Goal: Task Accomplishment & Management: Manage account settings

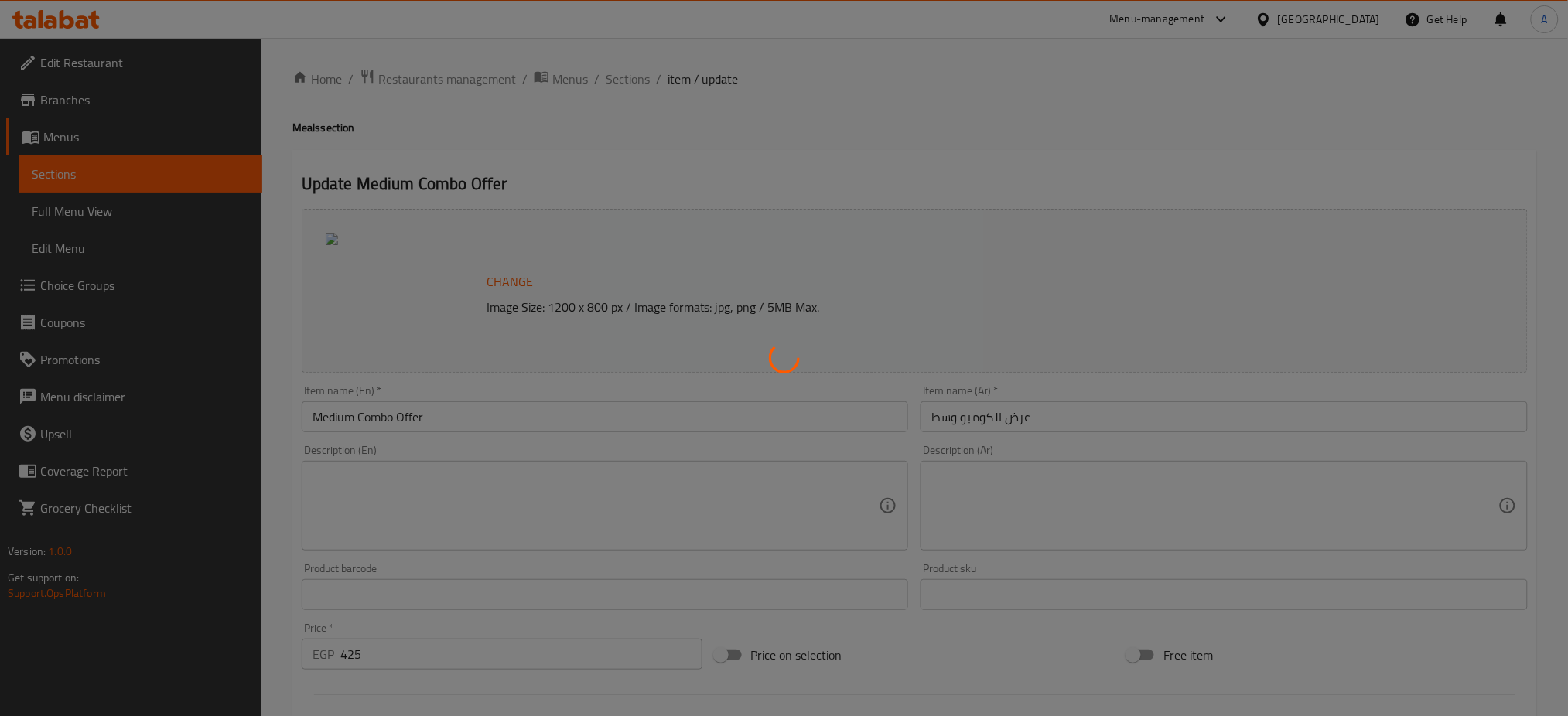
click at [460, 83] on div at bounding box center [784, 358] width 1568 height 716
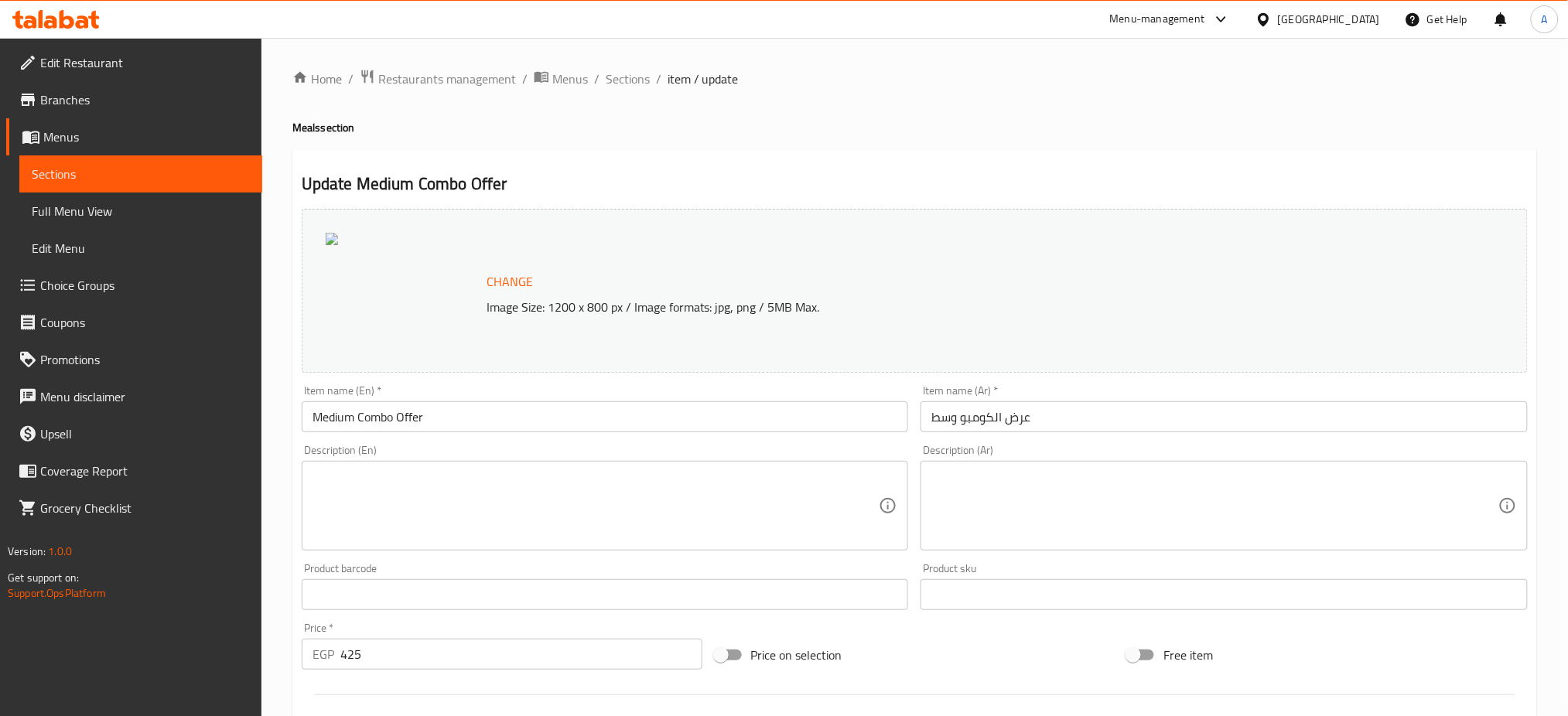
click at [460, 83] on div at bounding box center [784, 358] width 1568 height 716
click at [460, 83] on span "Restaurants management" at bounding box center [447, 78] width 138 height 18
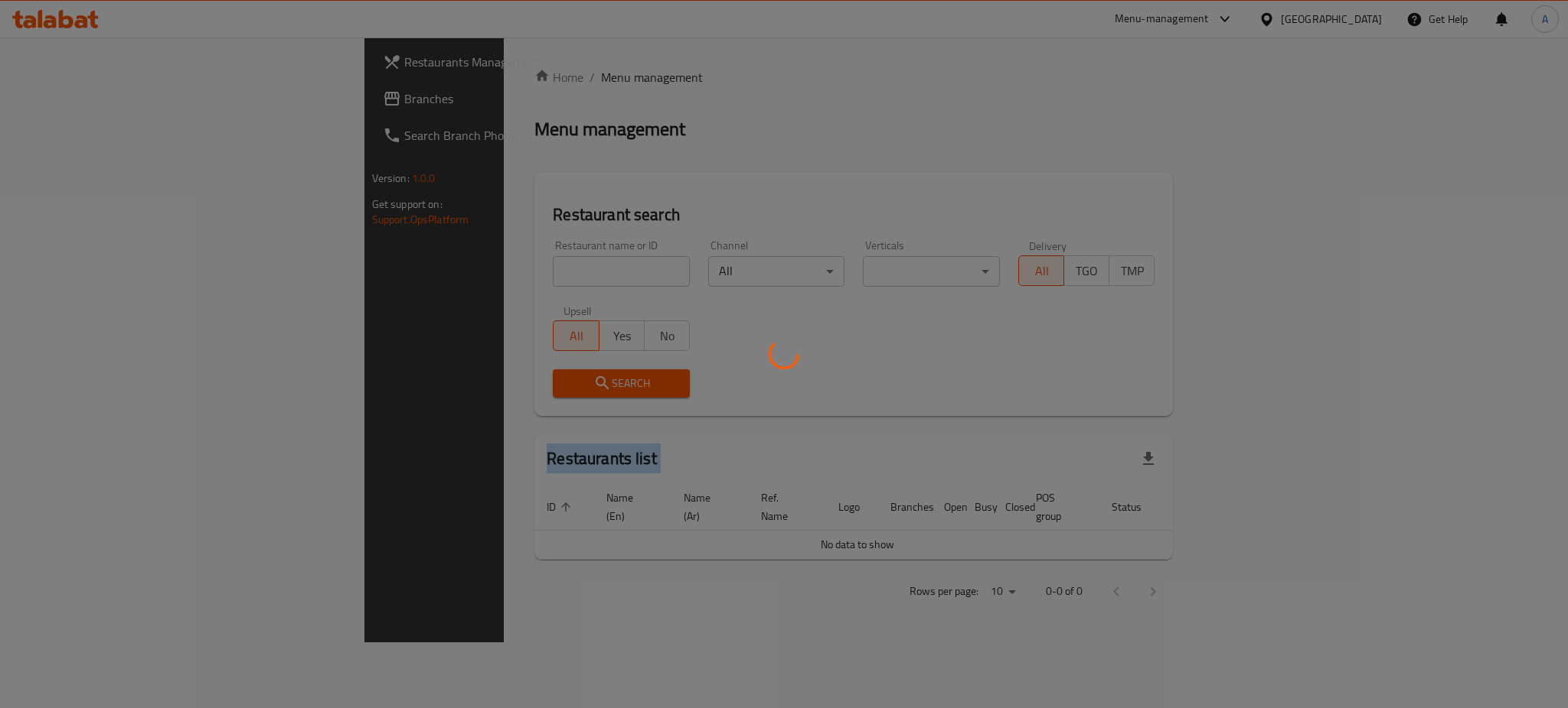
click at [456, 82] on div at bounding box center [784, 354] width 1568 height 708
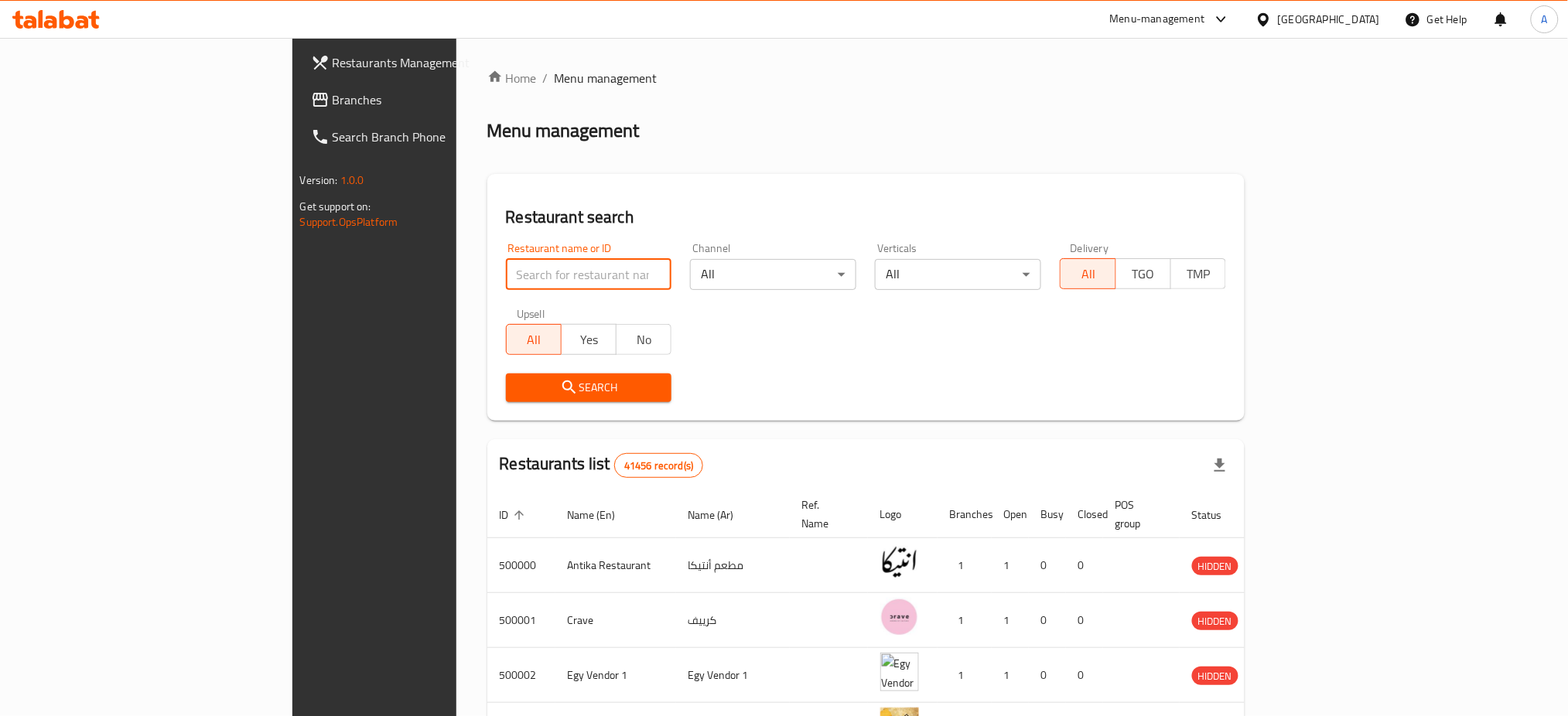
click at [506, 274] on input "search" at bounding box center [589, 274] width 167 height 31
paste input "502434"
type input "502434"
click button "Search" at bounding box center [589, 387] width 167 height 29
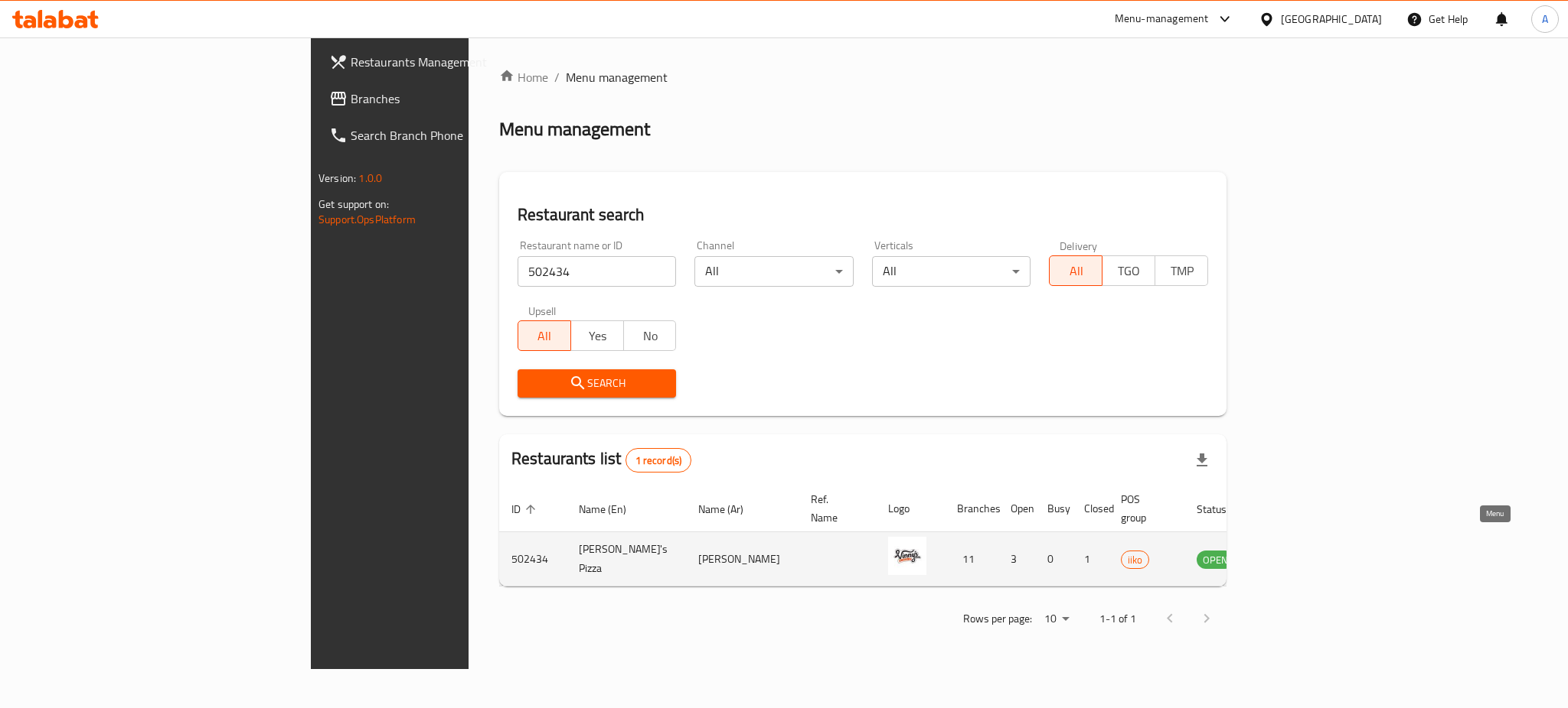
click at [1295, 550] on icon "enhanced table" at bounding box center [1286, 559] width 18 height 18
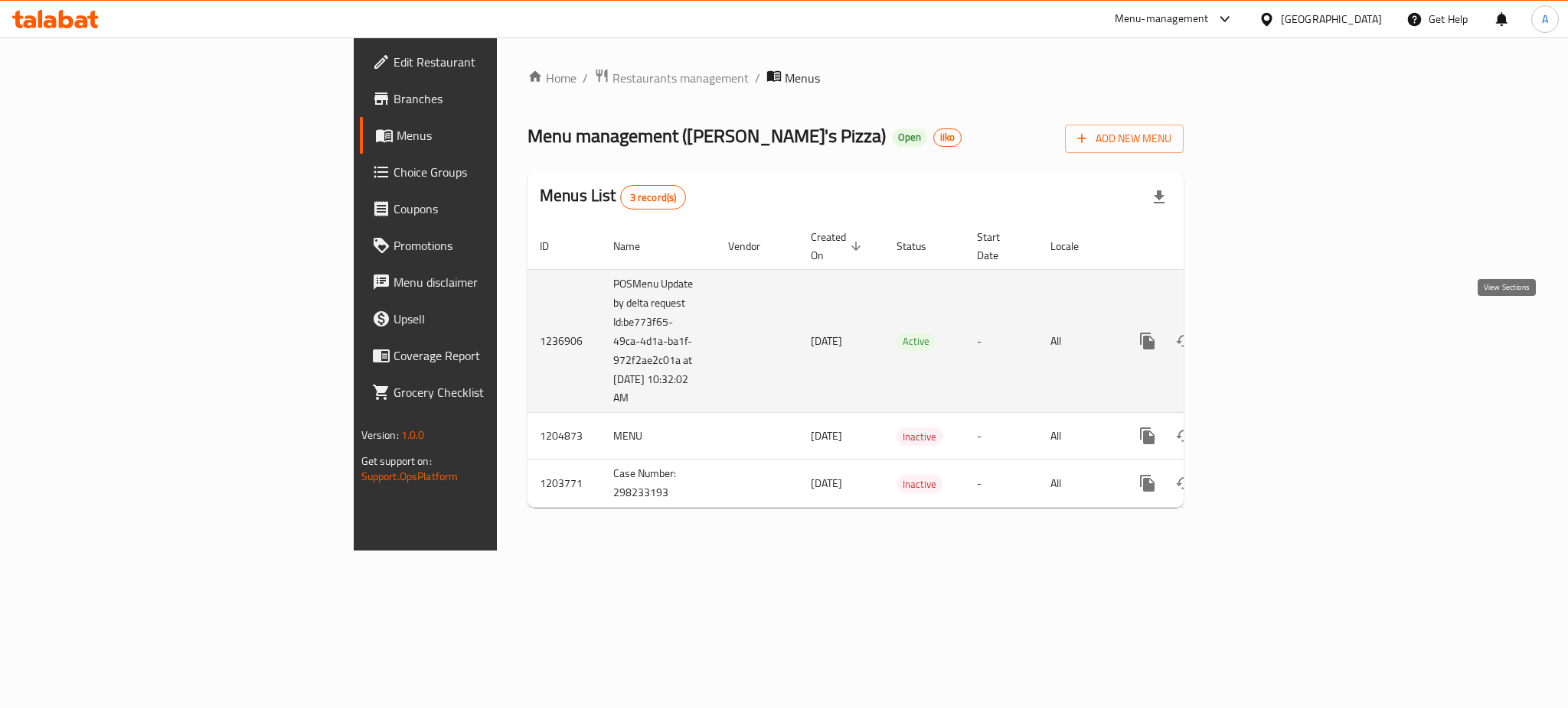
click at [1267, 332] on icon "enhanced table" at bounding box center [1257, 341] width 18 height 18
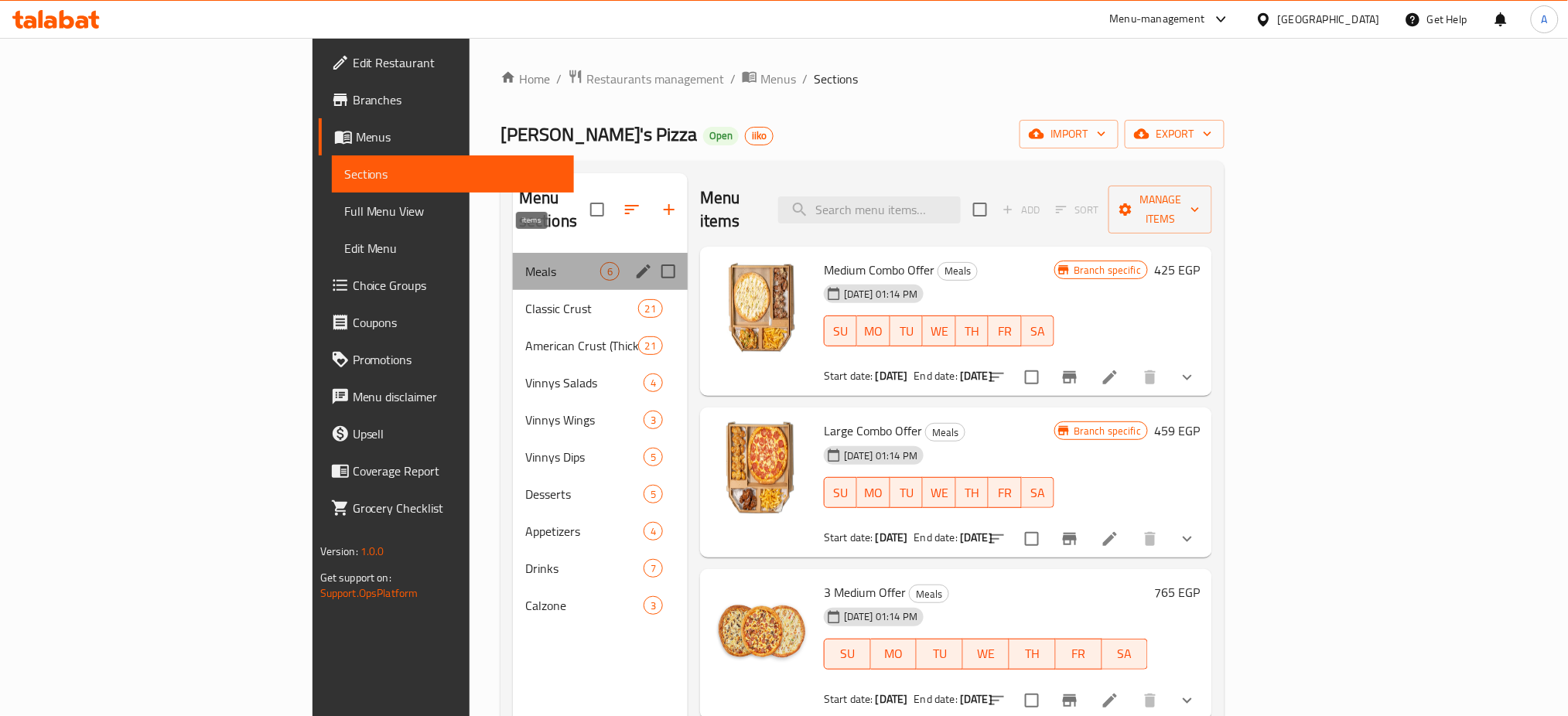
click at [601, 264] on span "6" at bounding box center [610, 271] width 17 height 15
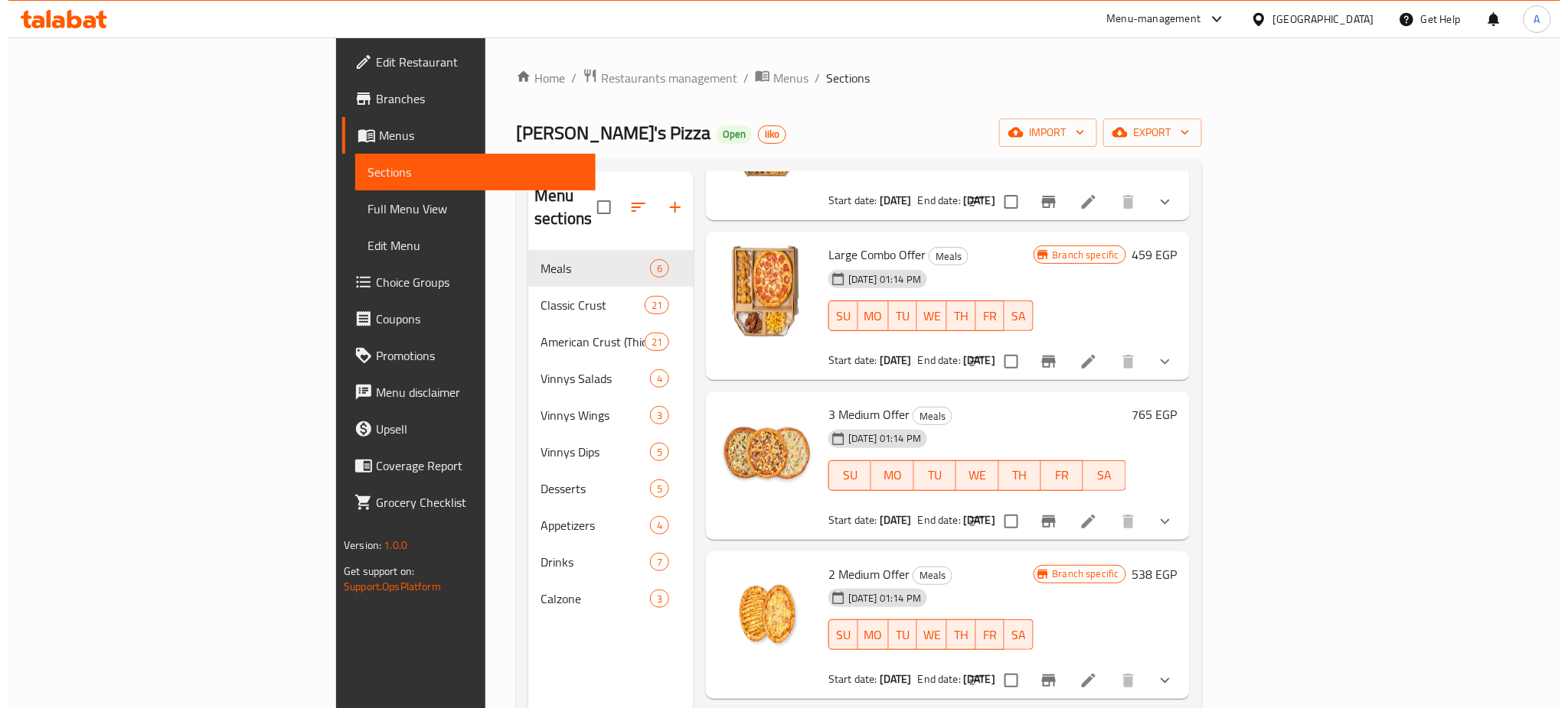
scroll to position [170, 0]
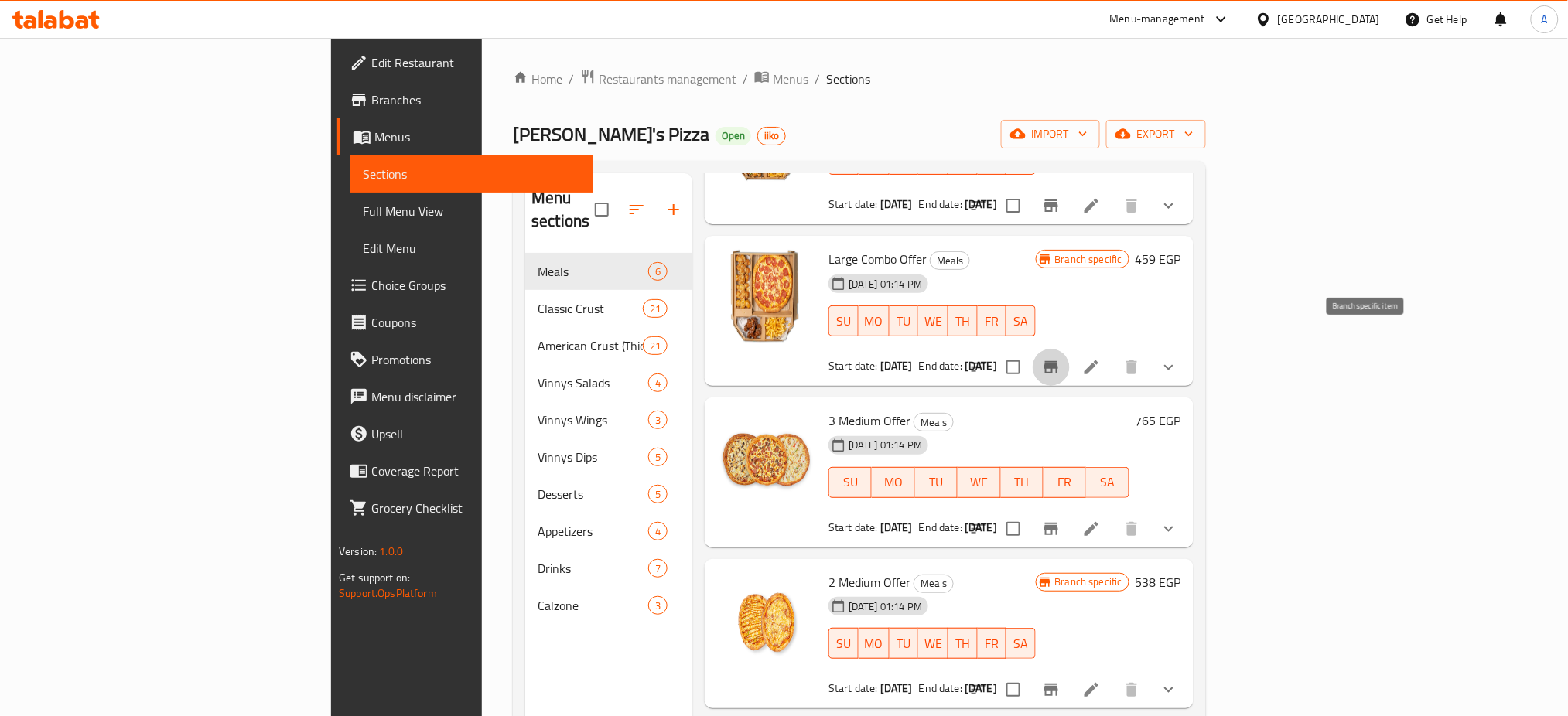
click at [1059, 361] on icon "Branch-specific-item" at bounding box center [1052, 367] width 14 height 12
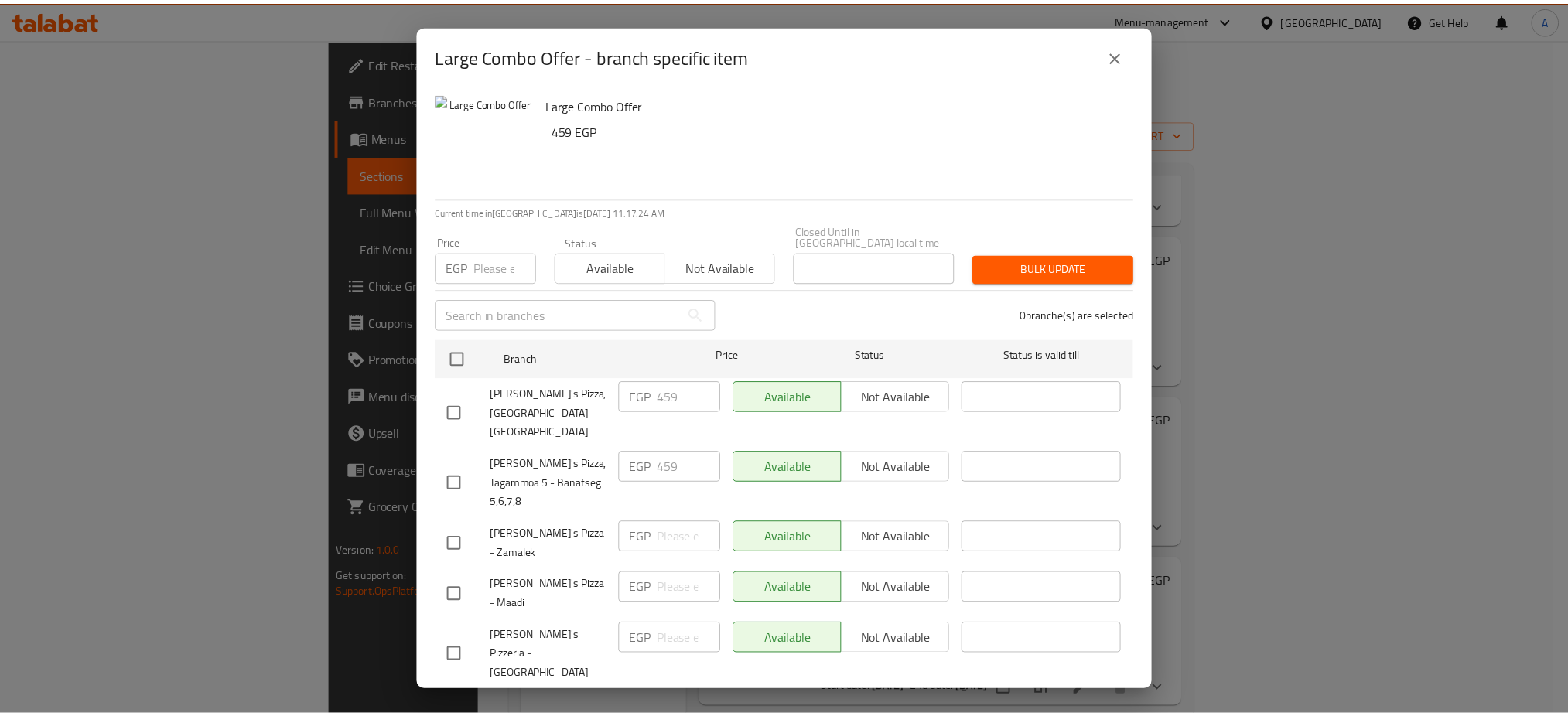
scroll to position [235, 0]
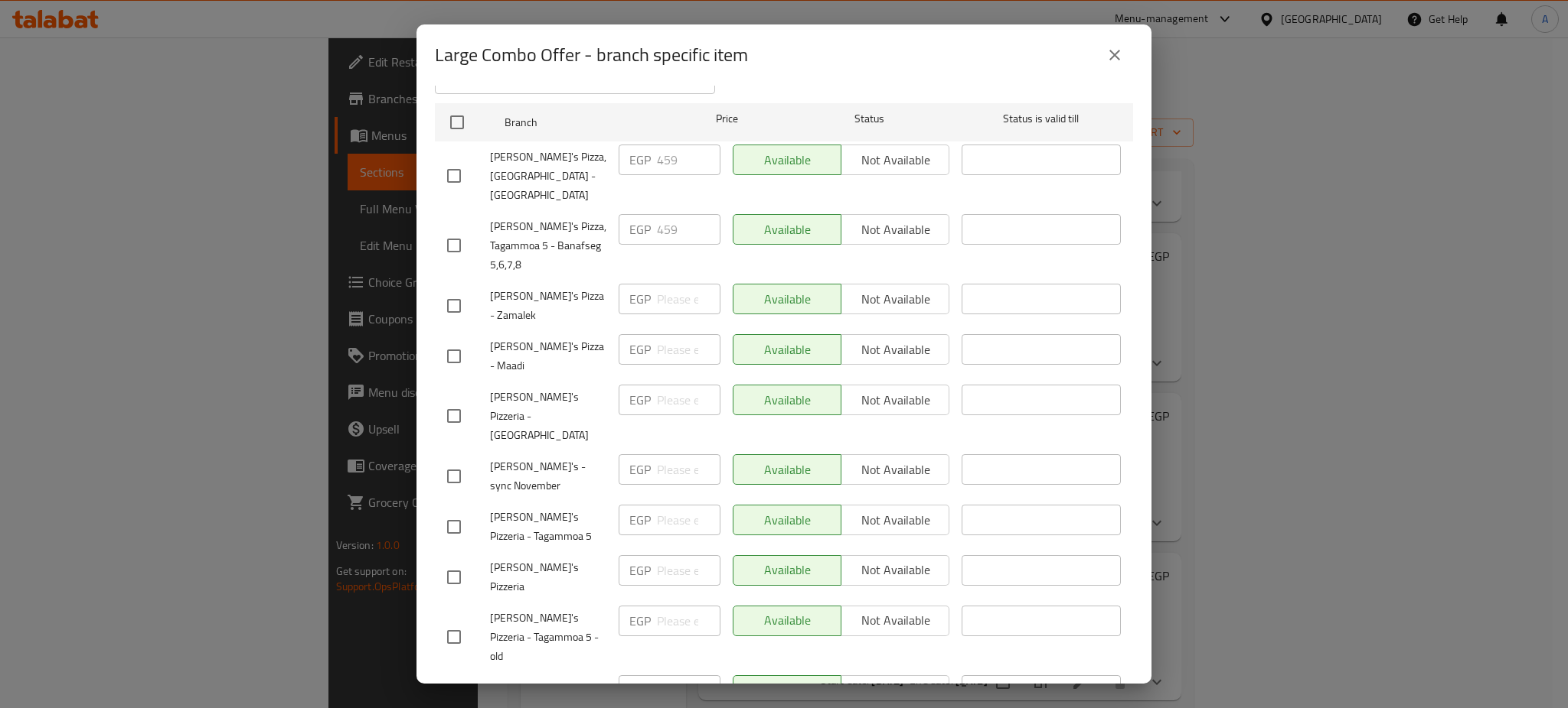
click at [1115, 51] on icon "close" at bounding box center [1114, 54] width 18 height 18
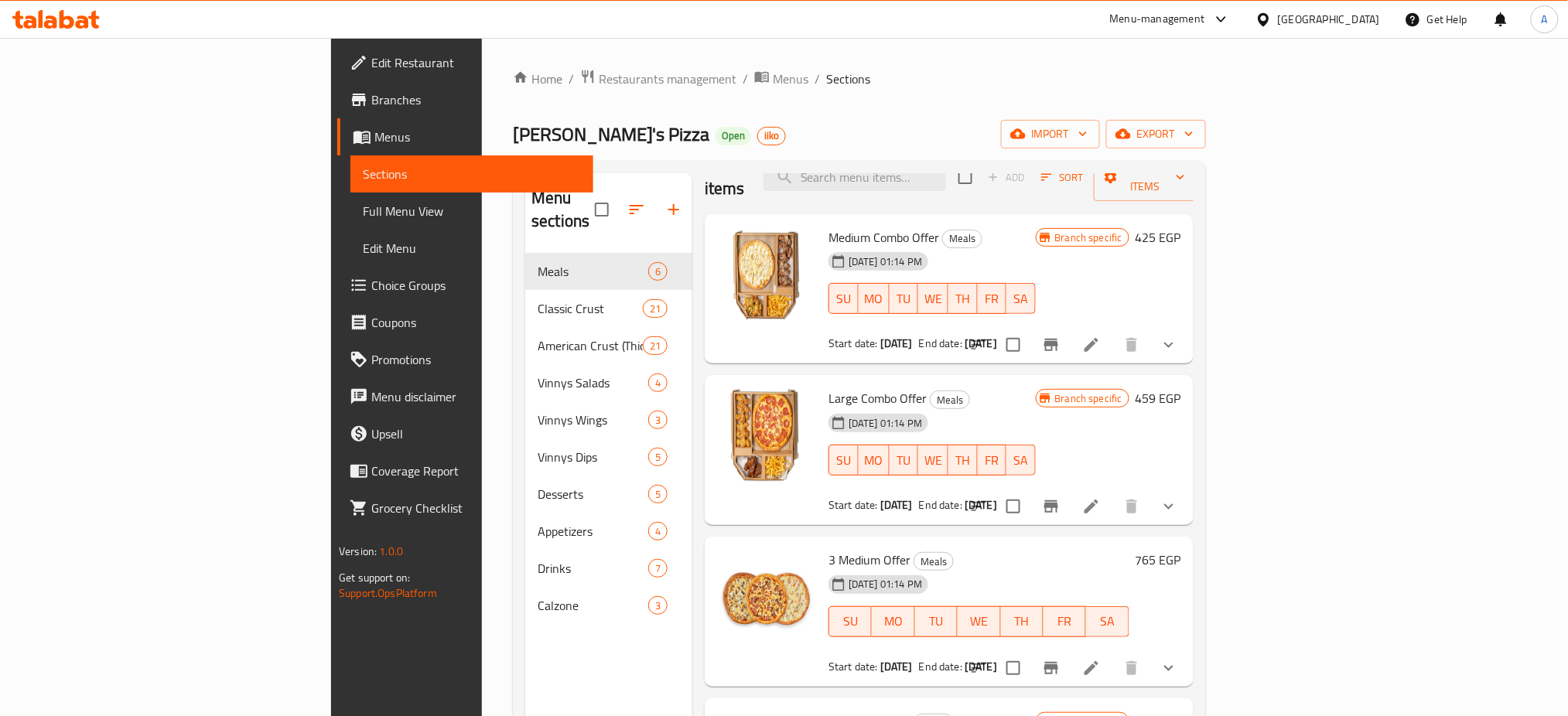
scroll to position [31, 0]
click at [1151, 169] on div "Menu sections Meals 6 Classic Crust 21 American Crust (Thicker Crust) 21 Vinnys…" at bounding box center [859, 532] width 693 height 741
click at [599, 73] on span "Restaurants management" at bounding box center [668, 78] width 138 height 18
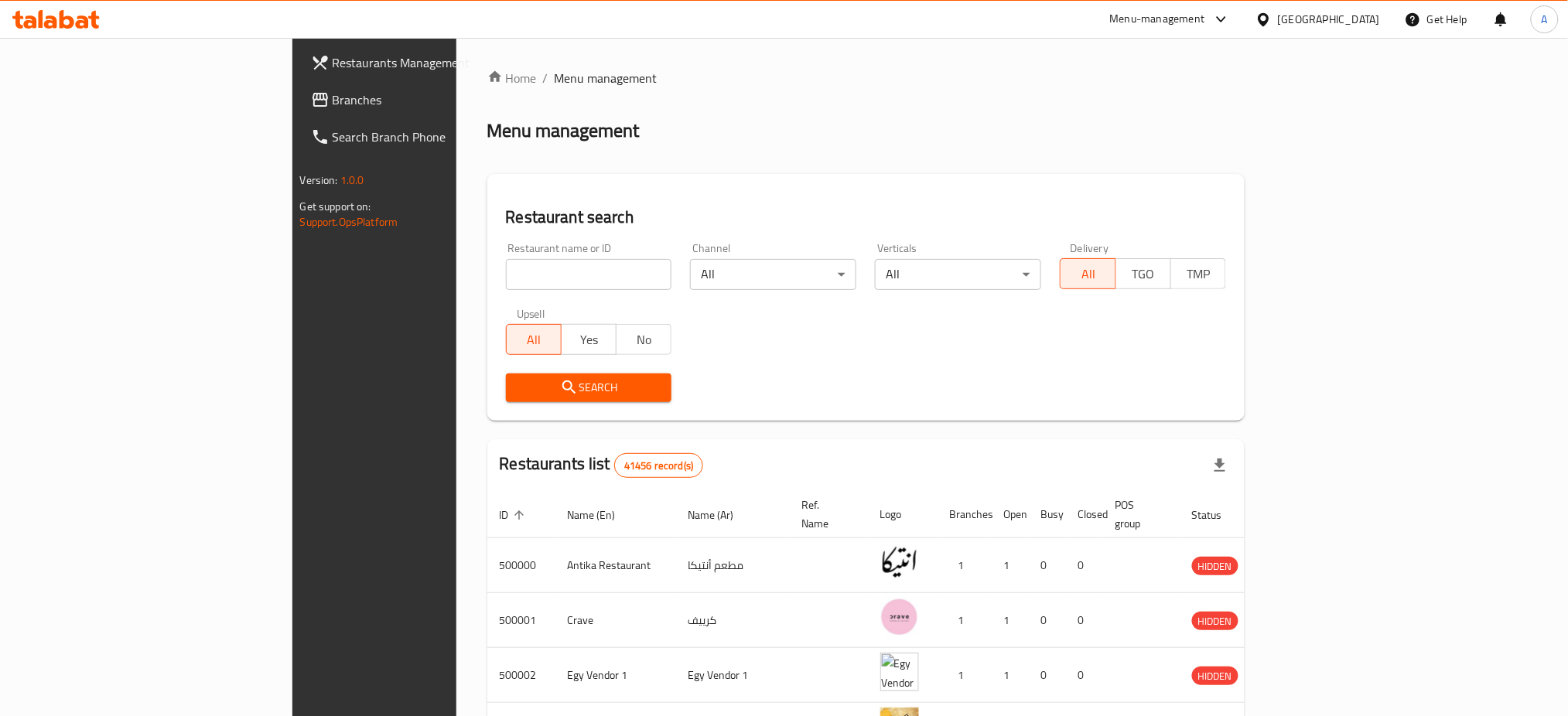
click at [506, 264] on input "search" at bounding box center [589, 274] width 167 height 31
type input "’"
type input "Majesty"
click button "Search" at bounding box center [589, 387] width 167 height 29
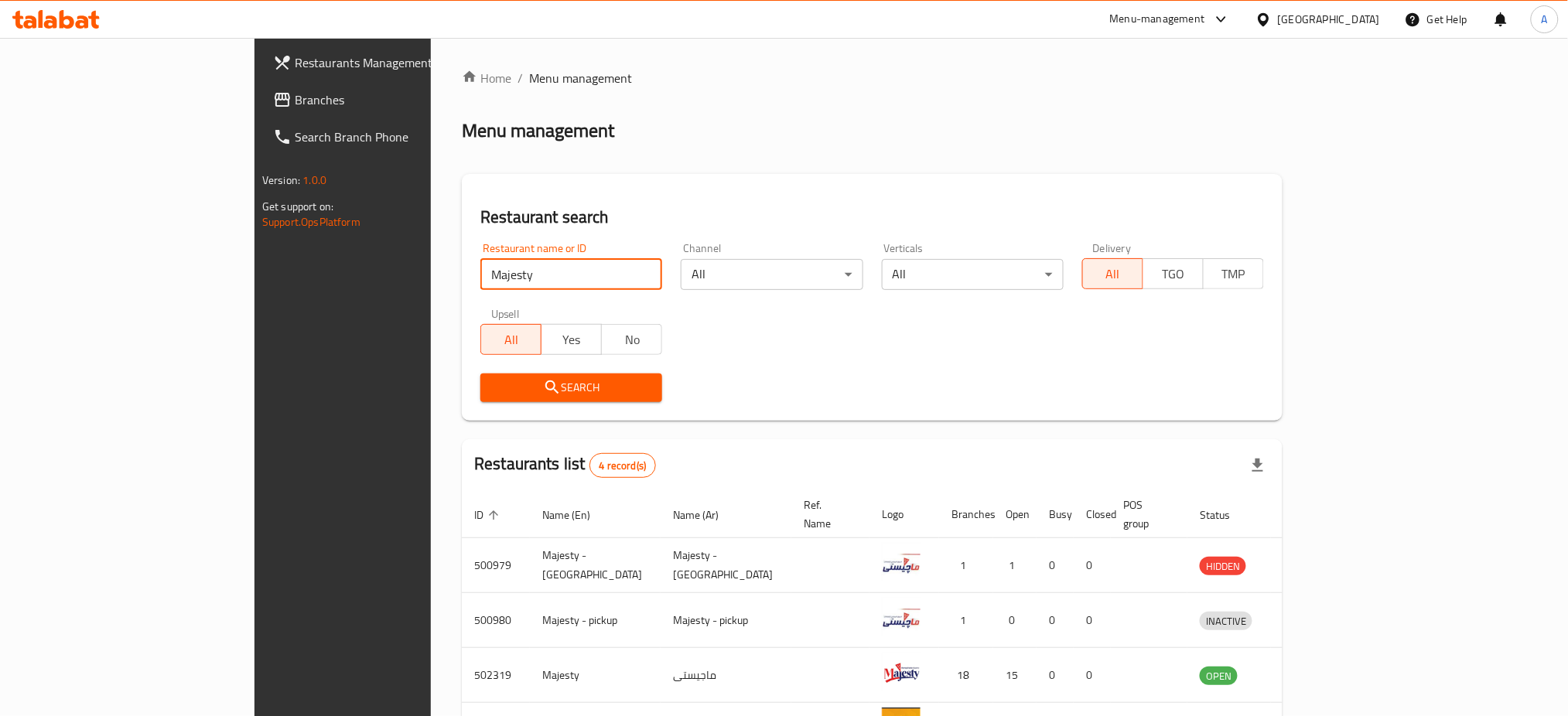
scroll to position [107, 0]
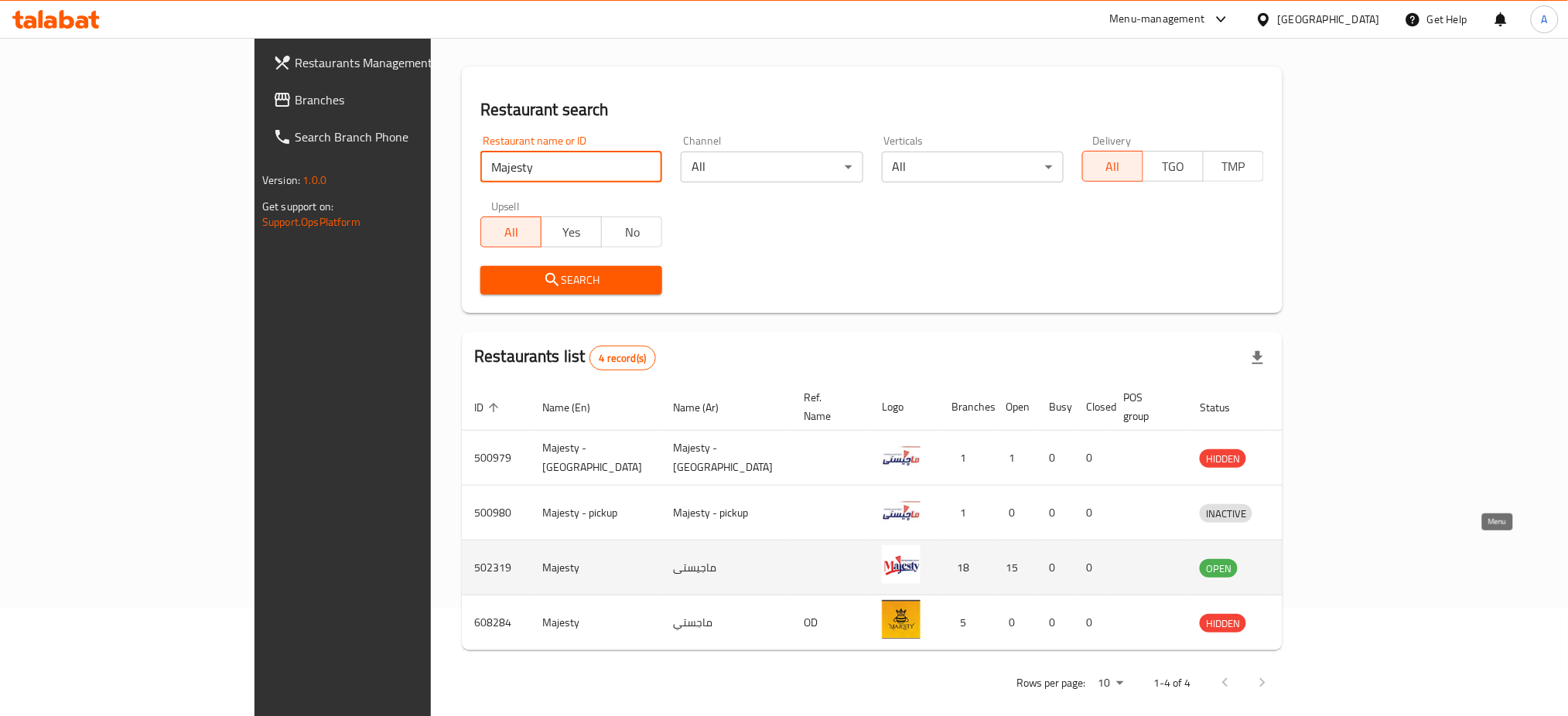
click at [1301, 563] on icon "enhanced table" at bounding box center [1293, 569] width 17 height 13
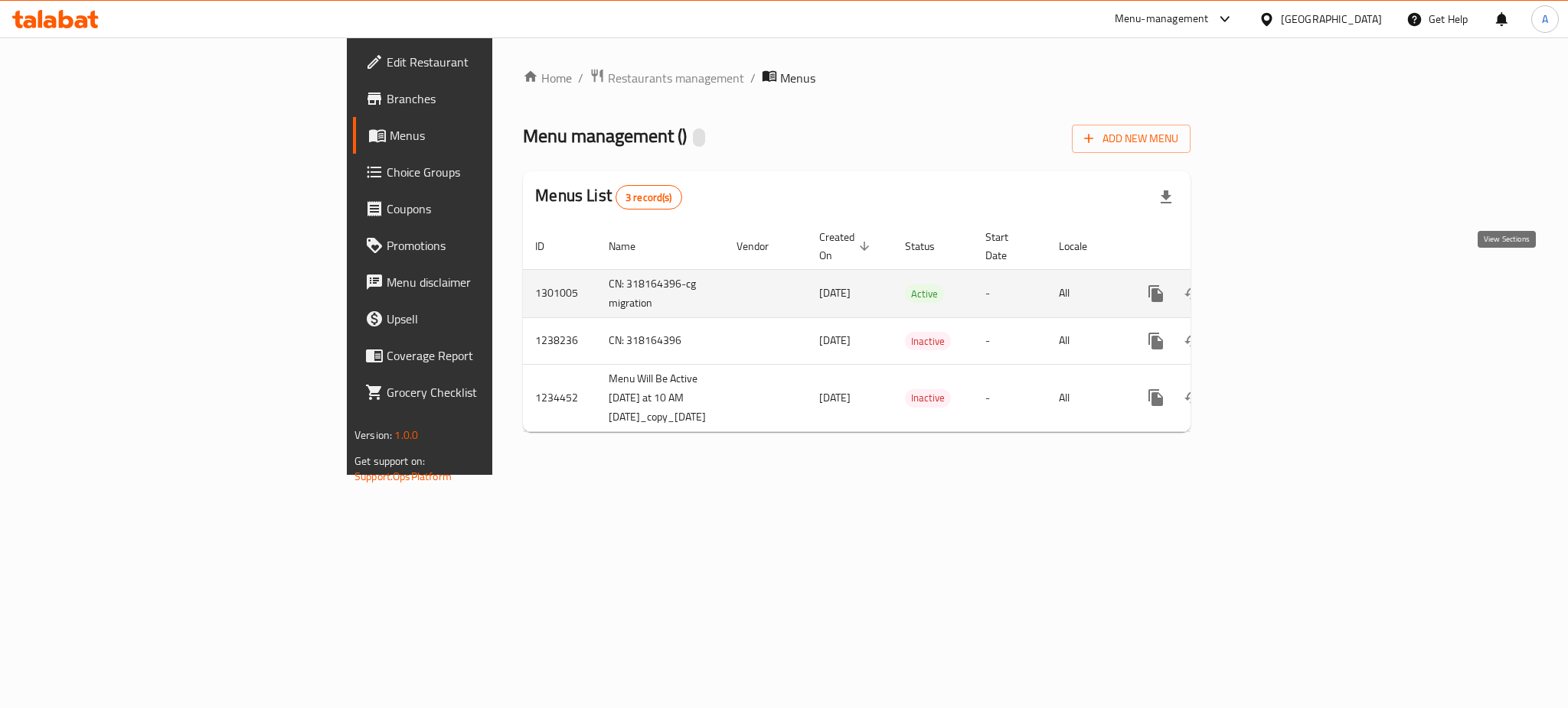
click at [1275, 285] on icon "enhanced table" at bounding box center [1266, 293] width 18 height 18
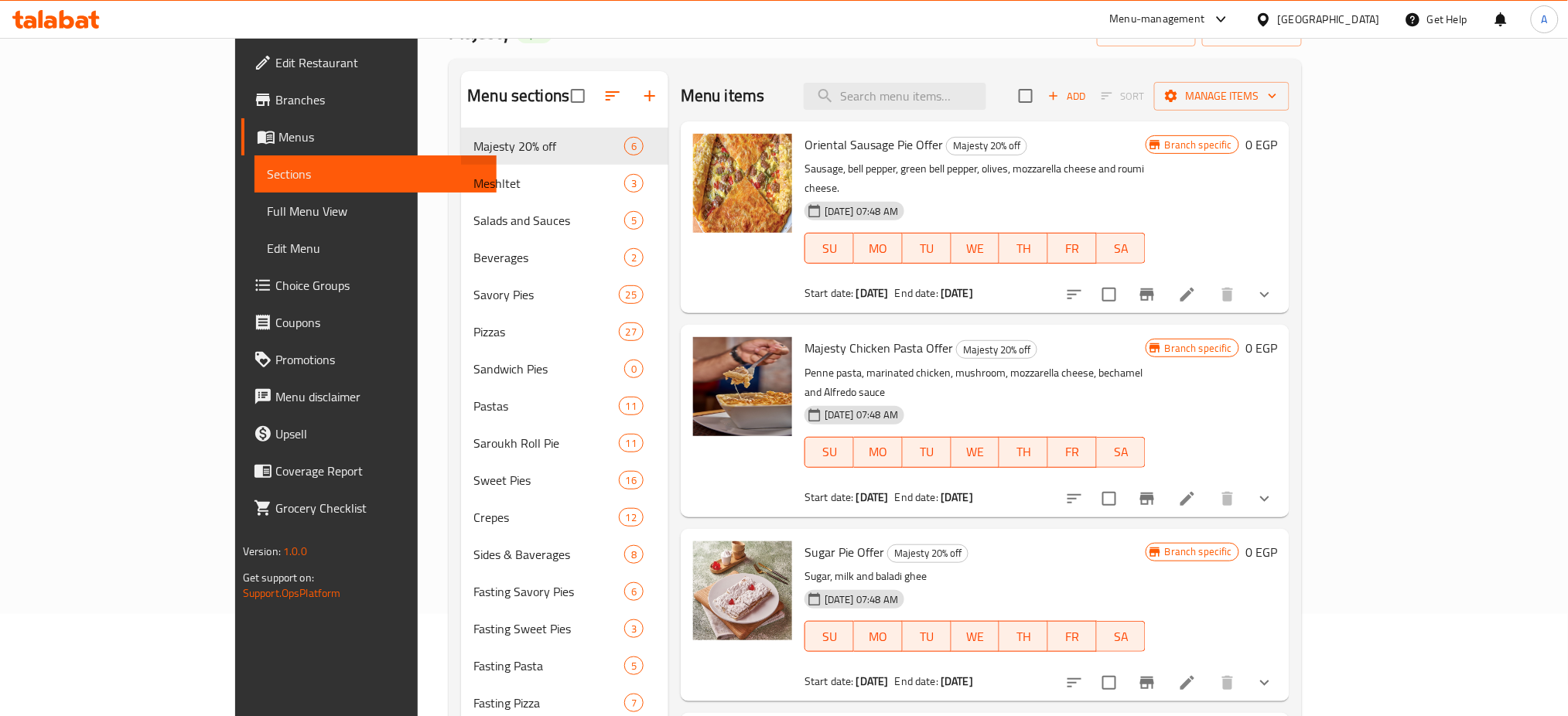
scroll to position [103, 0]
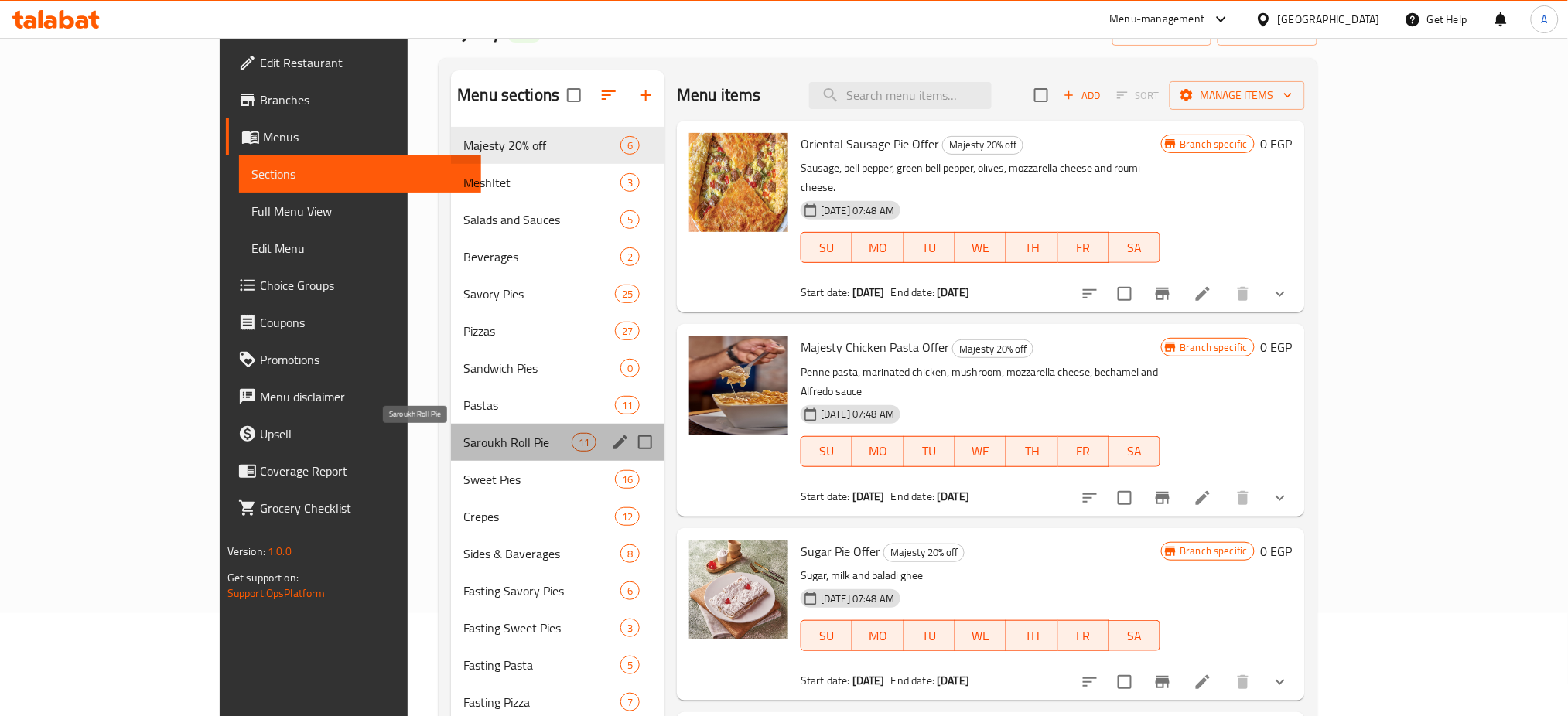
click at [463, 434] on span "Saroukh Roll Pie" at bounding box center [517, 442] width 108 height 18
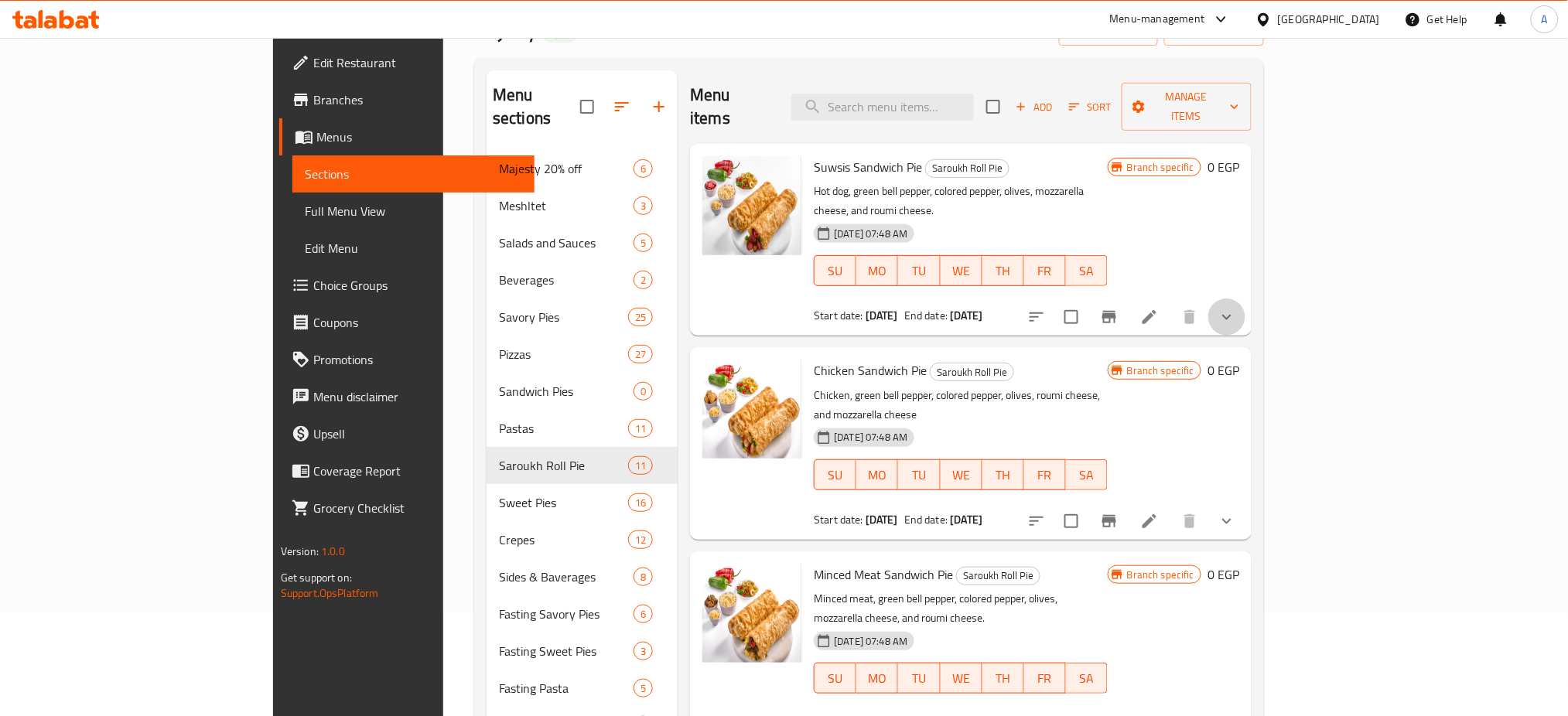
click at [1245, 298] on button "show more" at bounding box center [1227, 317] width 37 height 38
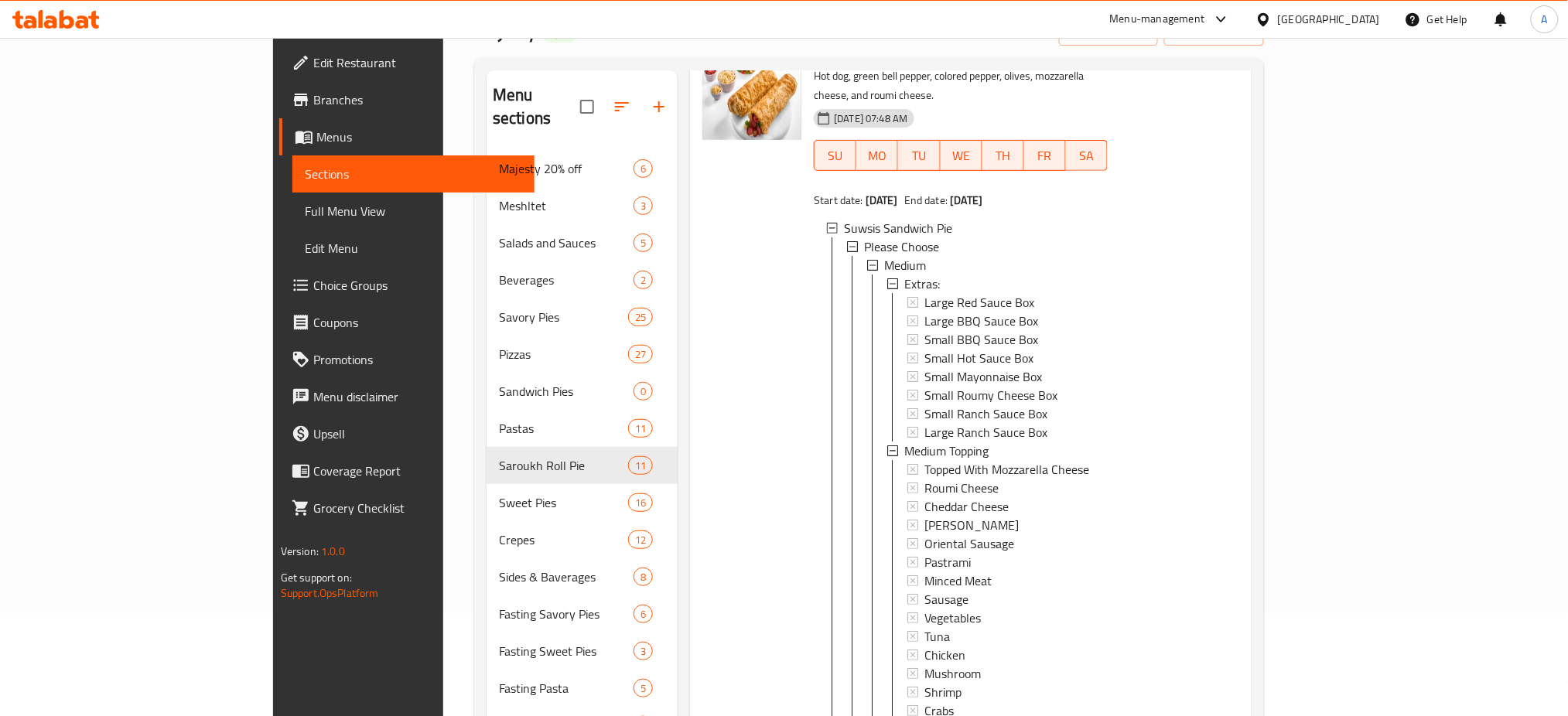
scroll to position [2, 0]
click at [924, 460] on span "Topped With Mozzarella Cheese" at bounding box center [1006, 469] width 165 height 18
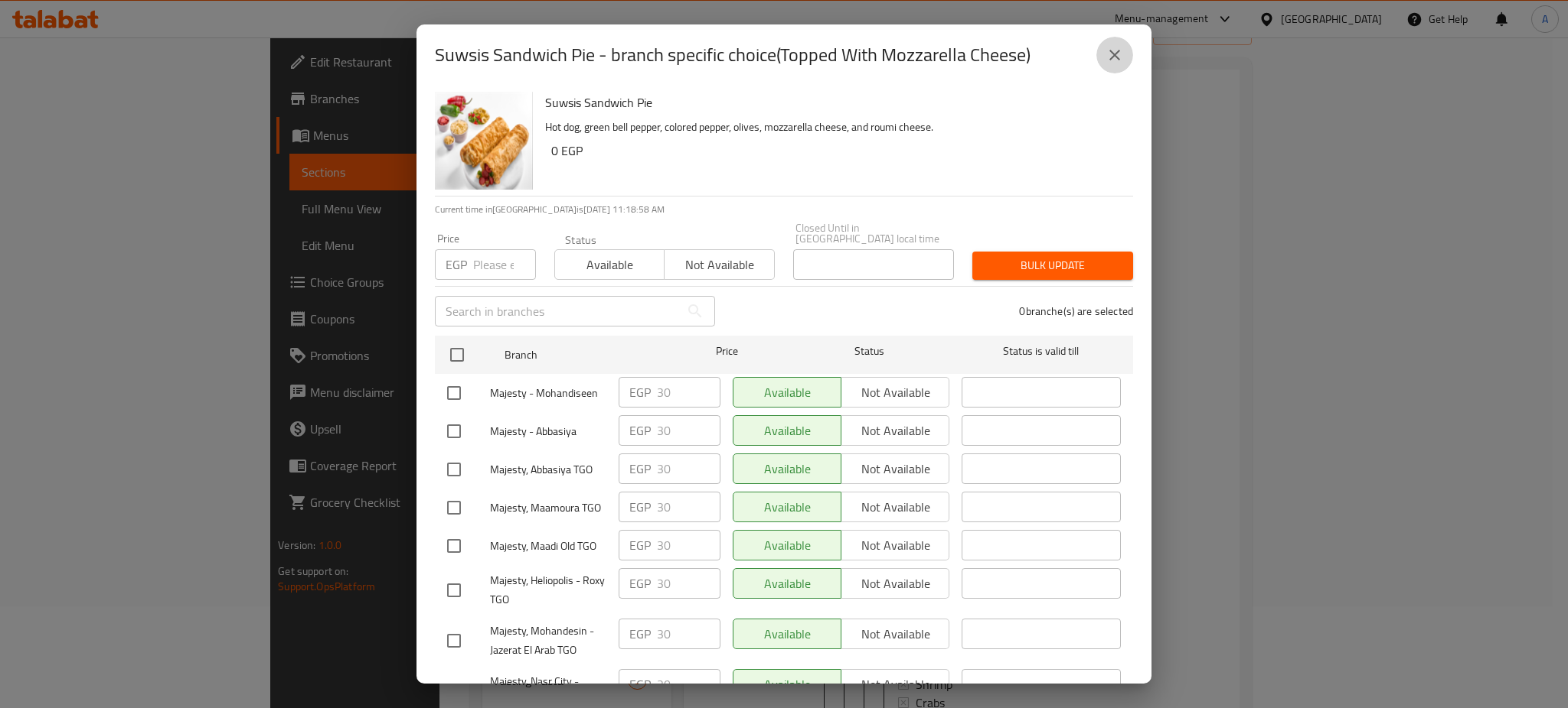
click at [1113, 53] on icon "close" at bounding box center [1114, 55] width 10 height 10
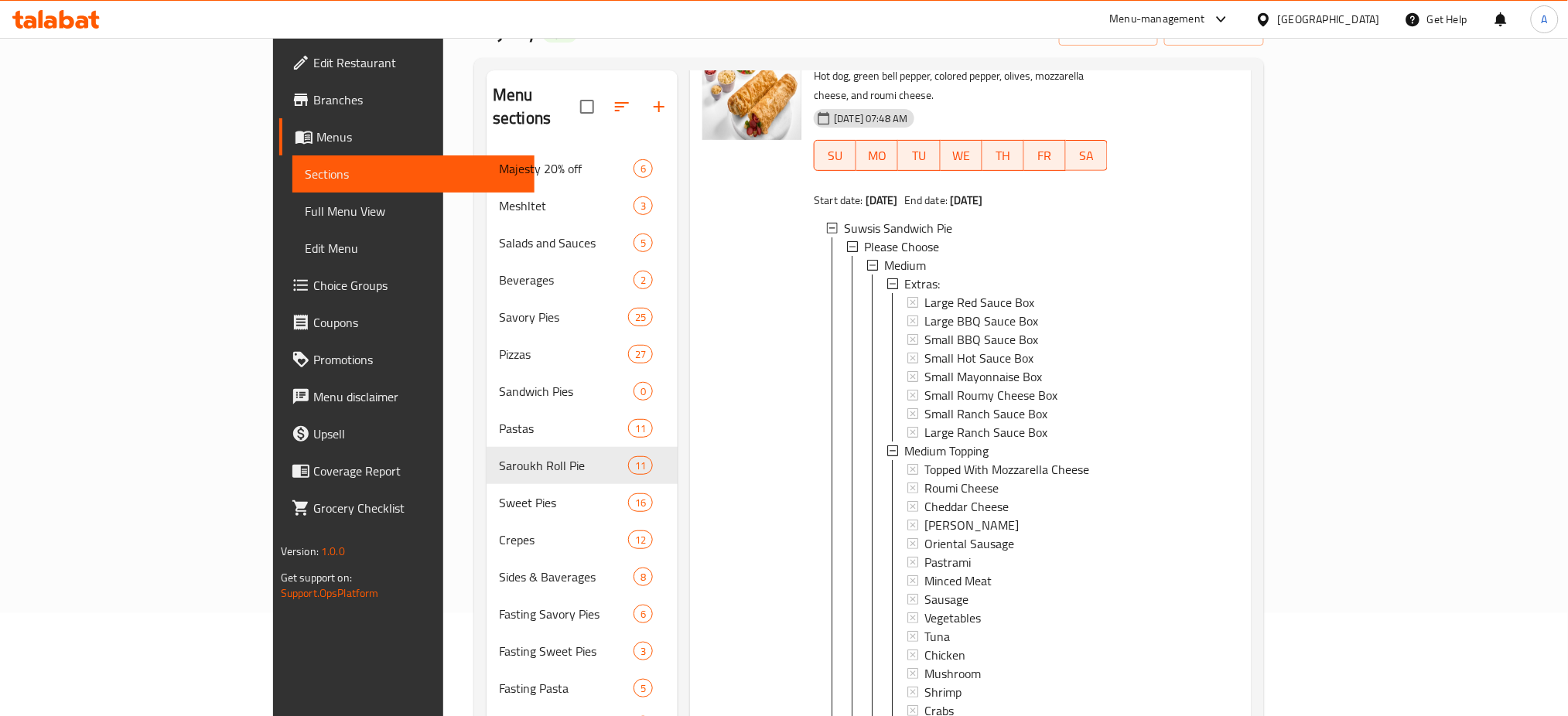
click at [279, 297] on link "Choice Groups" at bounding box center [407, 285] width 256 height 38
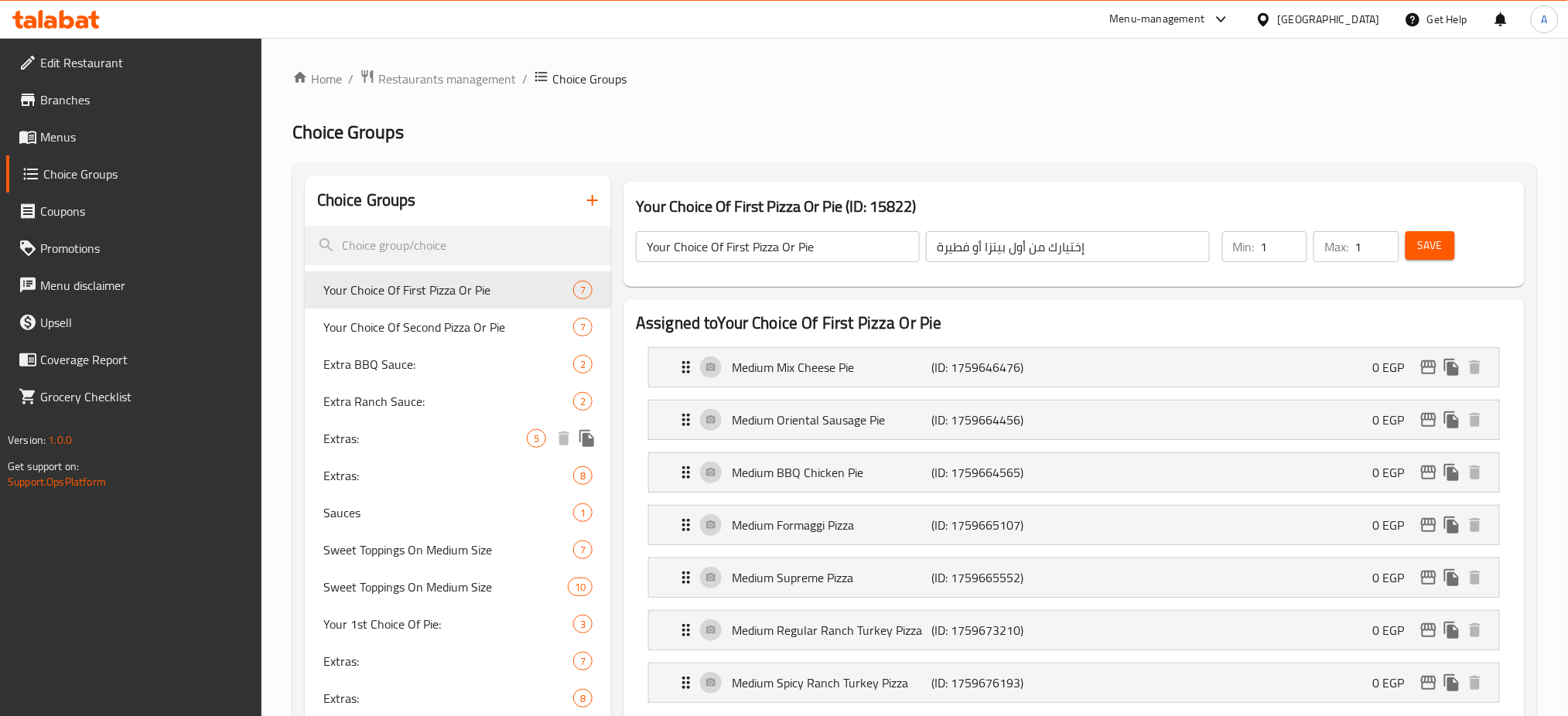
click at [443, 442] on span "Extras:" at bounding box center [425, 438] width 203 height 18
type input "Extras:"
type input "الإضافات:"
type input "0"
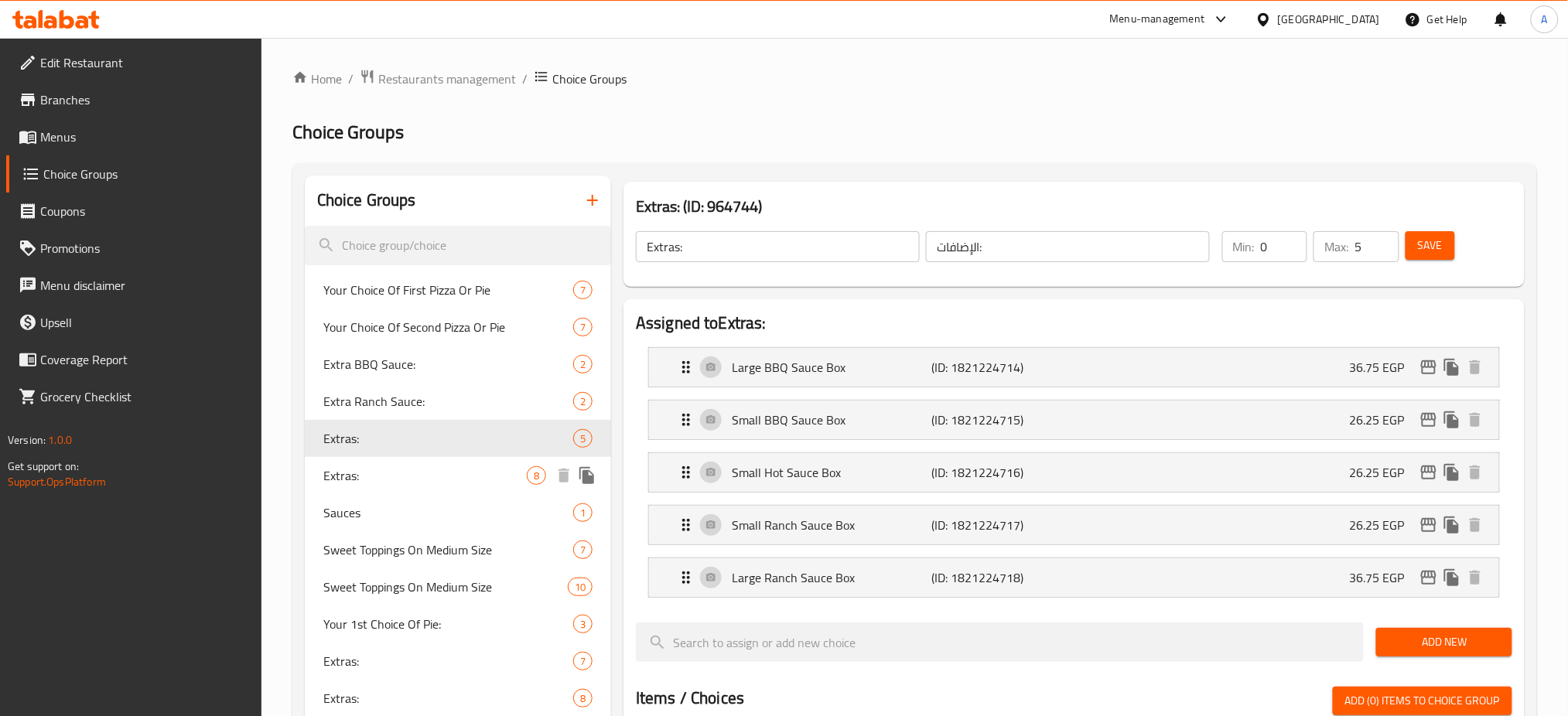
click at [401, 474] on span "Extras:" at bounding box center [425, 475] width 203 height 18
type input "0"
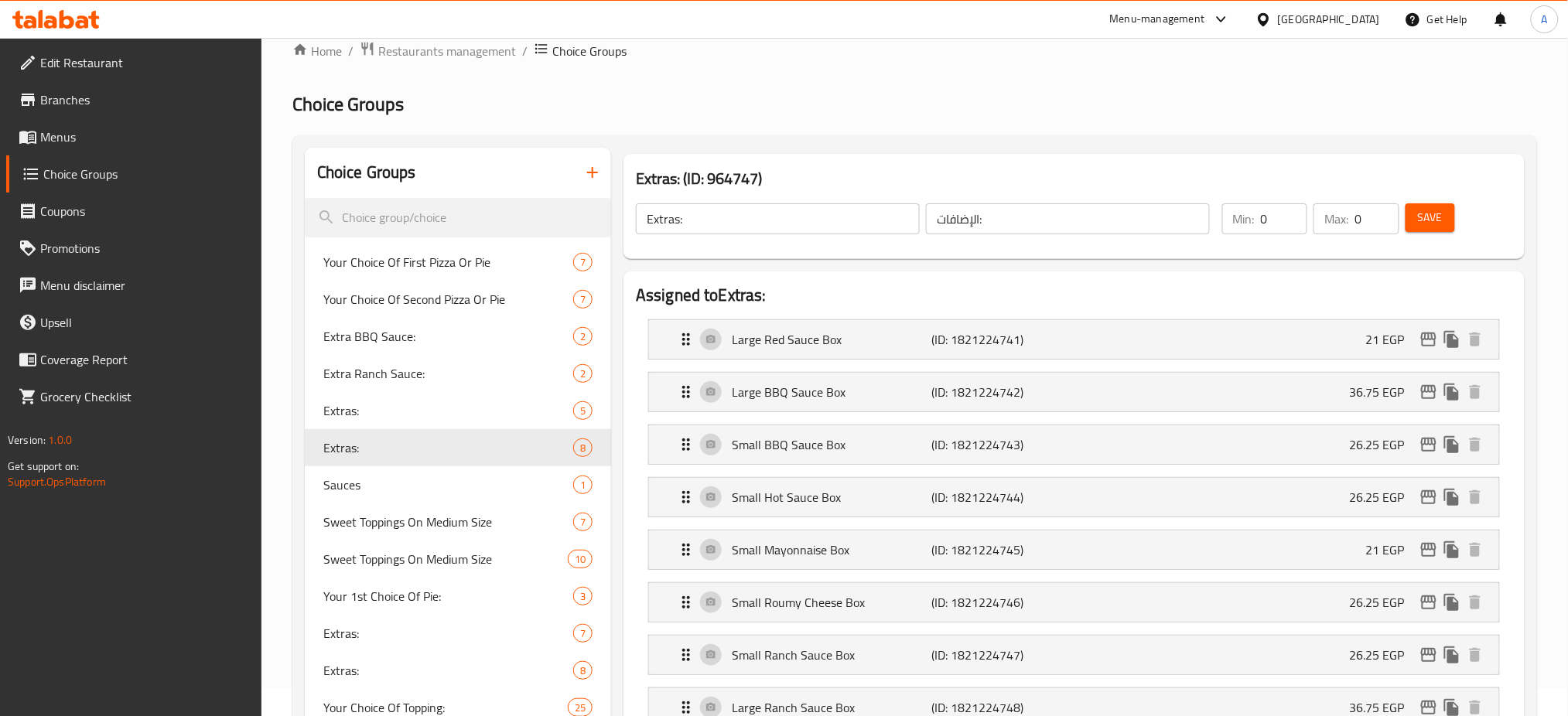
scroll to position [19, 0]
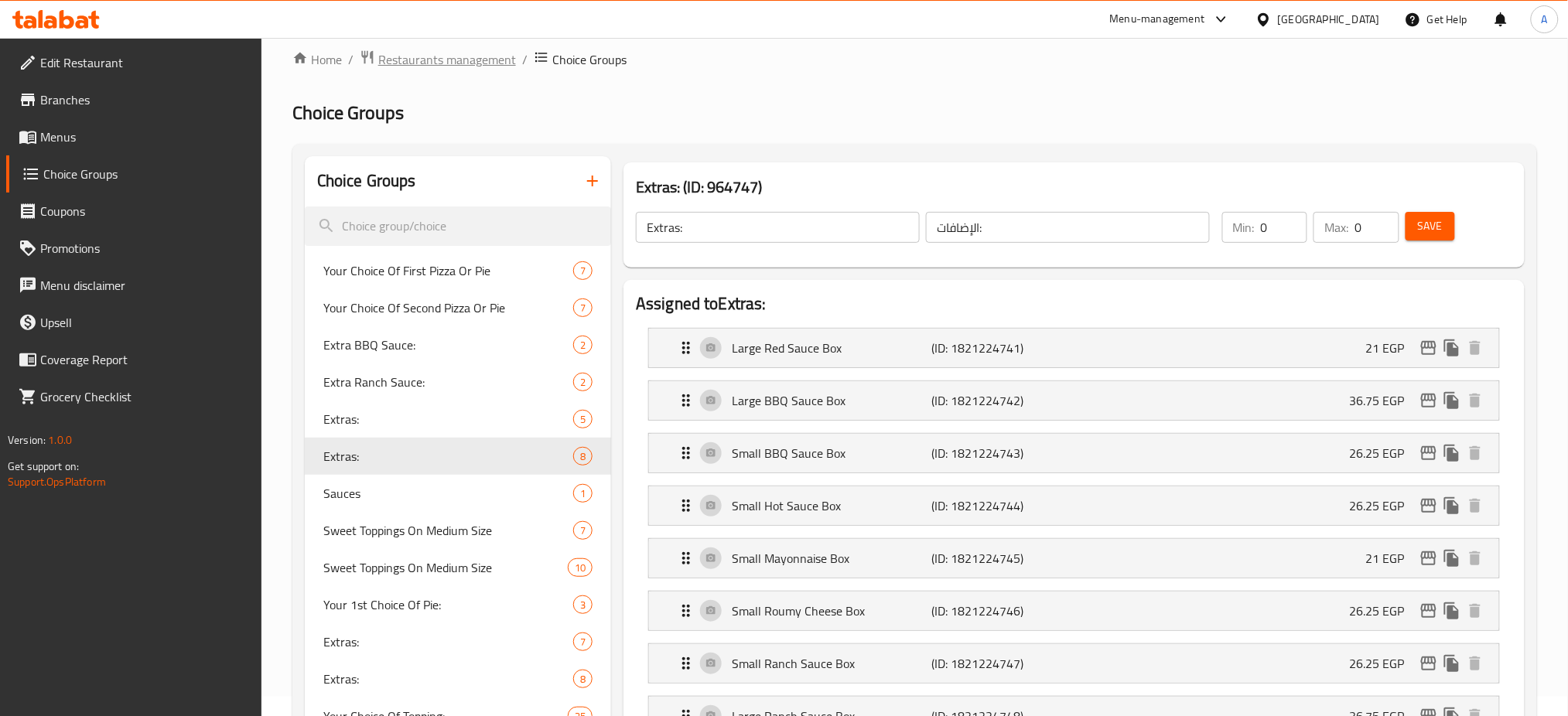
click at [466, 54] on span "Restaurants management" at bounding box center [447, 59] width 138 height 18
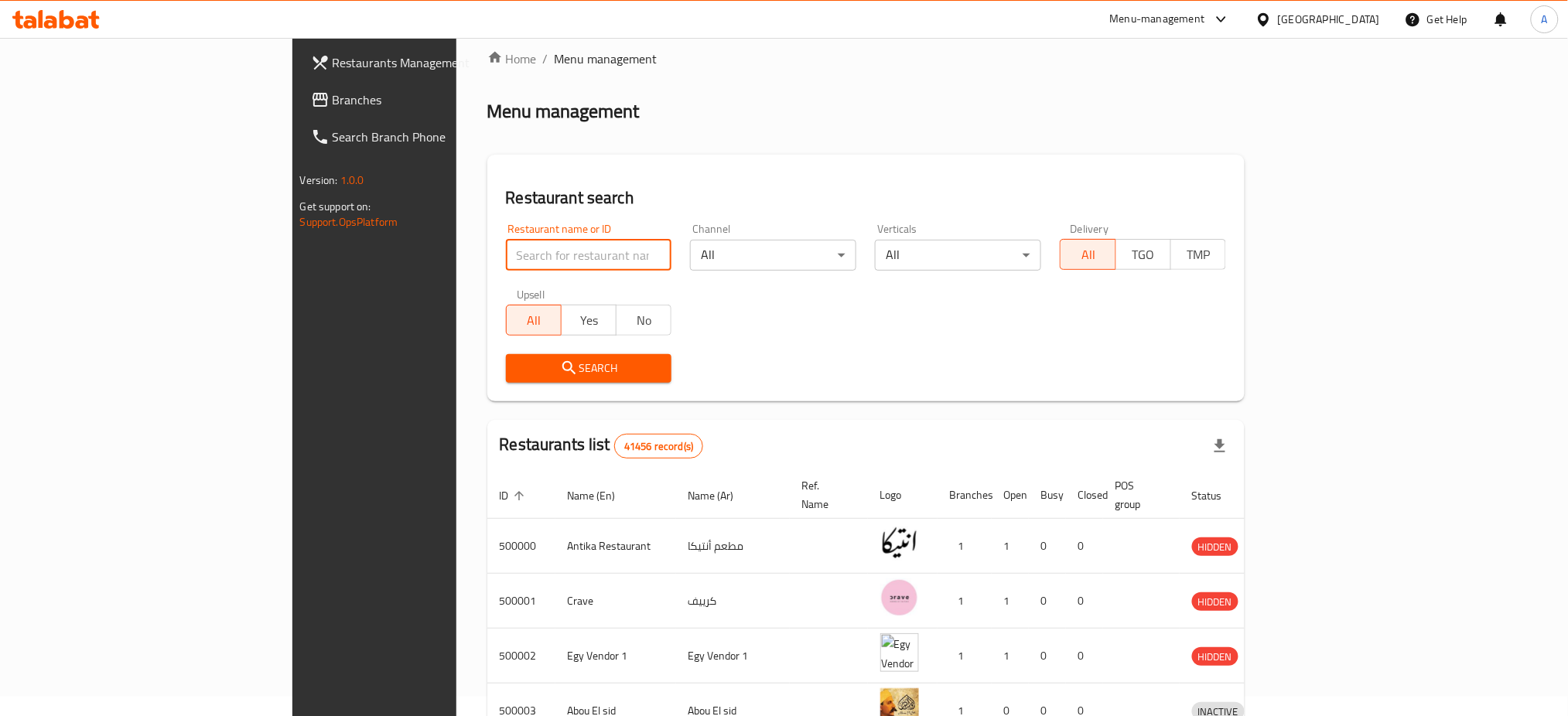
click at [506, 257] on input "search" at bounding box center [589, 255] width 167 height 31
click at [506, 253] on input "search" at bounding box center [589, 255] width 167 height 31
type input "[GEOGRAPHIC_DATA]"
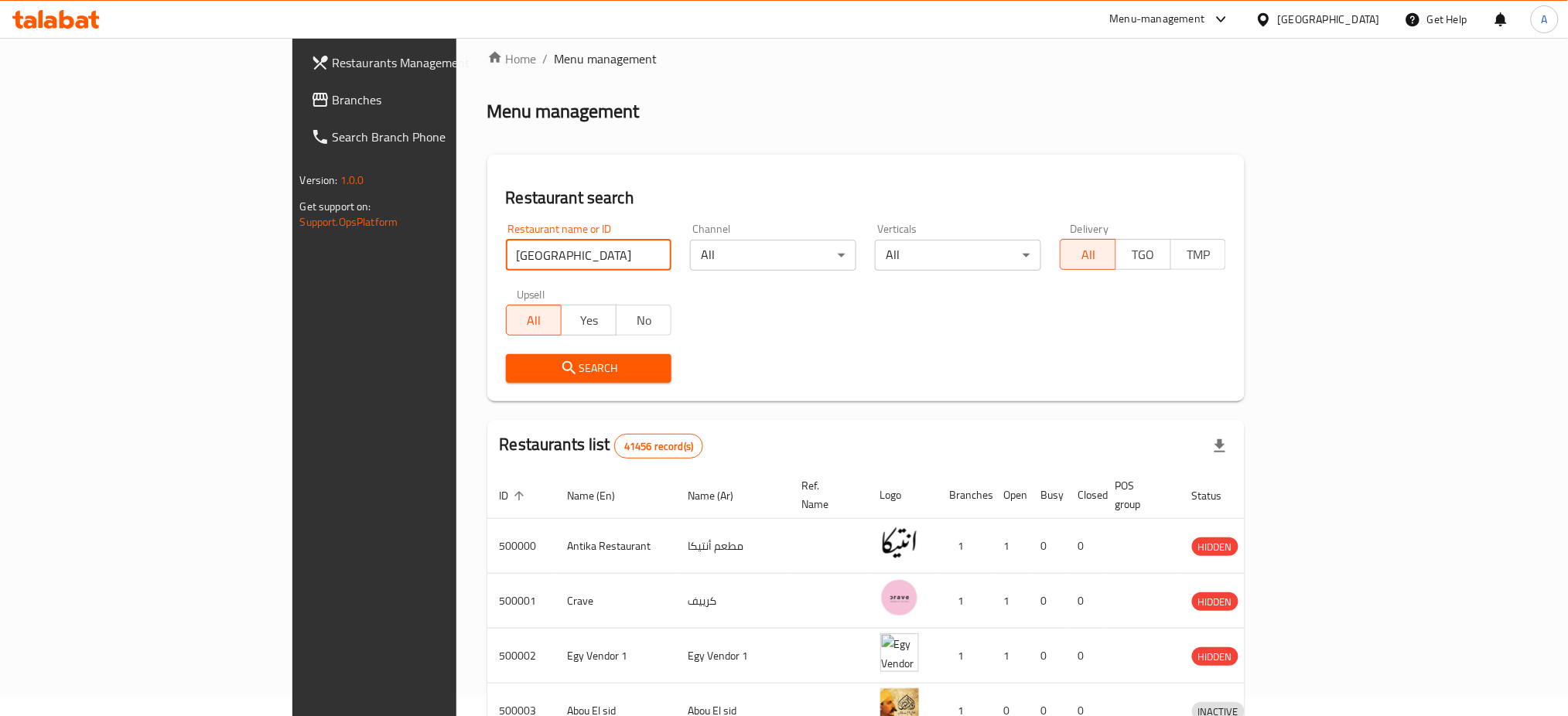
click button "Search" at bounding box center [589, 368] width 167 height 29
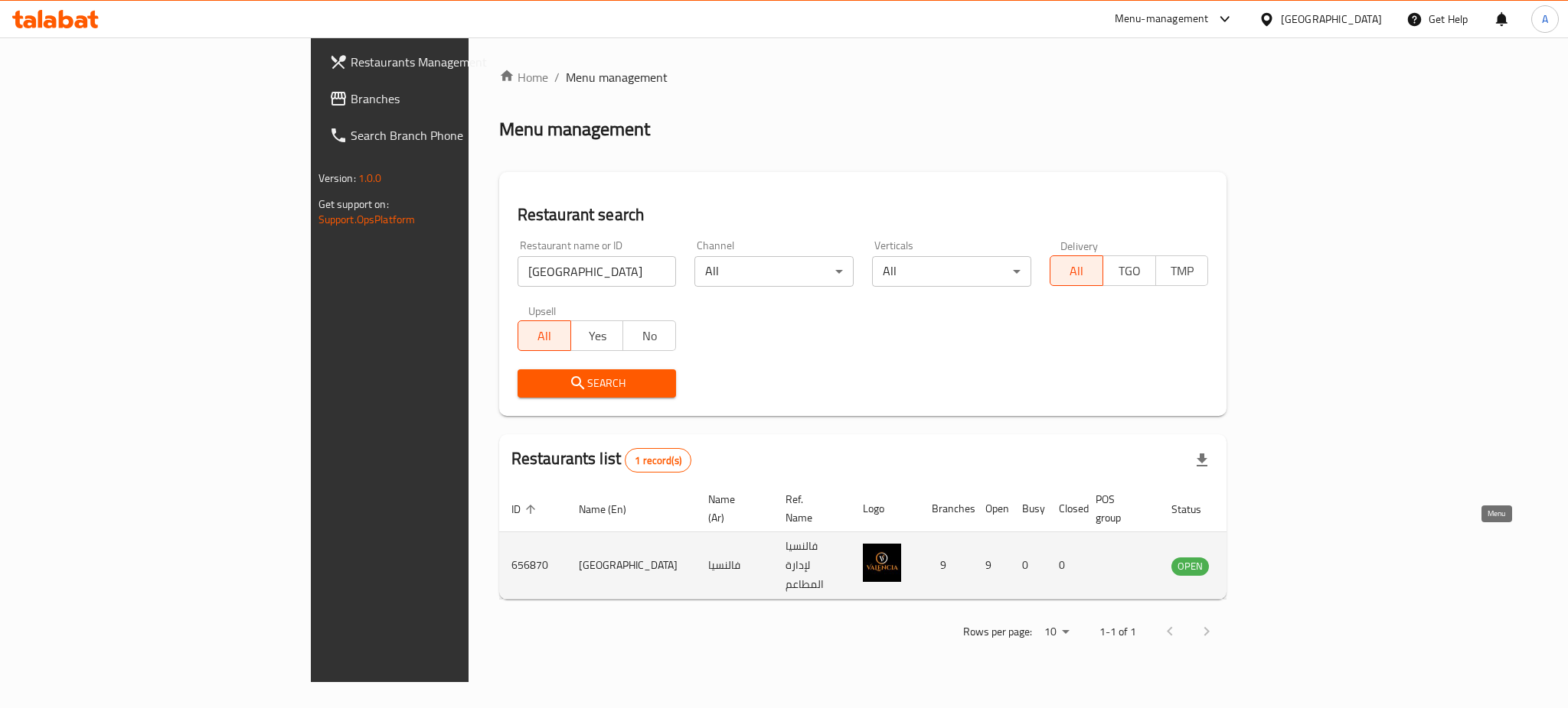
click at [1280, 557] on link "enhanced table" at bounding box center [1265, 566] width 28 height 18
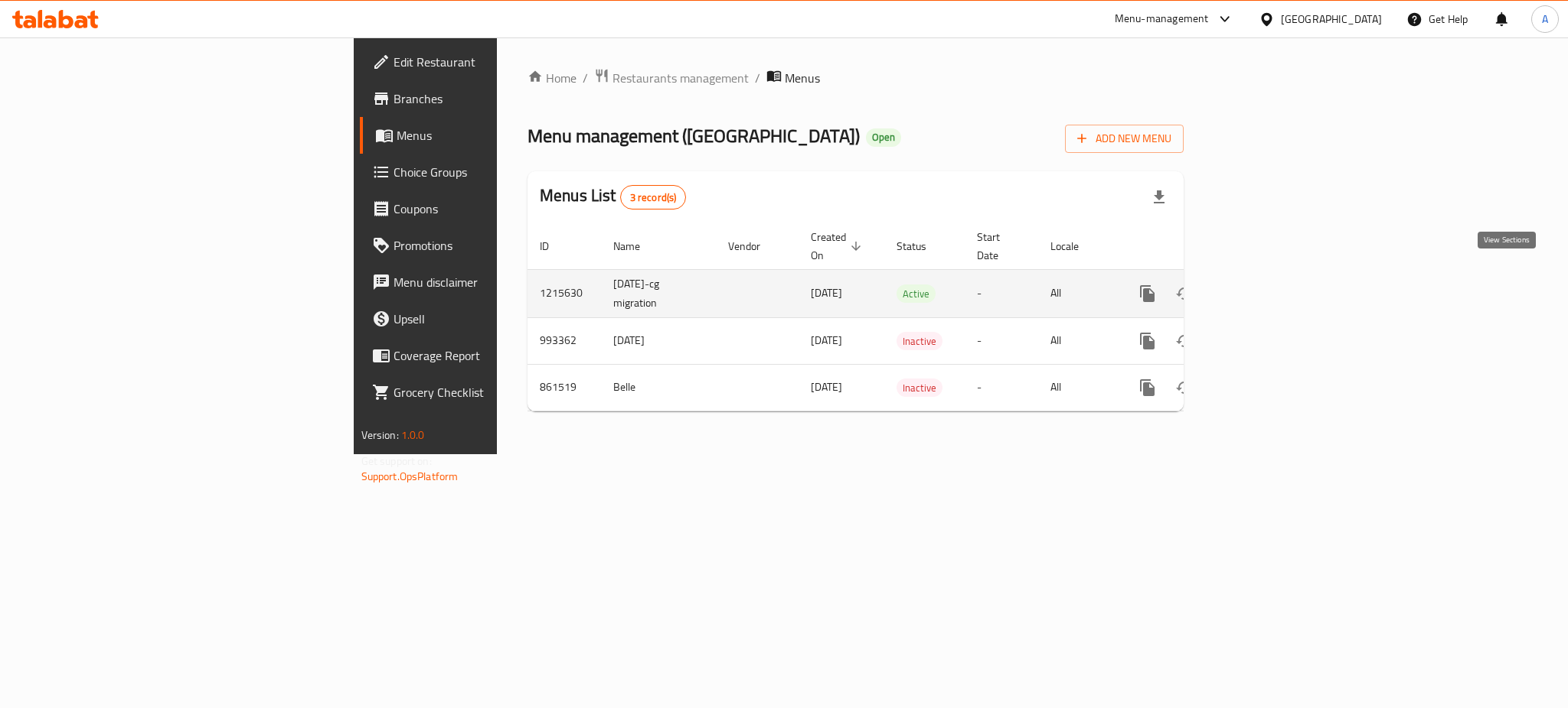
click at [1267, 285] on icon "enhanced table" at bounding box center [1257, 293] width 18 height 18
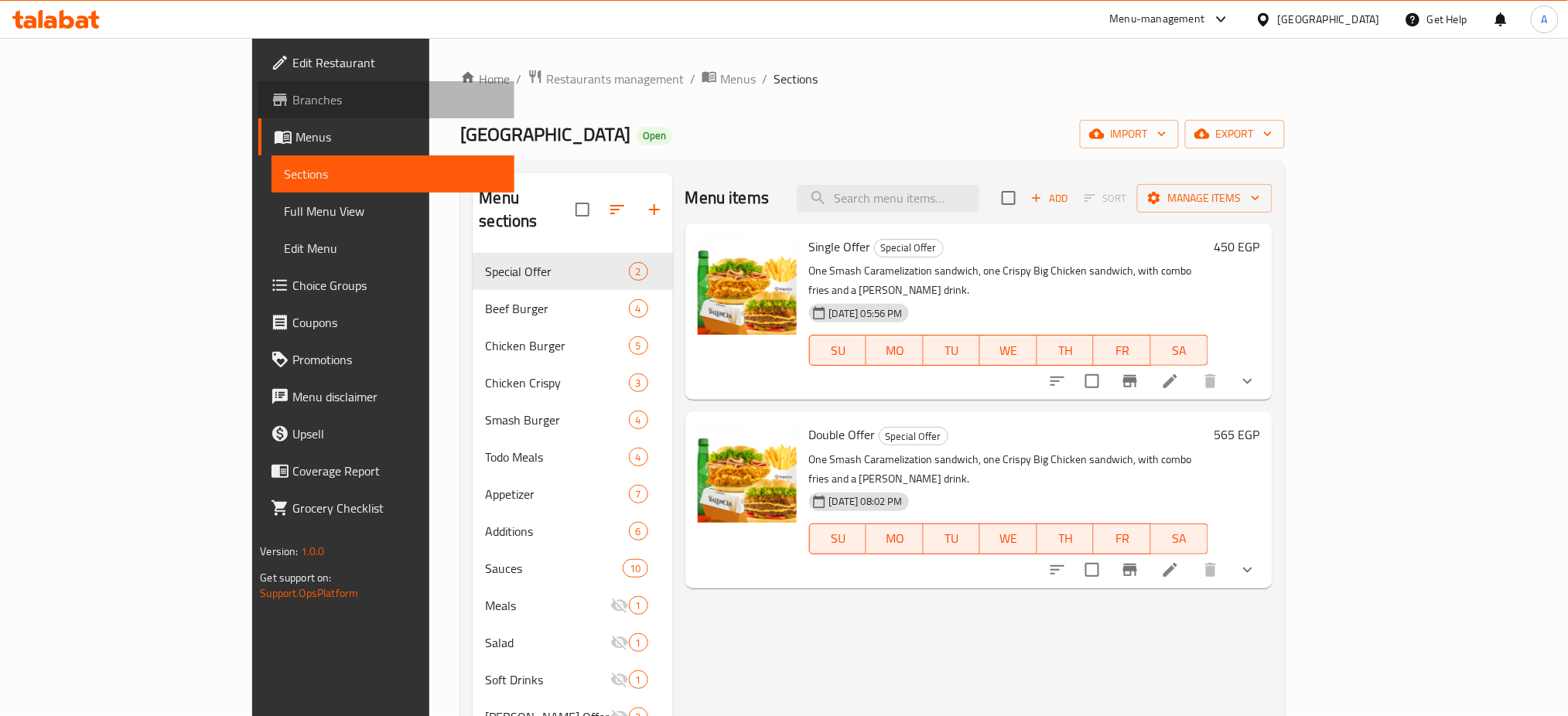
click at [258, 81] on link "Branches" at bounding box center [386, 99] width 256 height 38
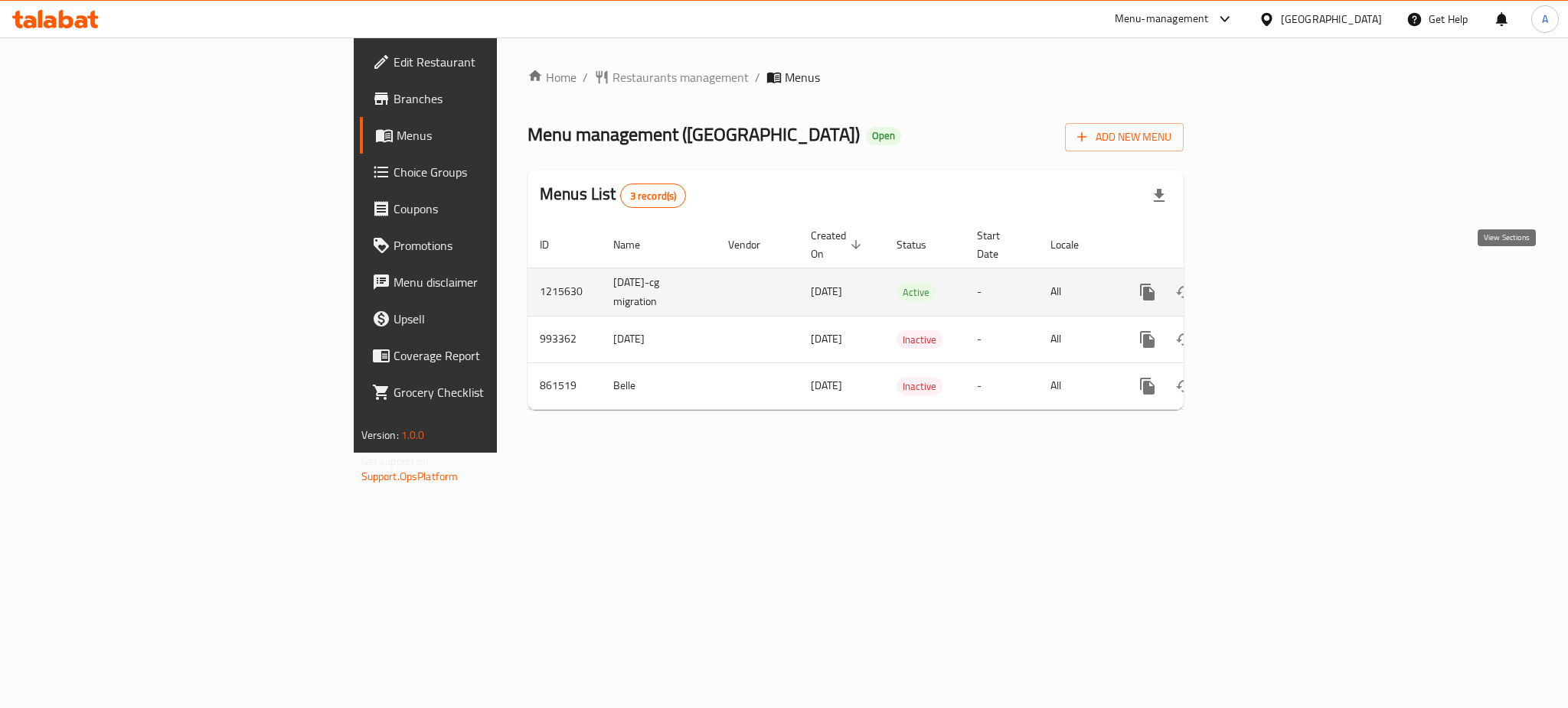
click at [1267, 283] on icon "enhanced table" at bounding box center [1257, 291] width 18 height 18
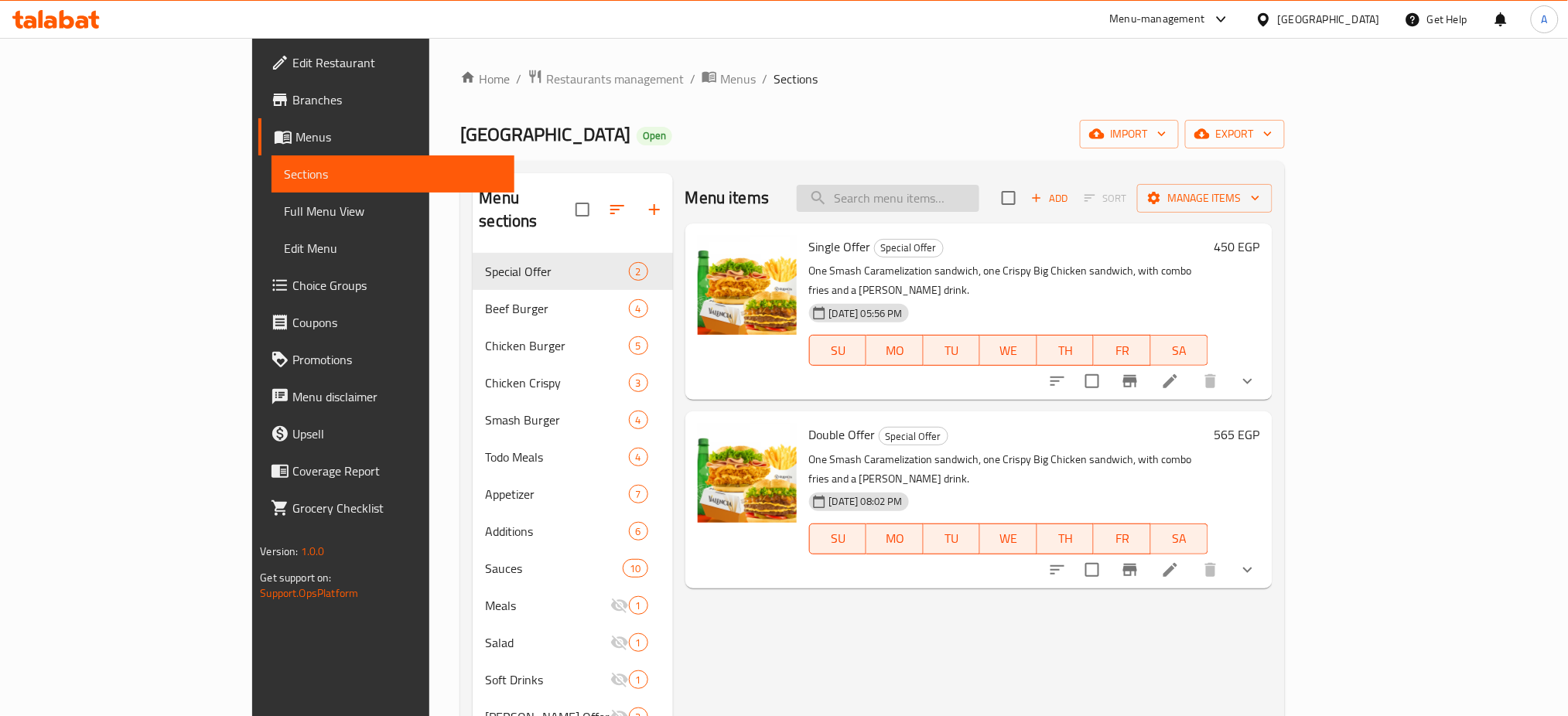
click at [965, 195] on input "search" at bounding box center [888, 198] width 182 height 27
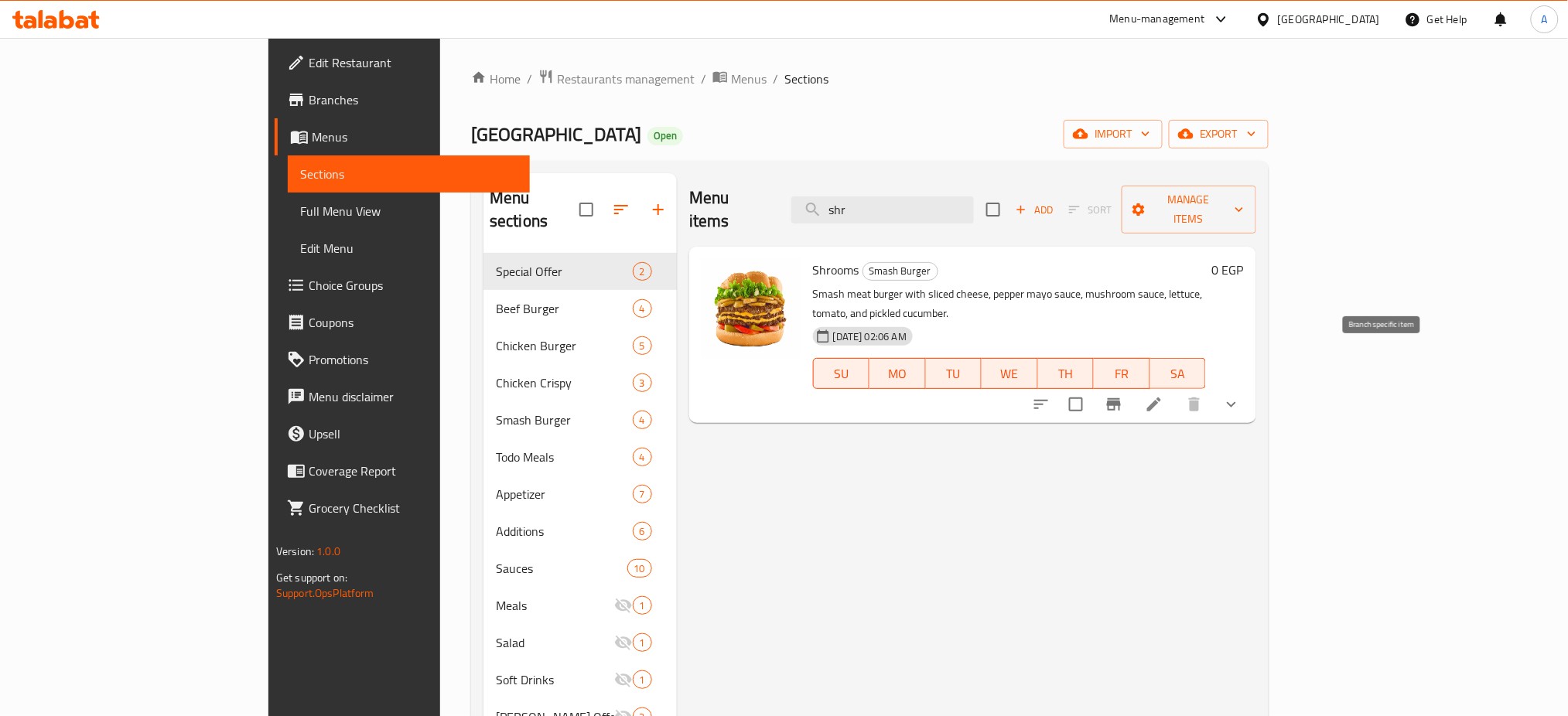
type input "shr"
click at [1121, 399] on icon "Branch-specific-item" at bounding box center [1114, 405] width 14 height 12
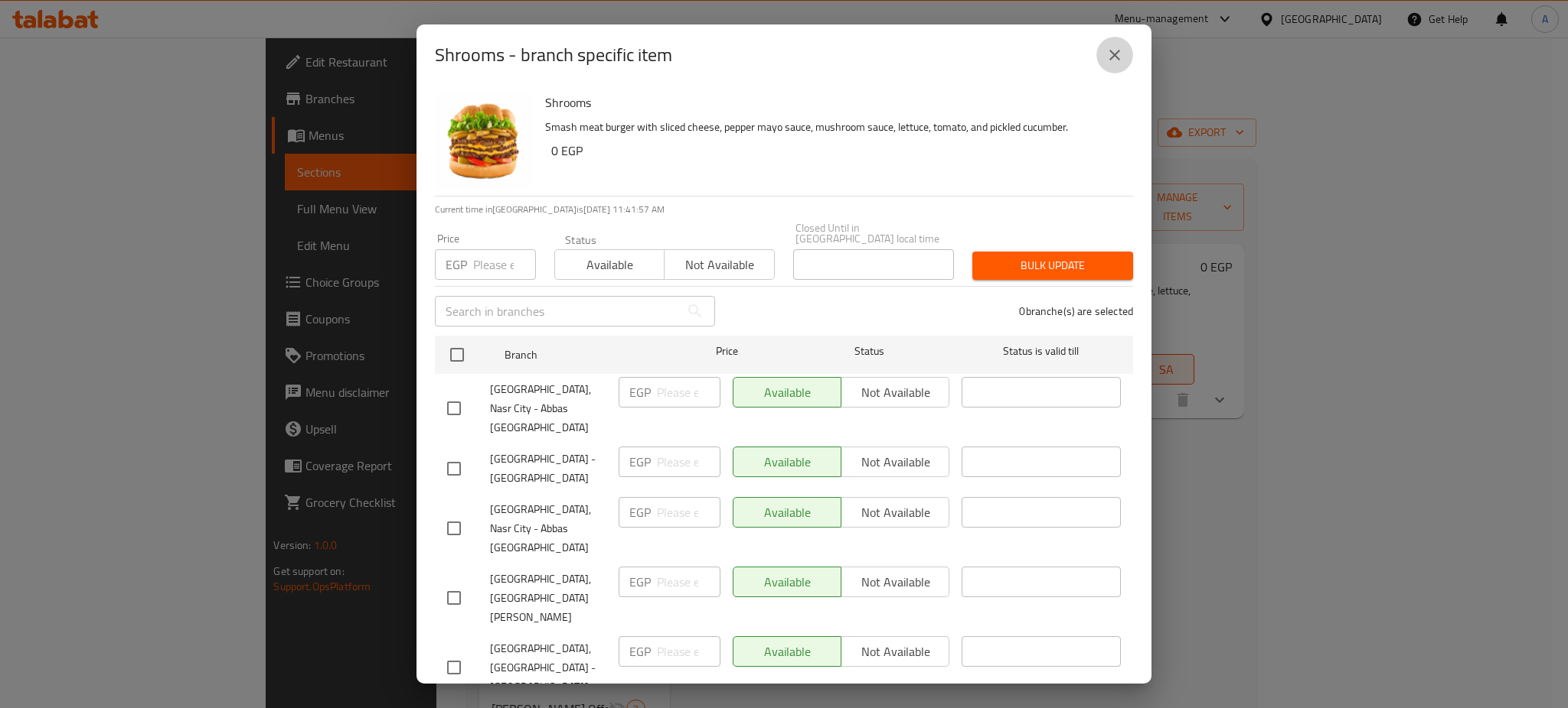
click at [1122, 59] on icon "close" at bounding box center [1114, 54] width 18 height 18
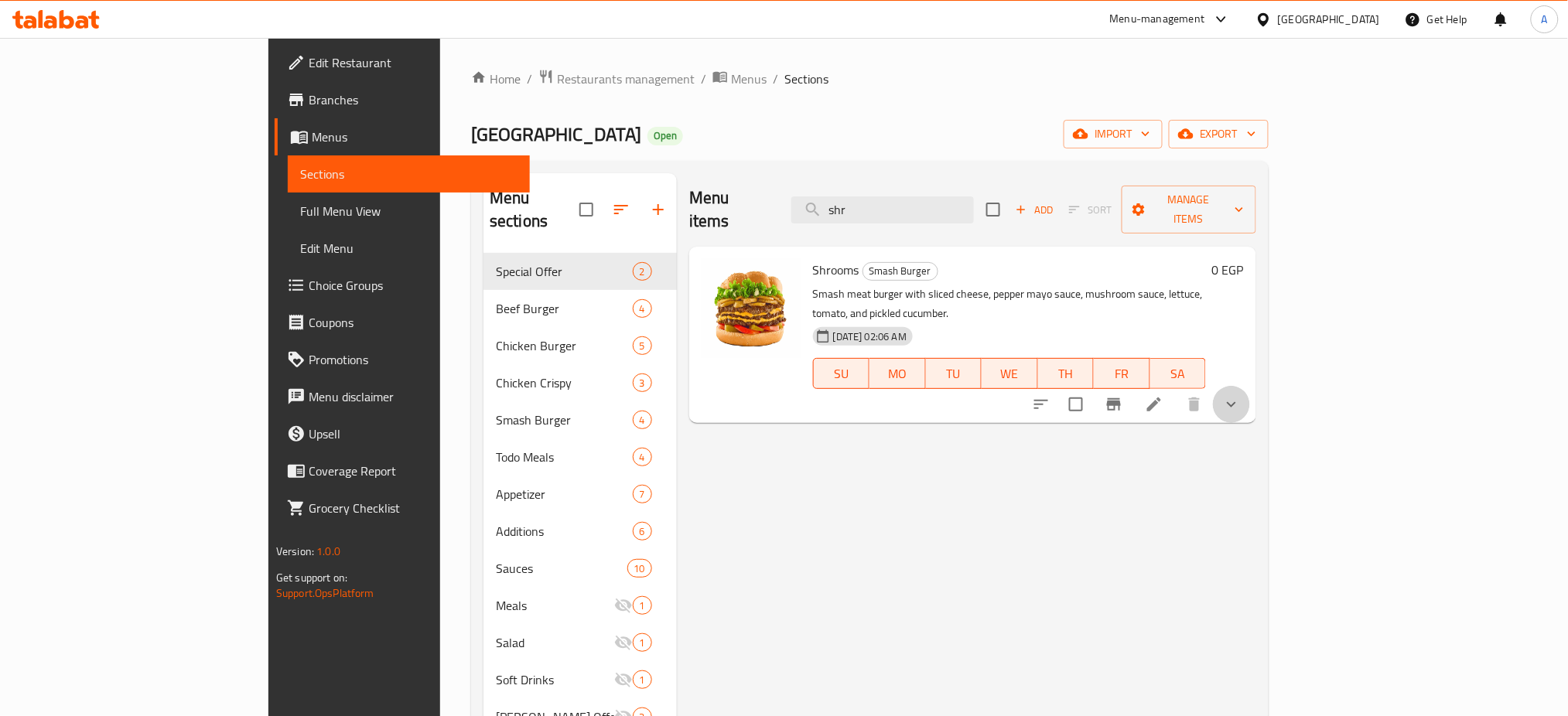
click at [1251, 386] on button "show more" at bounding box center [1231, 405] width 37 height 38
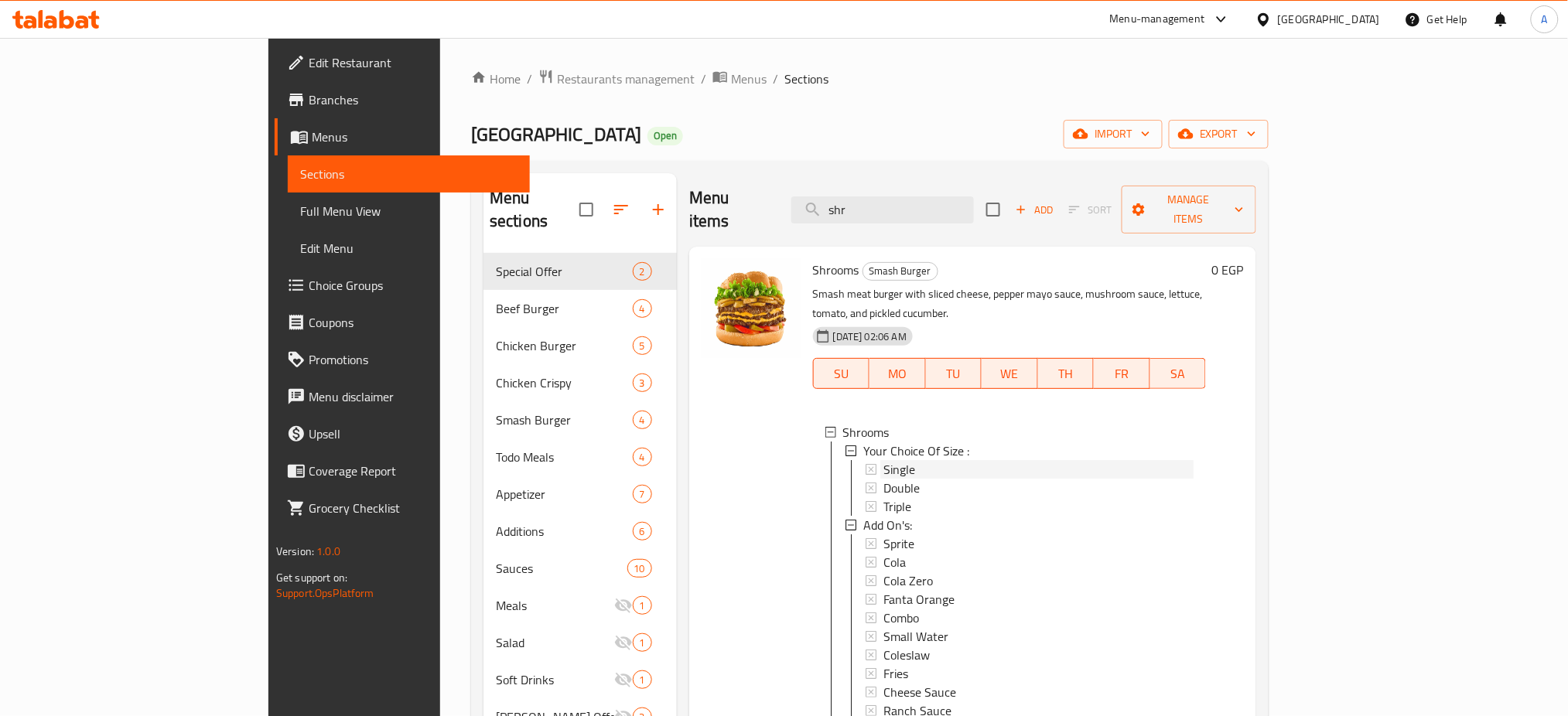
click at [883, 460] on div "Single" at bounding box center [1039, 469] width 310 height 18
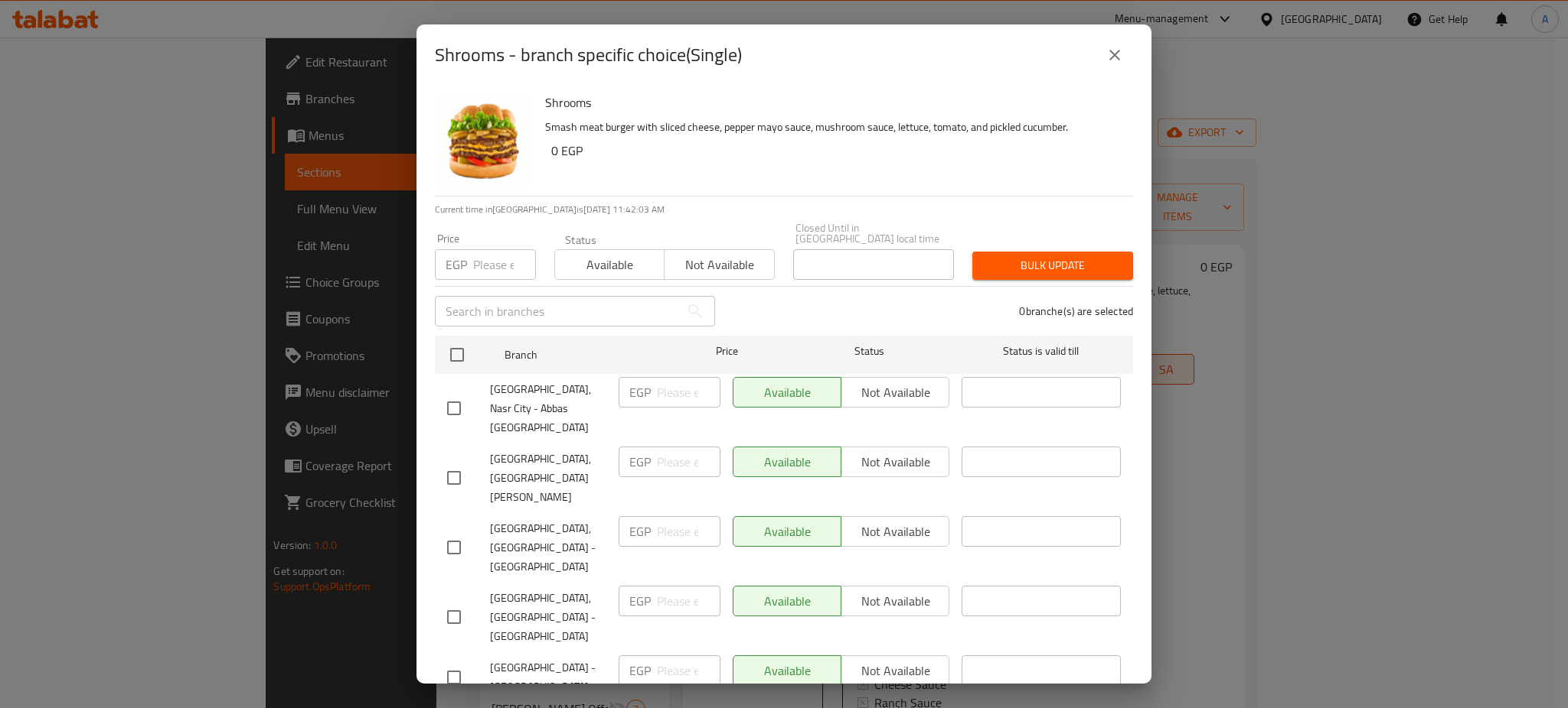
click at [1105, 49] on icon "close" at bounding box center [1114, 54] width 18 height 18
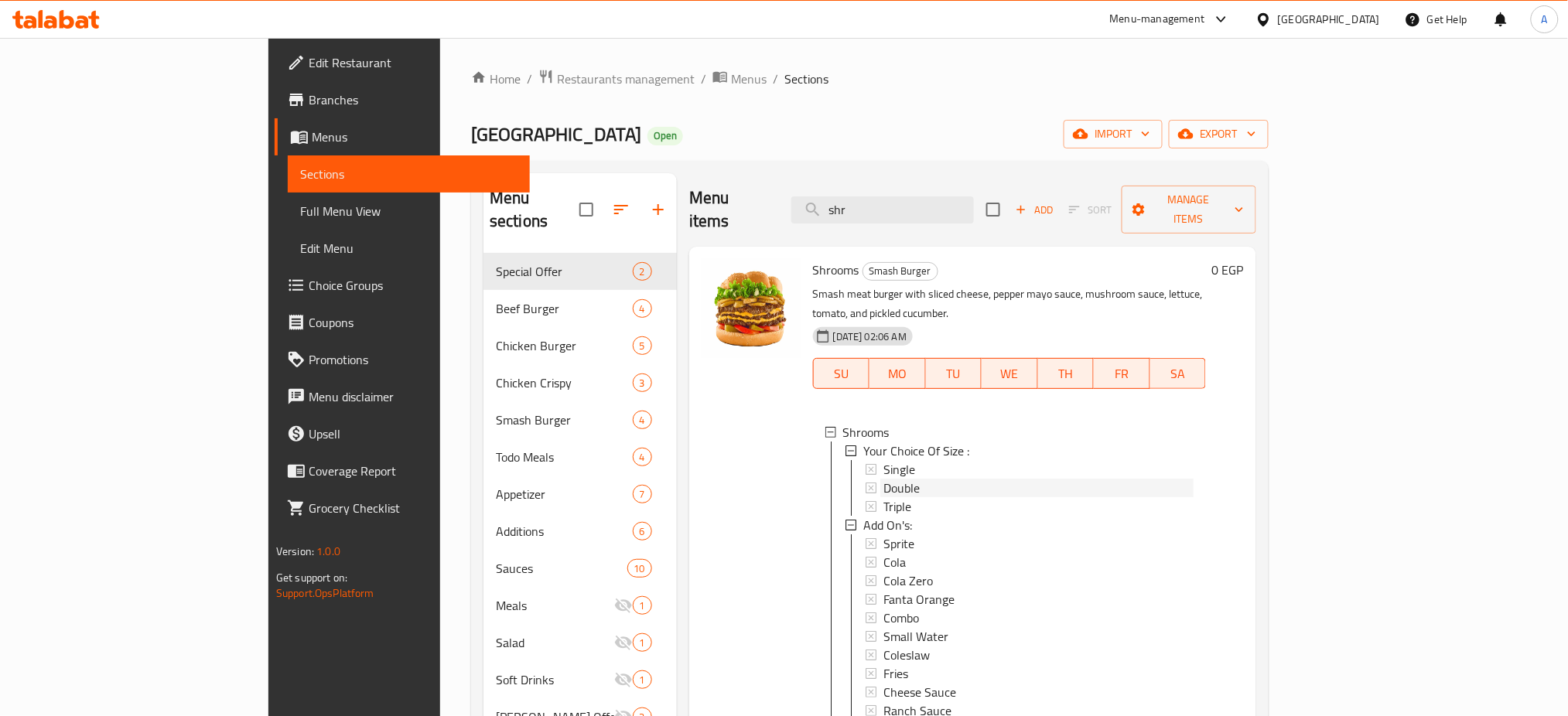
click at [883, 479] on span "Double" at bounding box center [902, 488] width 37 height 18
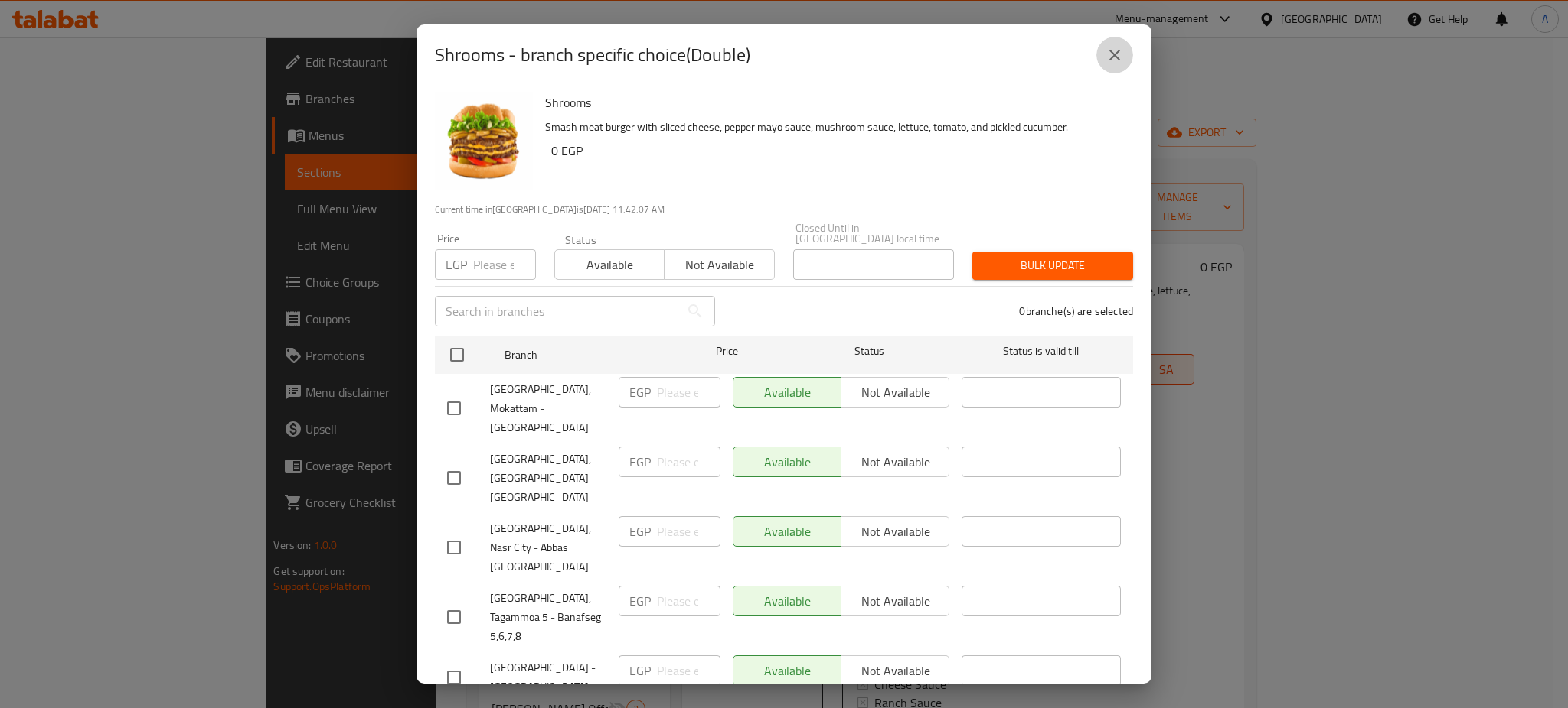
click at [1115, 57] on icon "close" at bounding box center [1114, 54] width 18 height 18
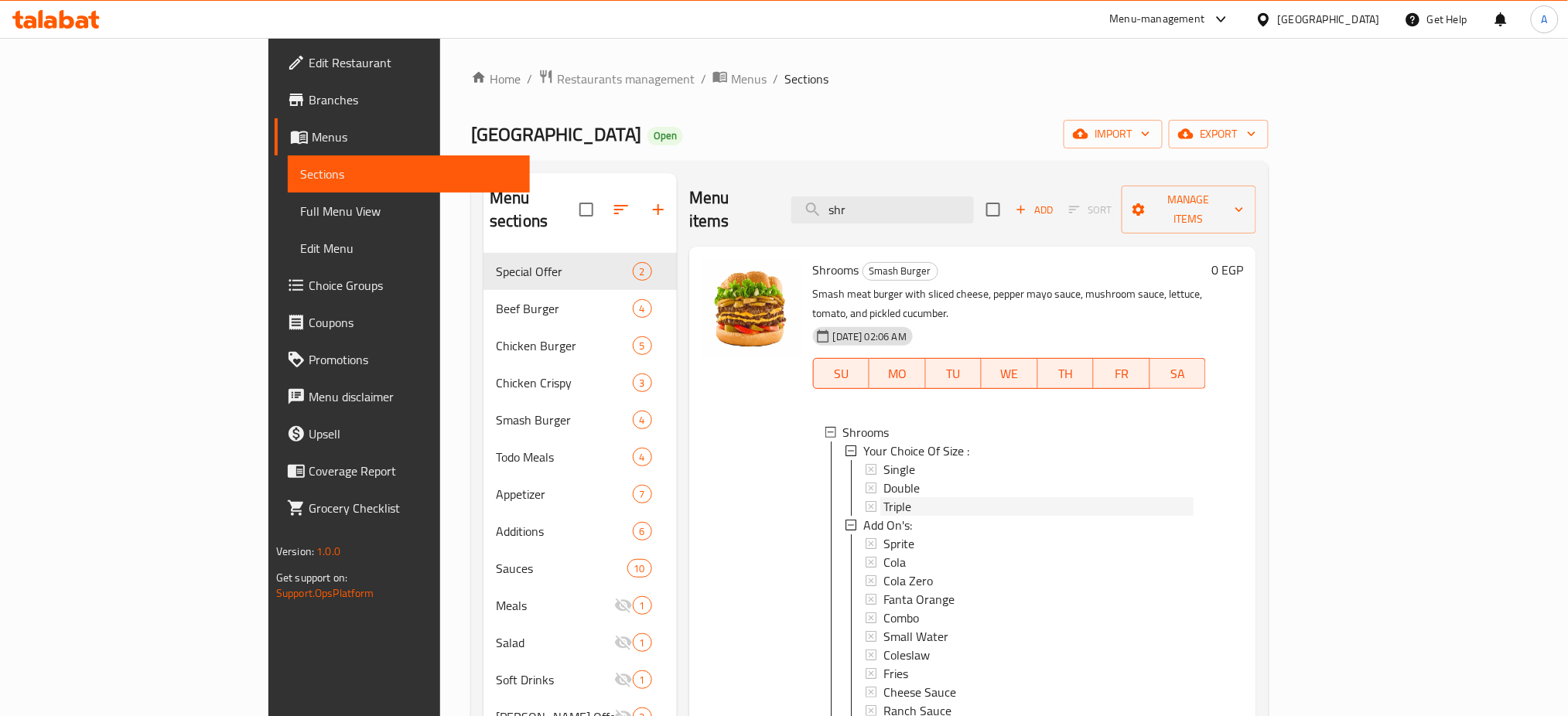
click at [883, 497] on span "Triple" at bounding box center [897, 506] width 28 height 18
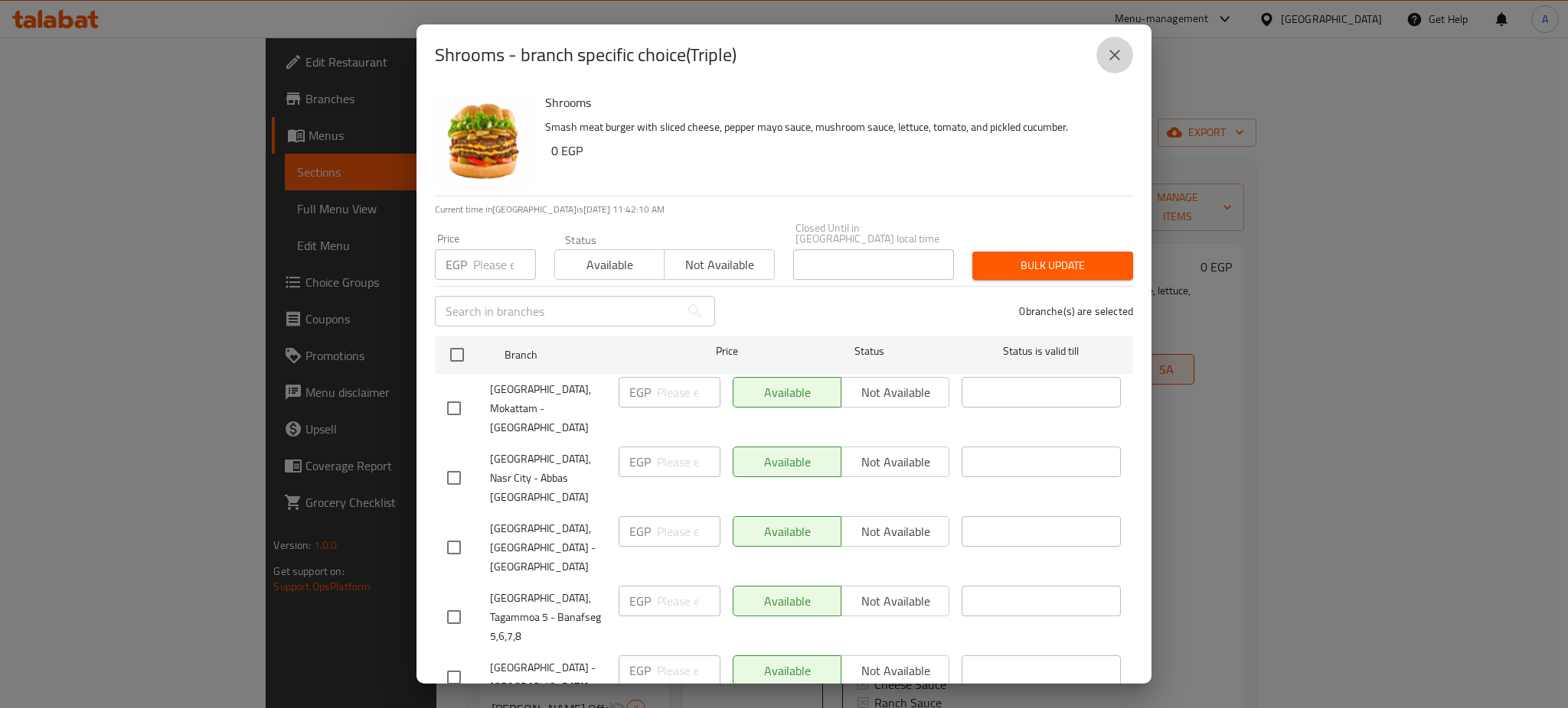
click at [1125, 54] on button "close" at bounding box center [1114, 55] width 37 height 37
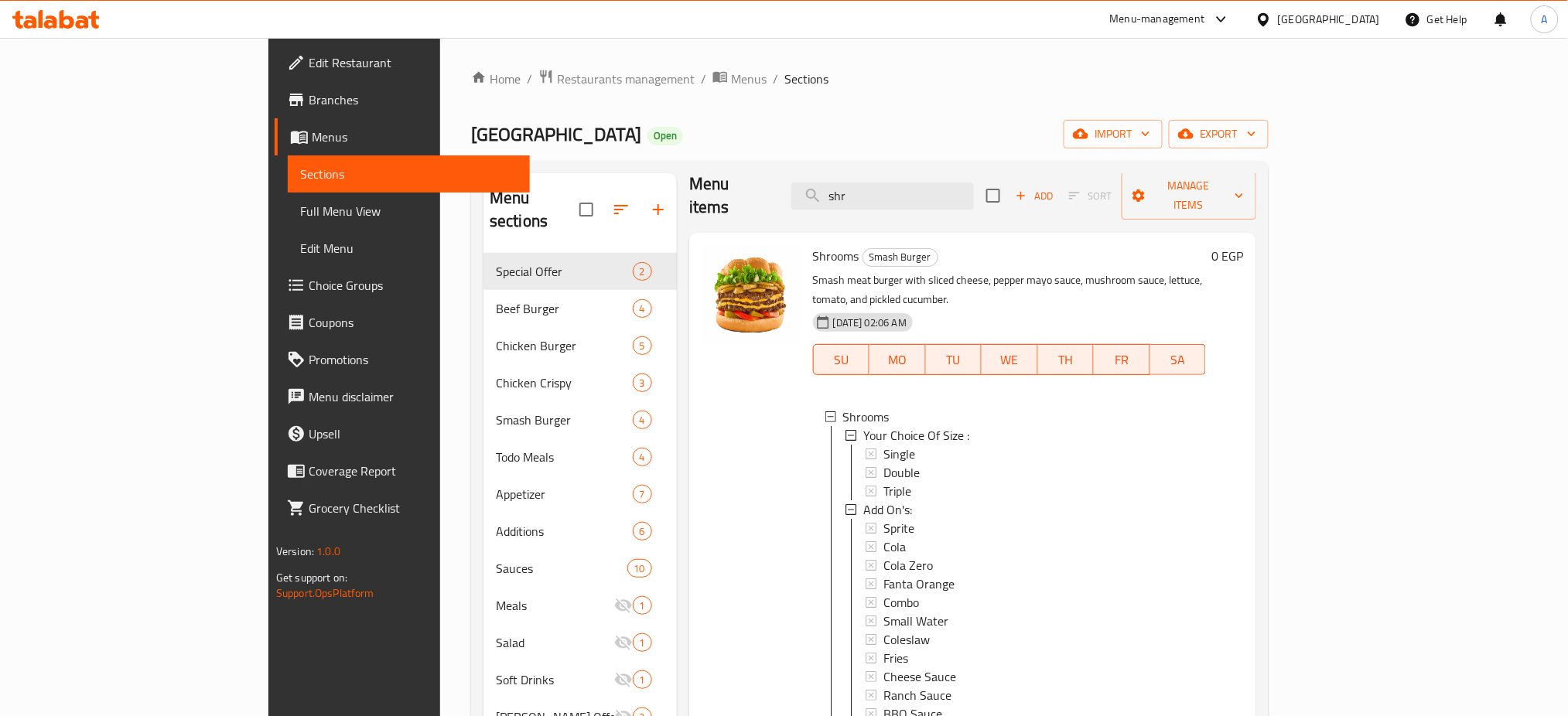
scroll to position [216, 0]
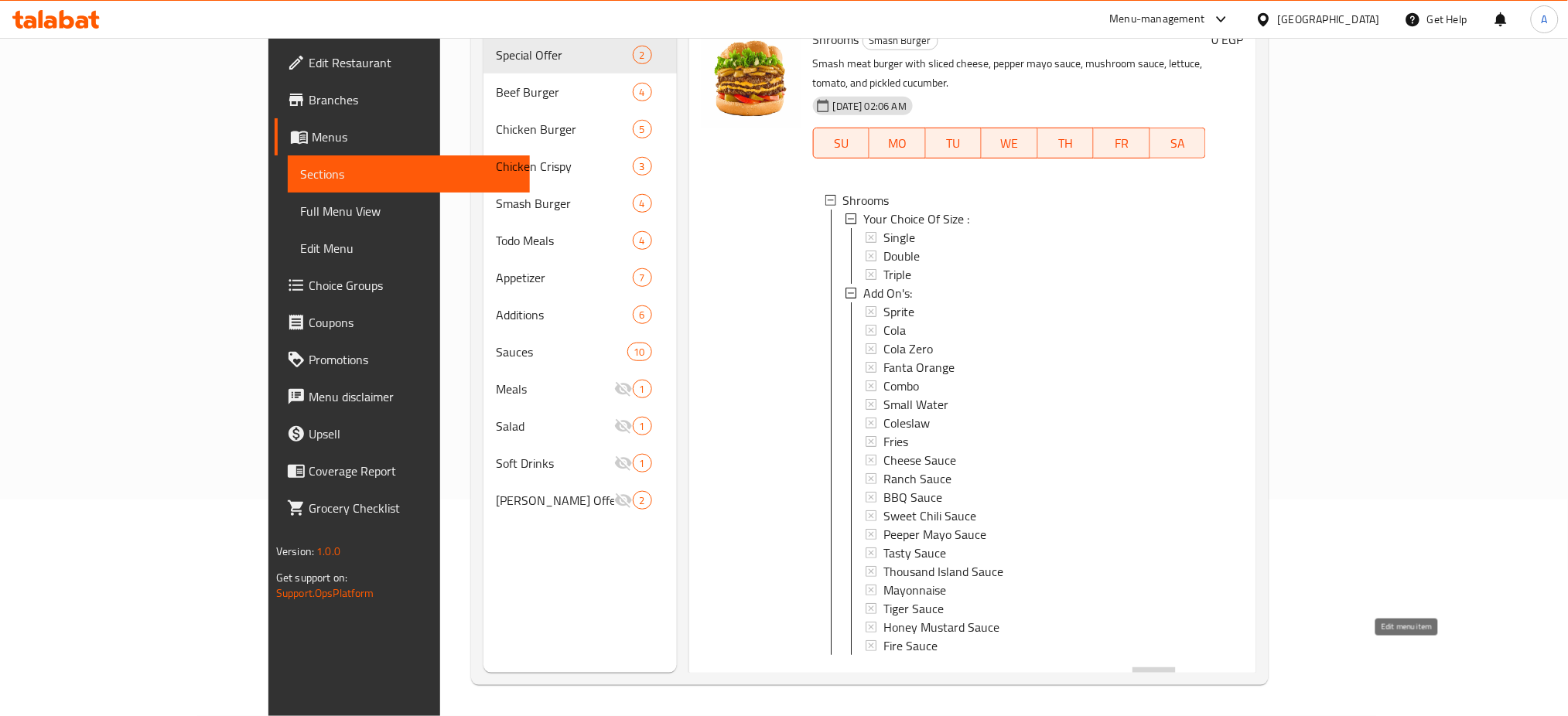
click at [1163, 672] on icon at bounding box center [1154, 681] width 18 height 18
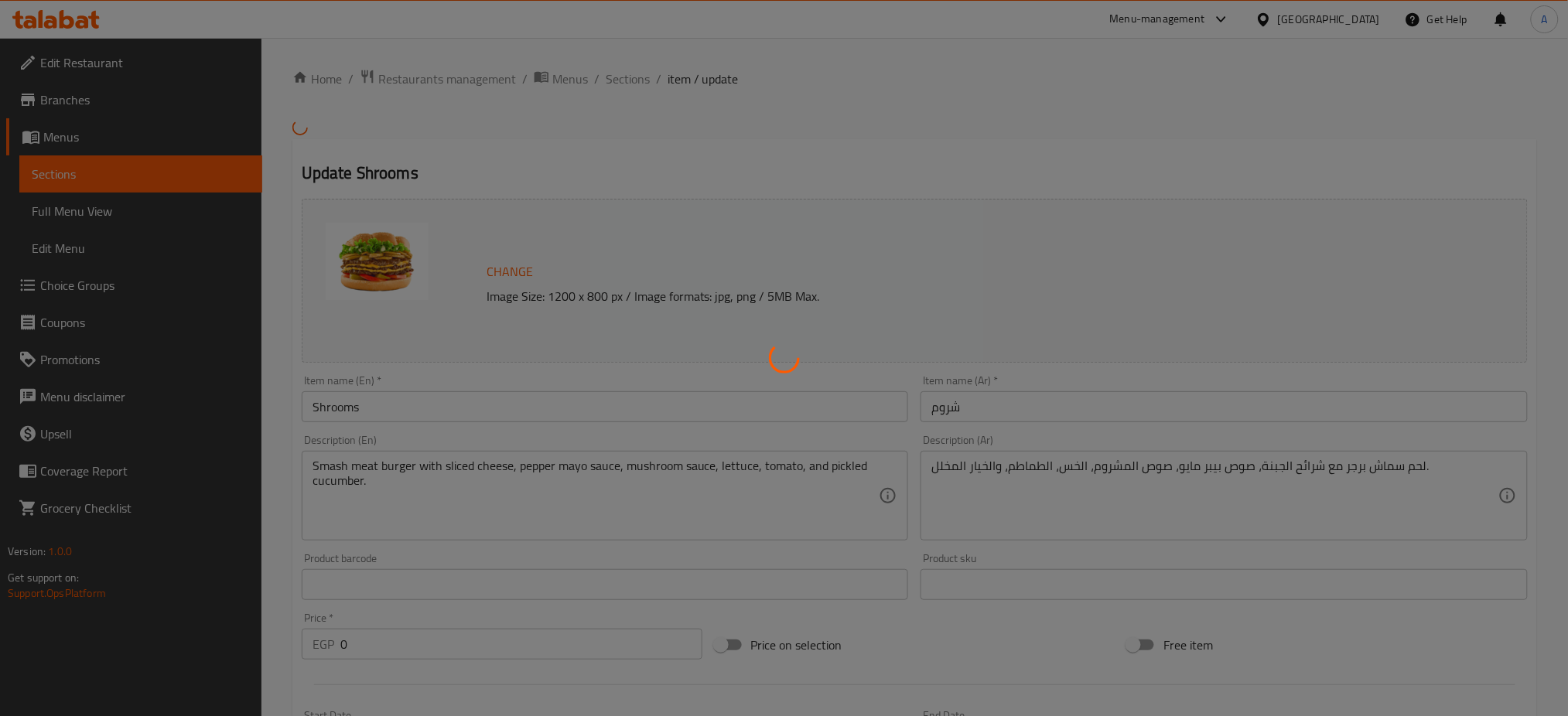
type input "إختيارك من الحجم:"
type input "1"
type input "الإضافات:"
type input "0"
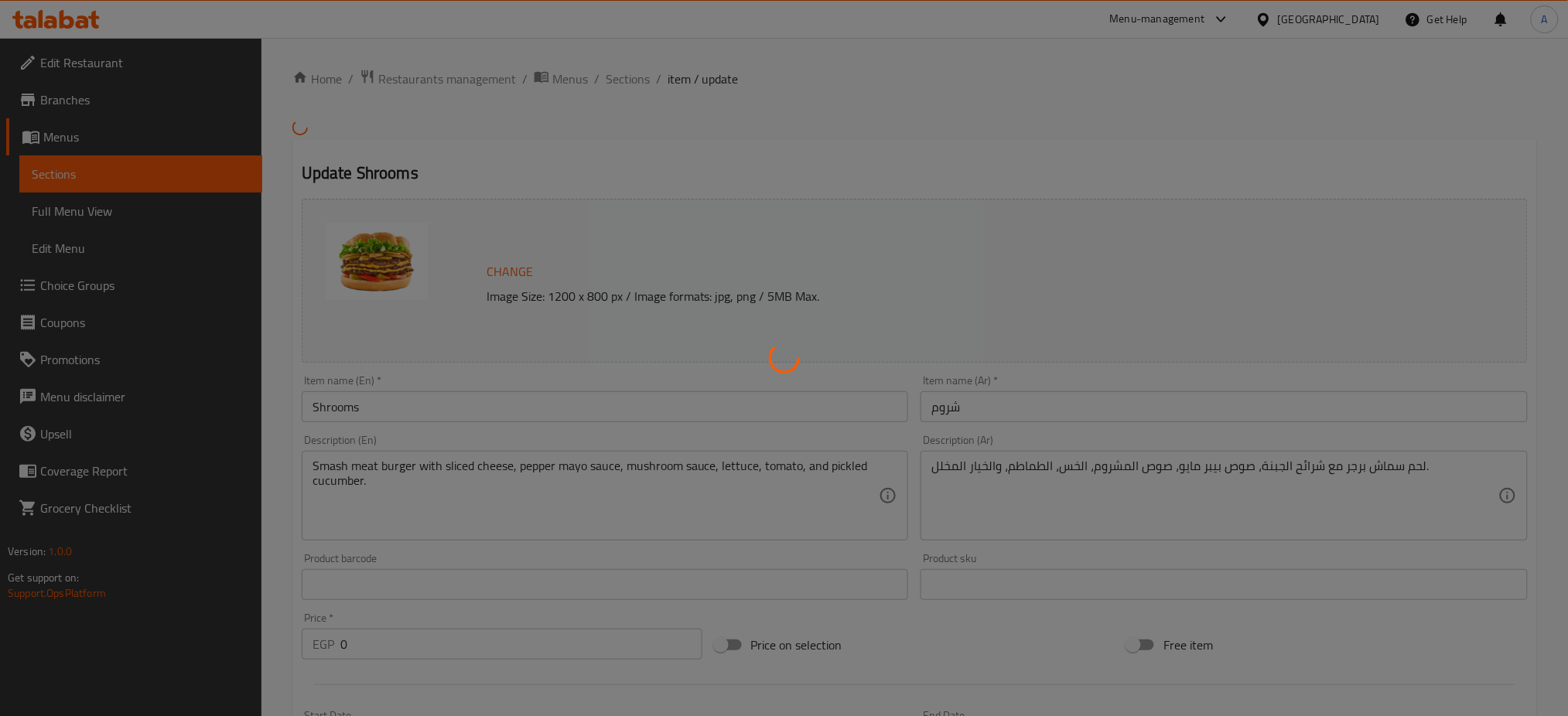
type input "0"
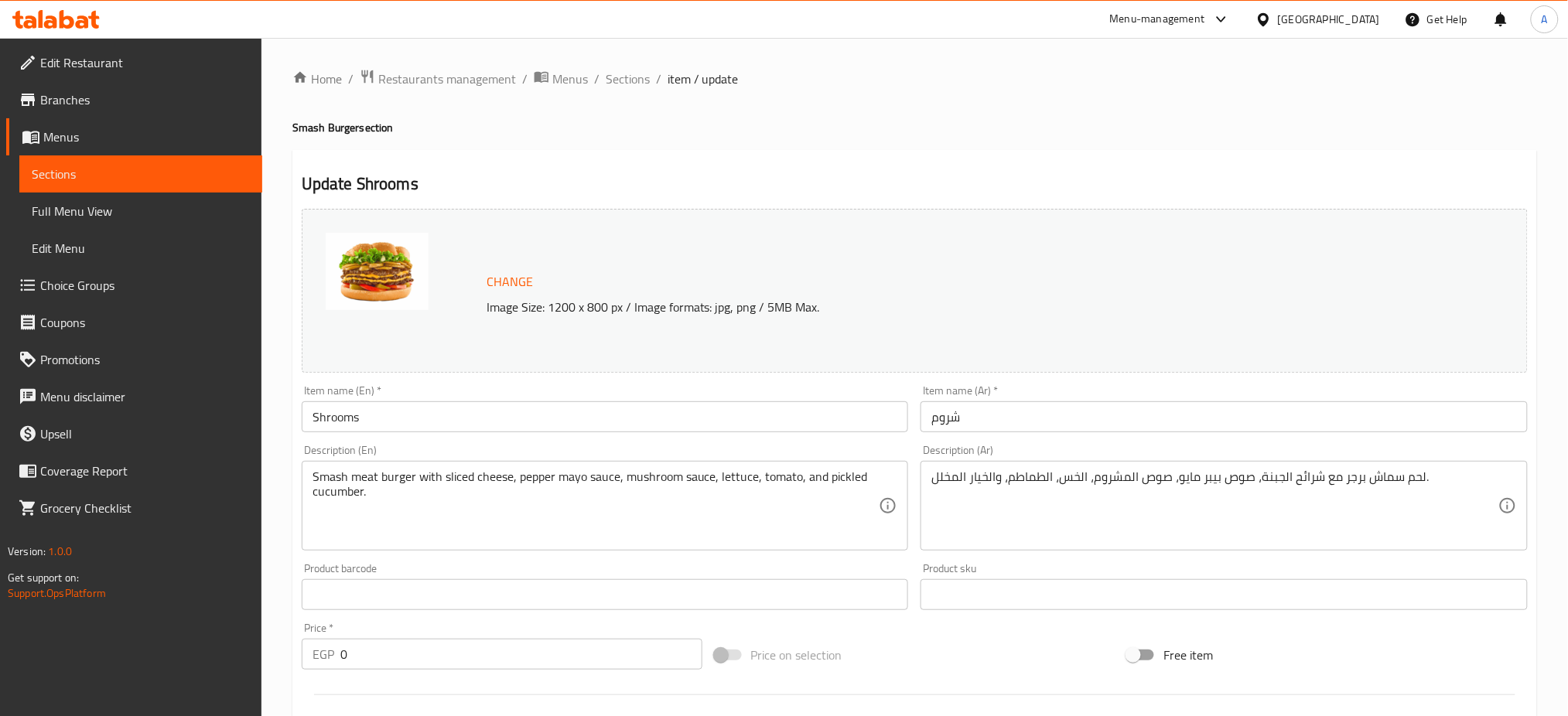
scroll to position [488, 0]
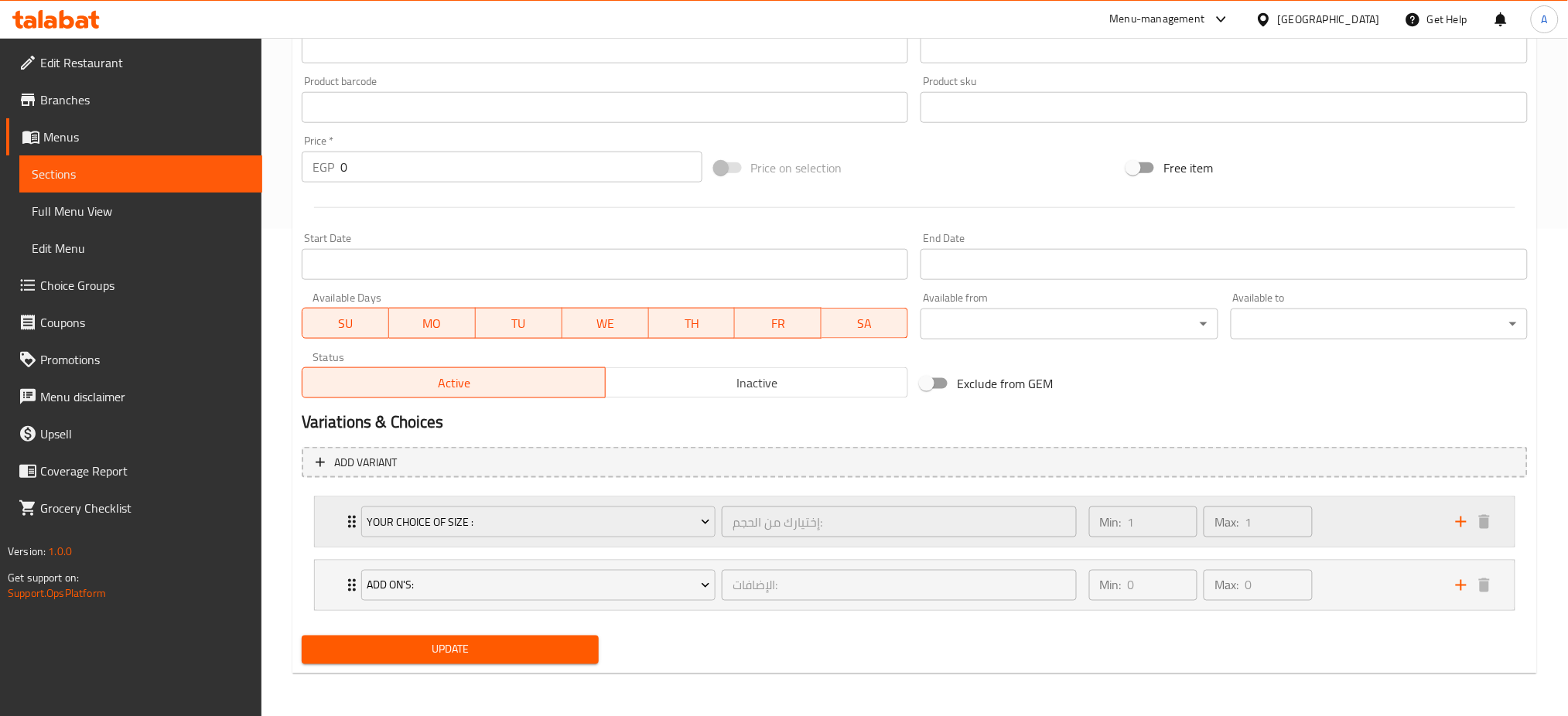
click at [339, 519] on div "Your Choice Of Size : إختيارك من الحجم: ​ Min: 1 ​ Max: 1 ​" at bounding box center [915, 522] width 1200 height 50
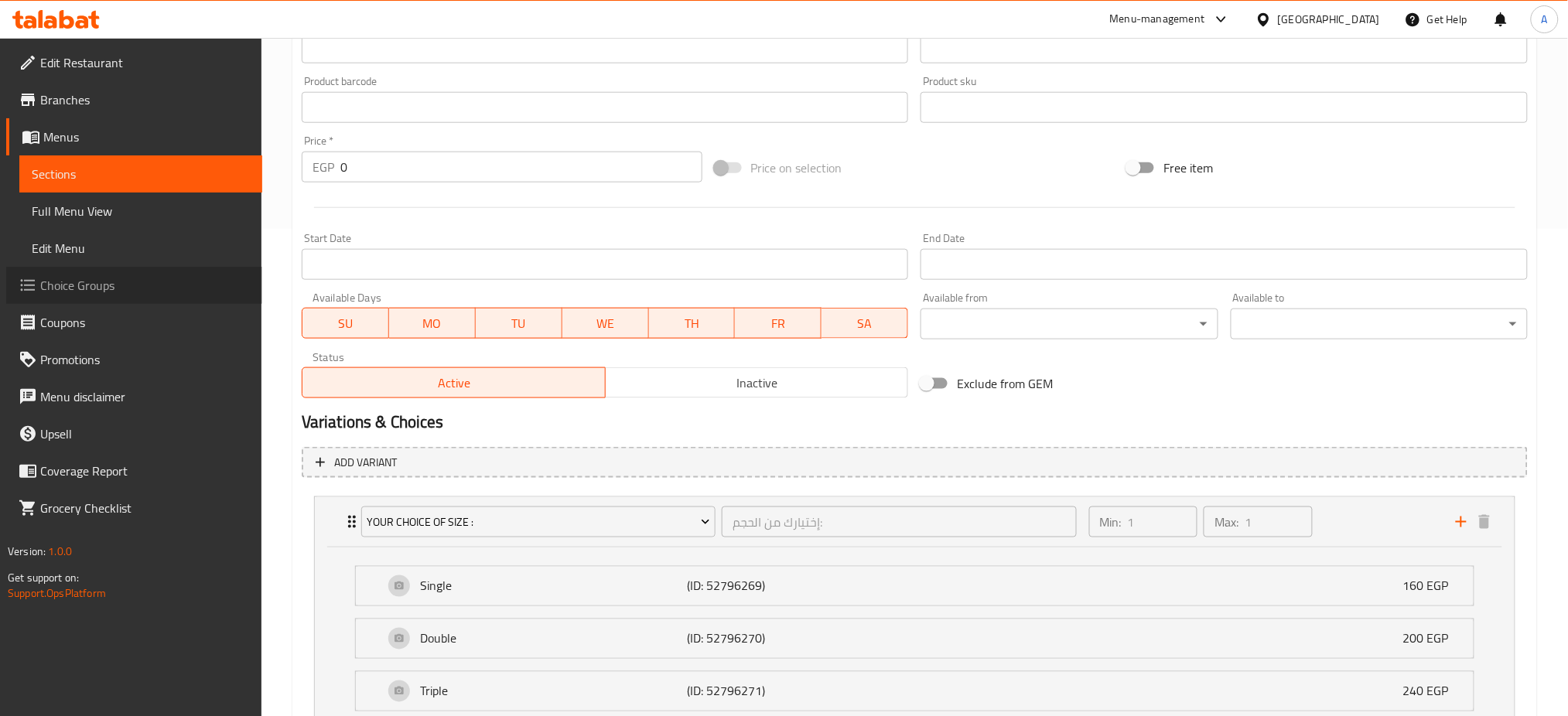
click at [82, 285] on span "Choice Groups" at bounding box center [145, 285] width 209 height 18
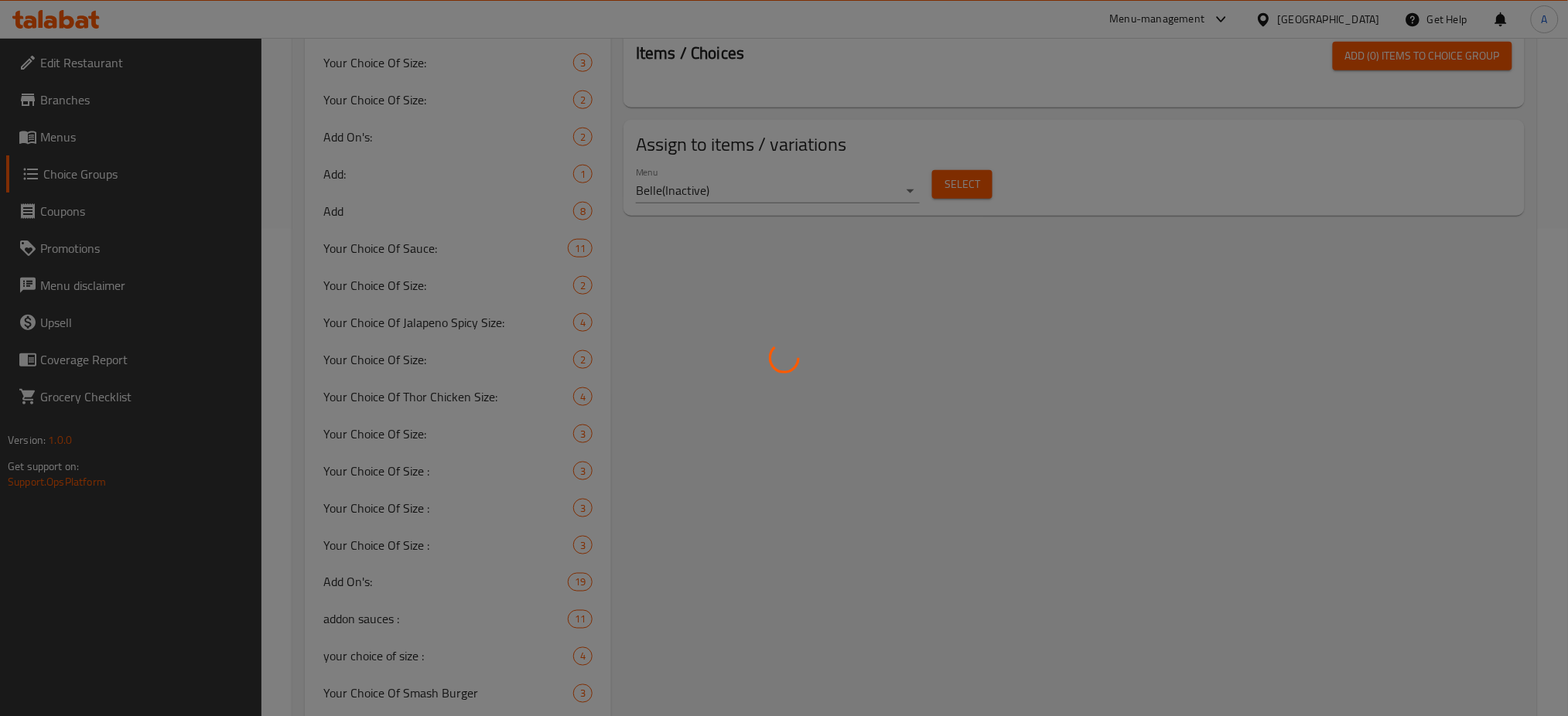
scroll to position [219, 0]
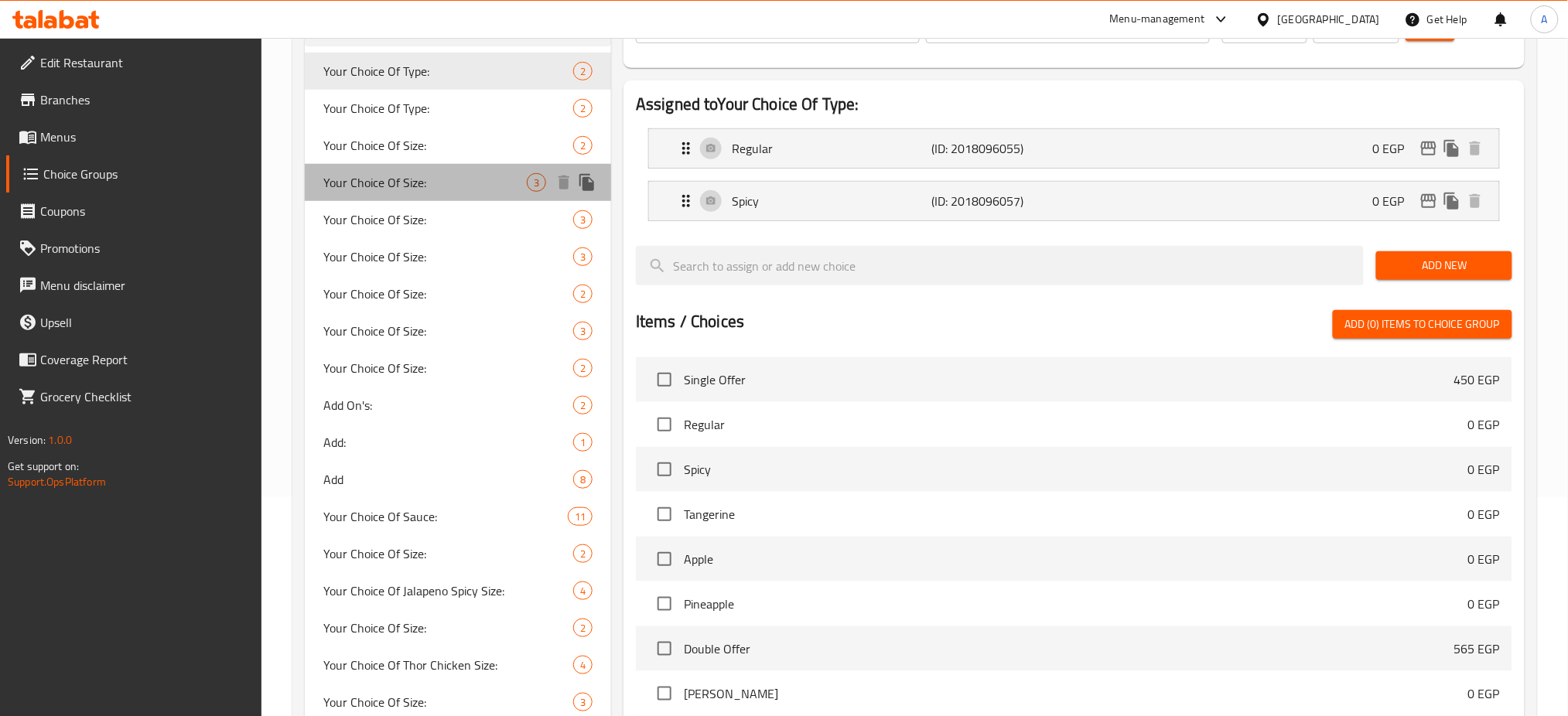
click at [406, 183] on span "Your Choice Of Size:" at bounding box center [425, 182] width 203 height 18
type input "Your Choice Of Size:"
type input "إختيارك من الحجم:"
type input "3"
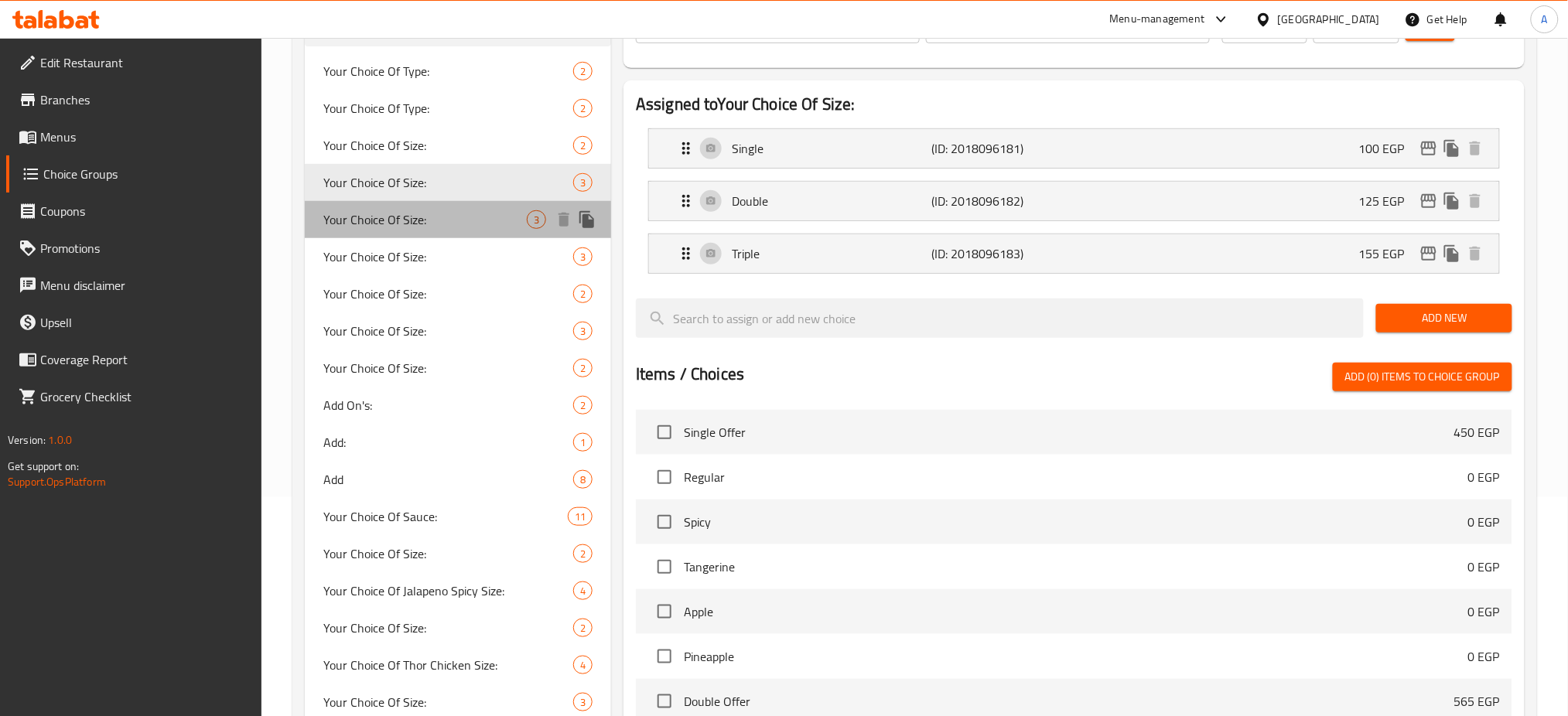
click at [398, 212] on span "Your Choice Of Size:" at bounding box center [425, 219] width 203 height 18
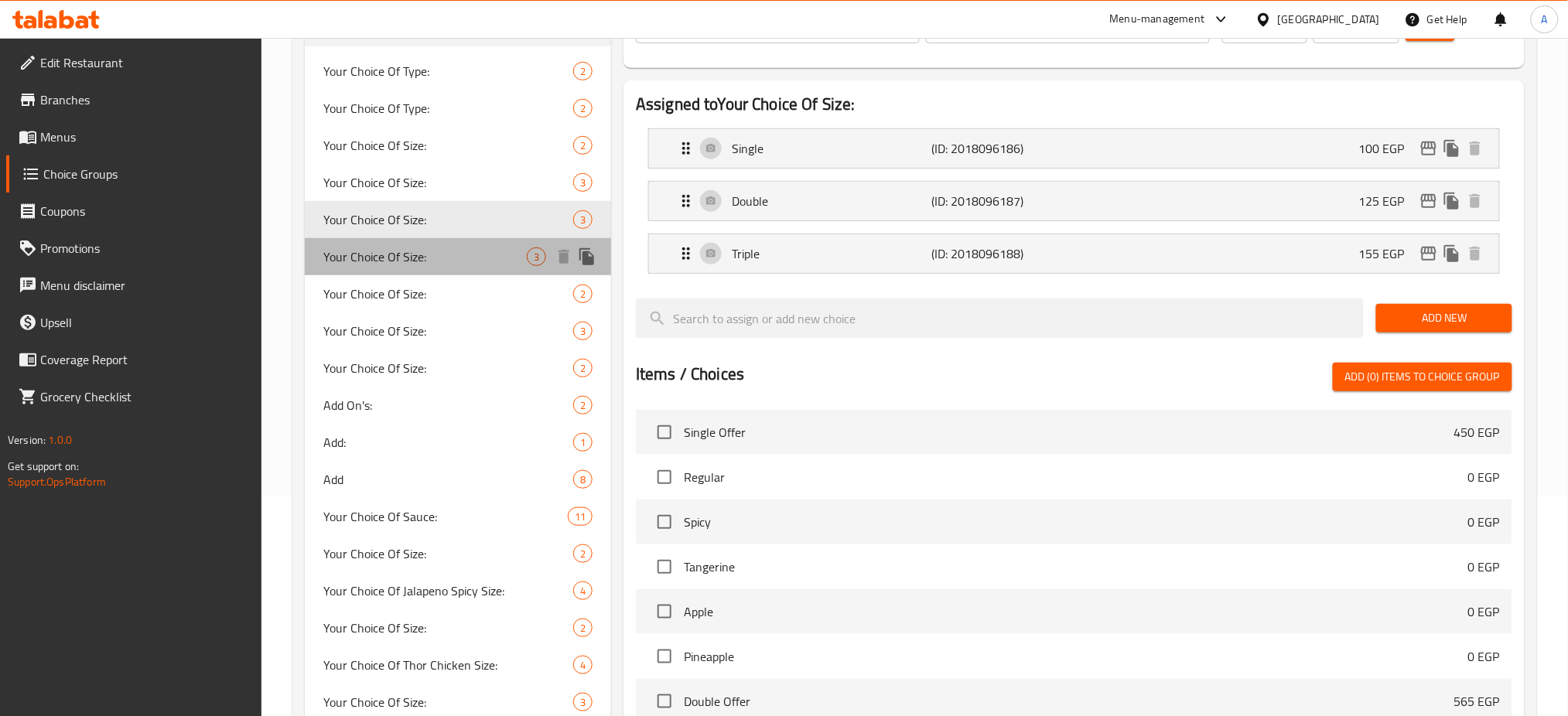
click at [409, 256] on span "Your Choice Of Size:" at bounding box center [425, 256] width 203 height 18
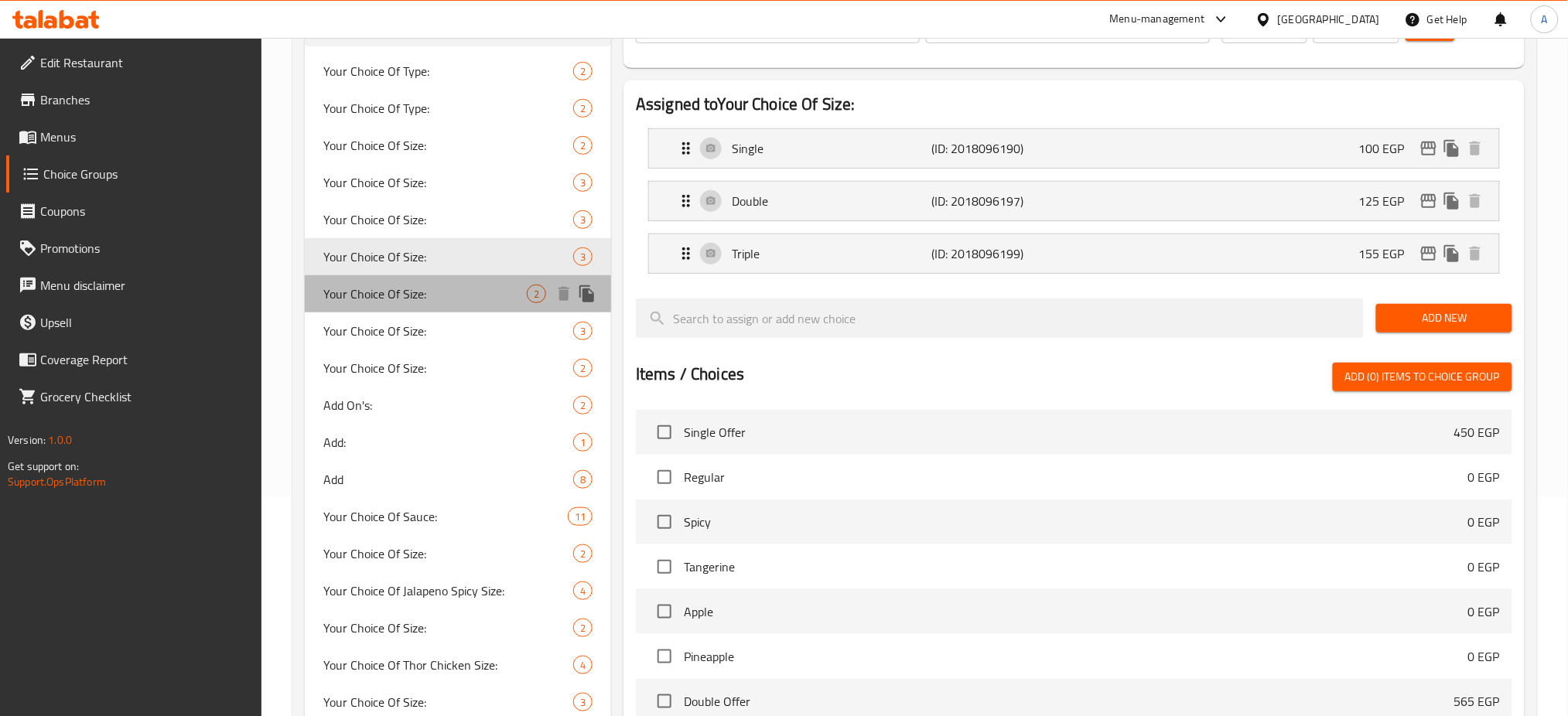
click at [413, 300] on span "Your Choice Of Size:" at bounding box center [425, 293] width 203 height 18
type input "إختيارك من الحجم:"
type input "1"
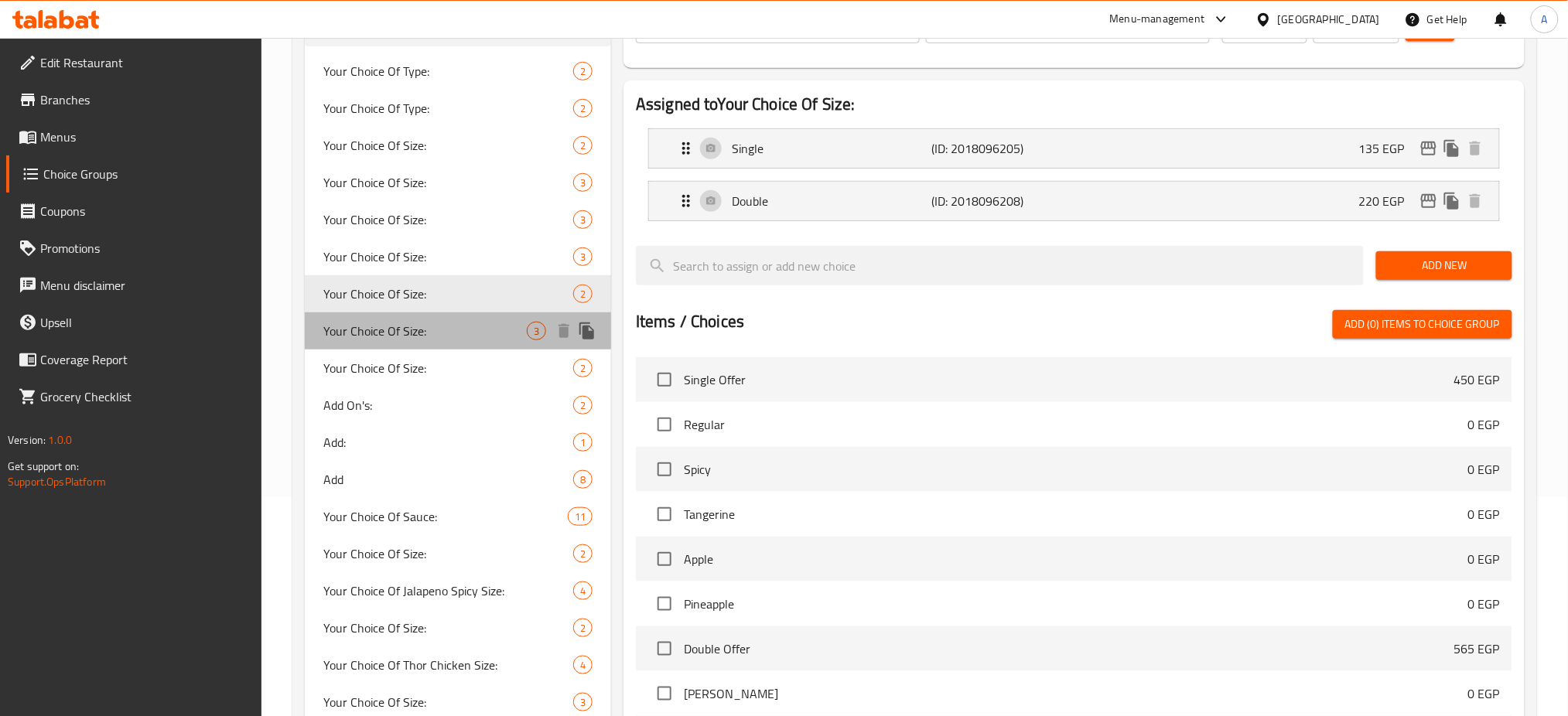
click at [401, 329] on span "Your Choice Of Size:" at bounding box center [425, 331] width 203 height 18
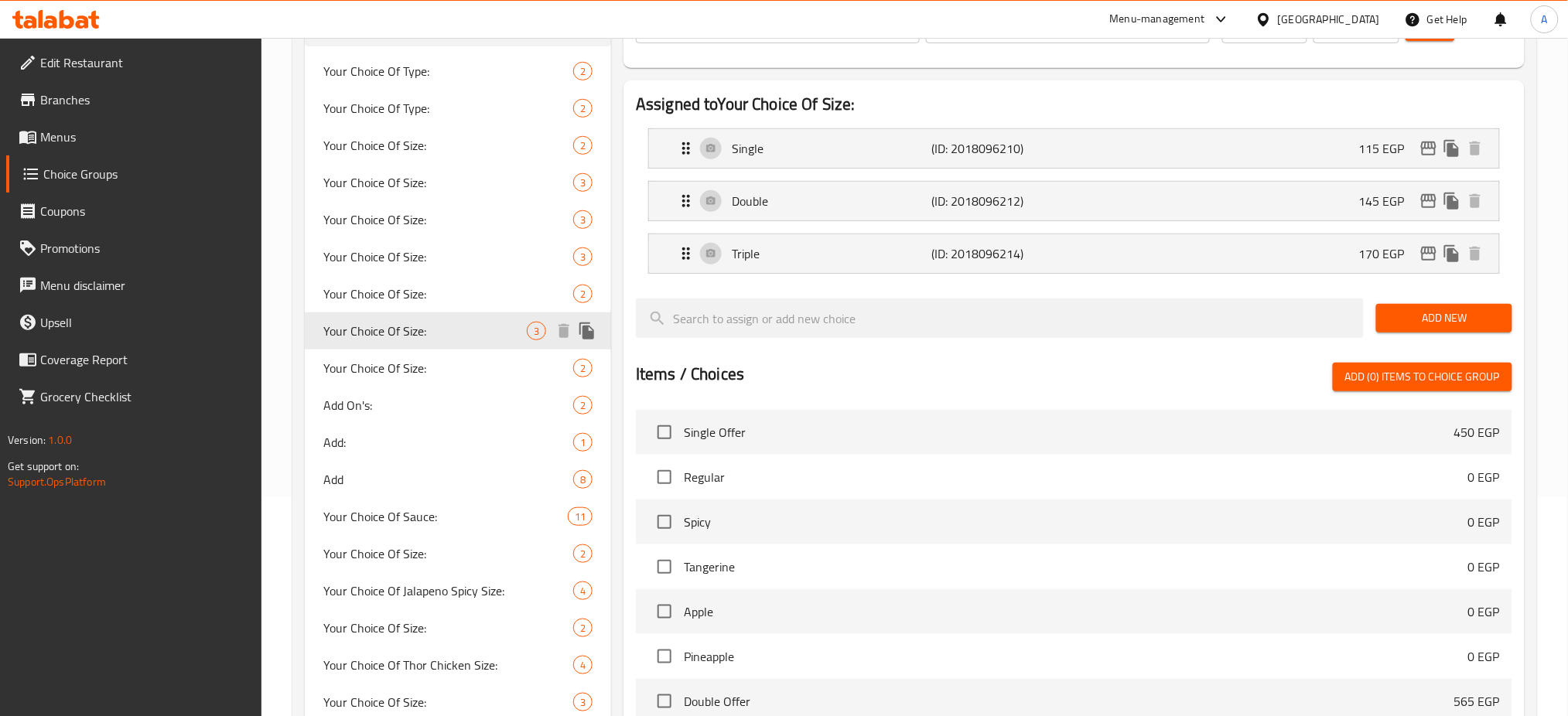
type input "إختيارك من الحجم:"
type input "3"
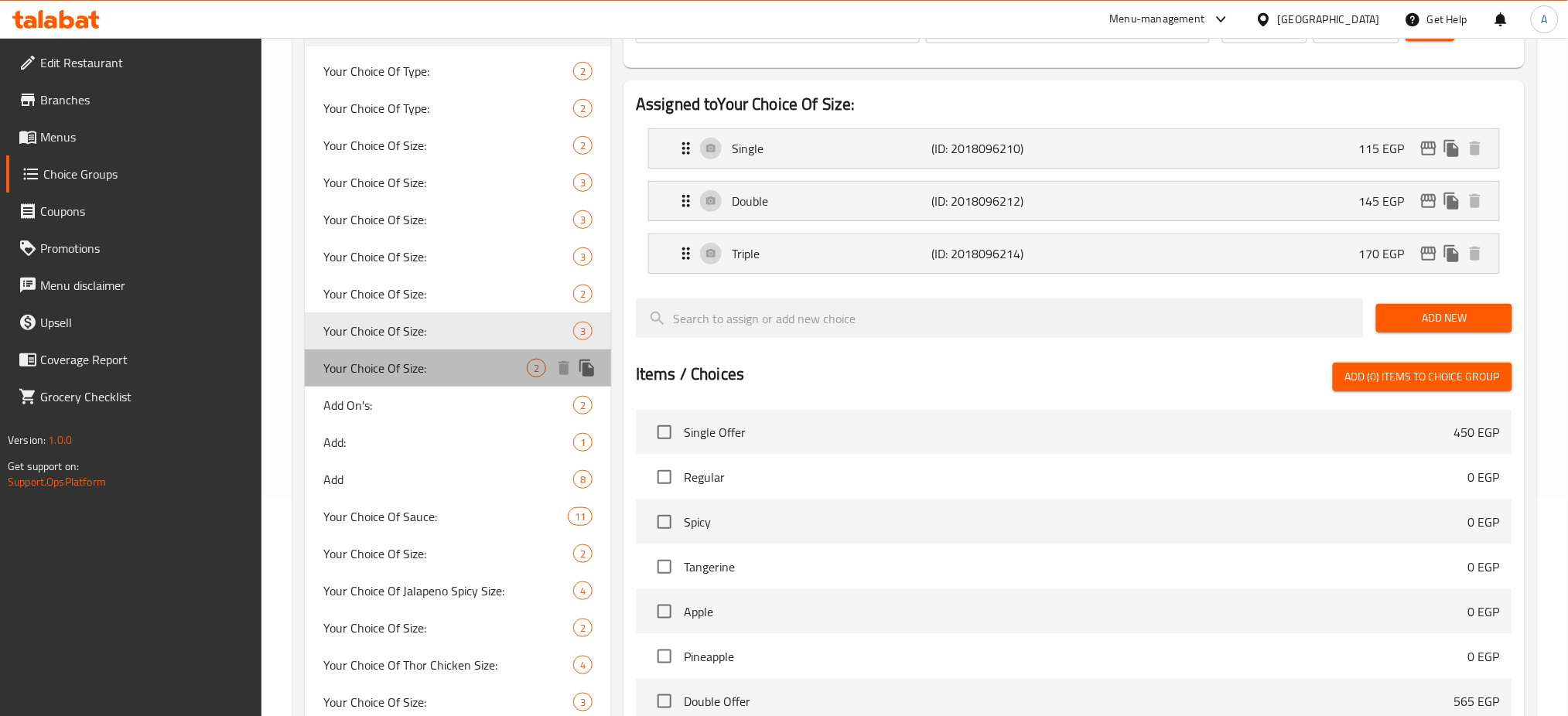
click at [399, 368] on span "Your Choice Of Size:" at bounding box center [425, 368] width 203 height 18
type input "إختيارك من الحجم:"
type input "1"
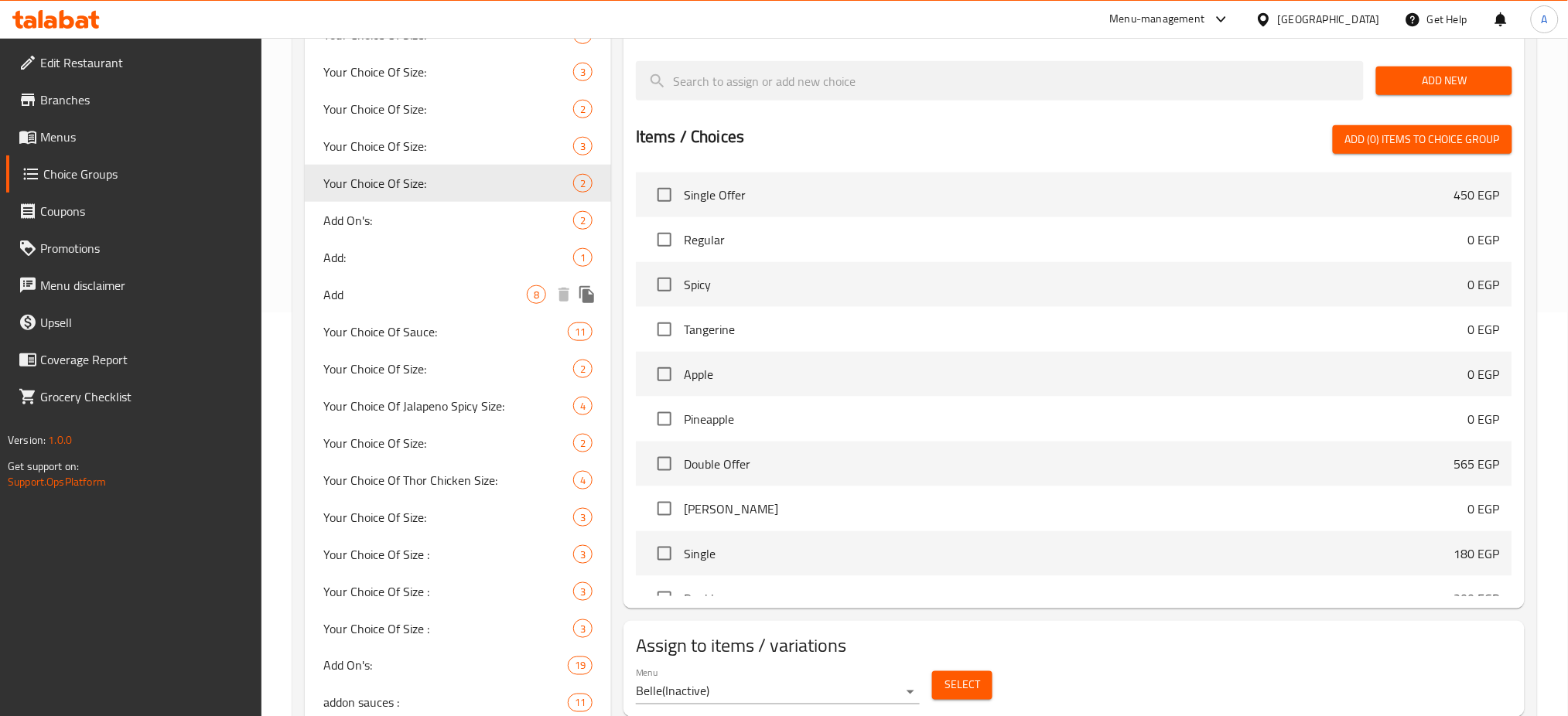
scroll to position [405, 0]
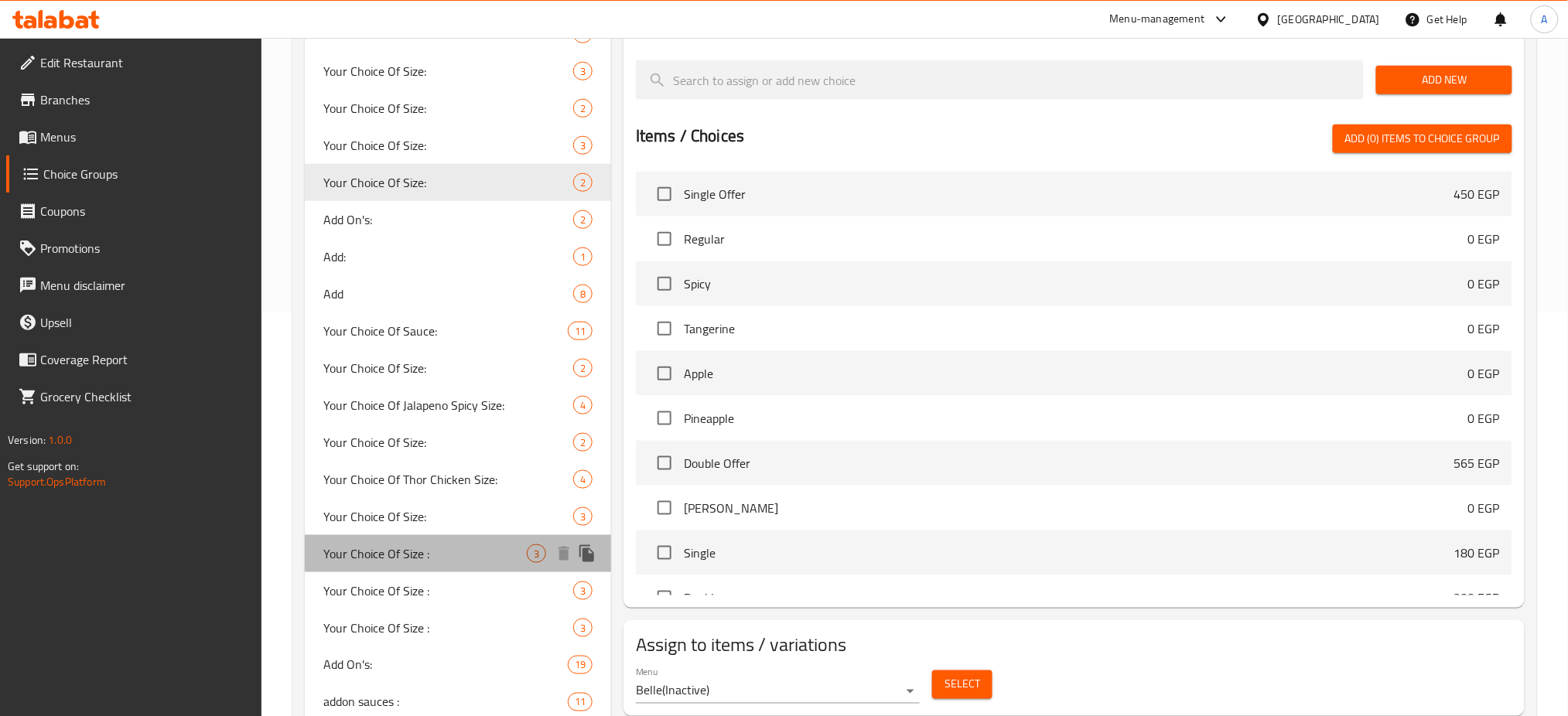
click at [409, 553] on span "Your Choice Of Size :" at bounding box center [425, 554] width 203 height 18
type input "Your Choice Of Size :"
type input "إختيارك من الحجم:"
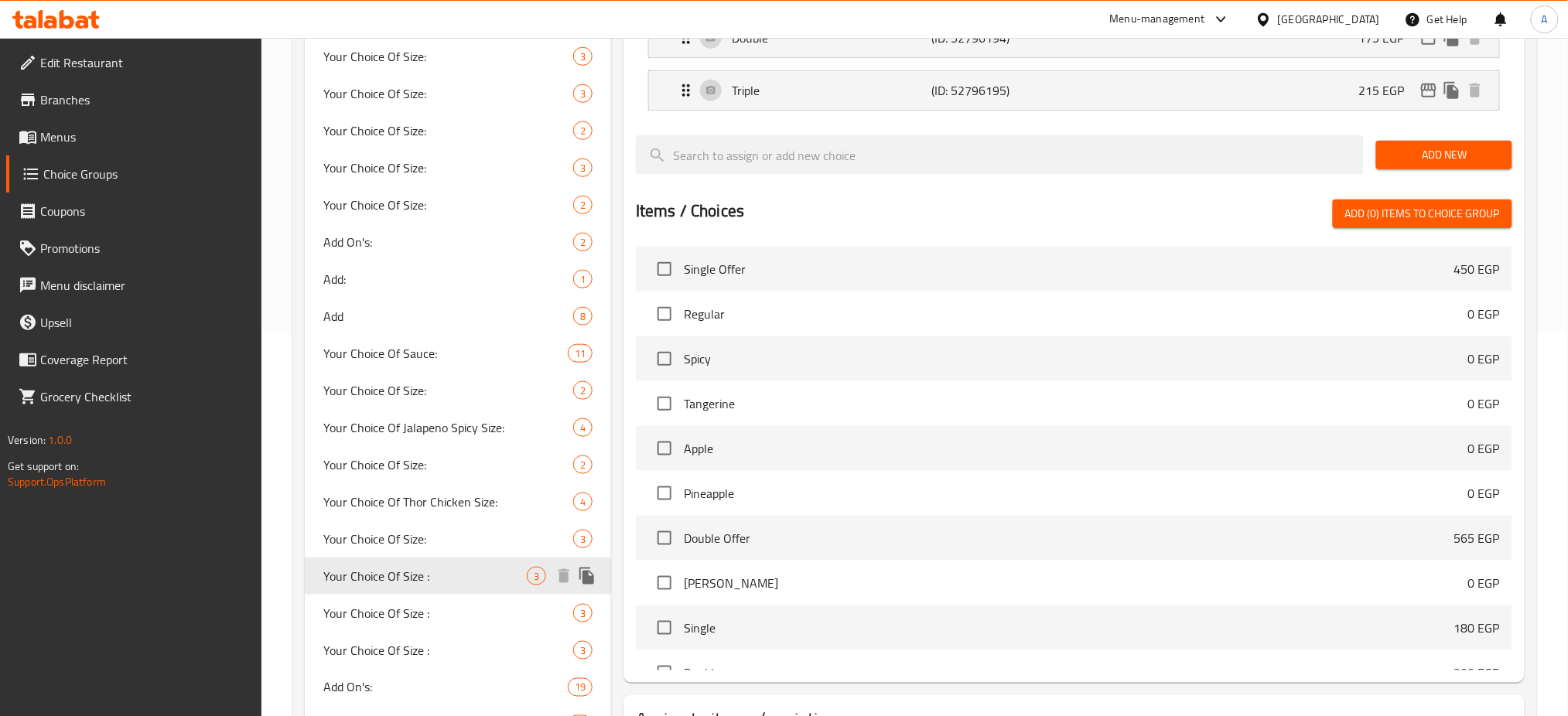
scroll to position [518, 0]
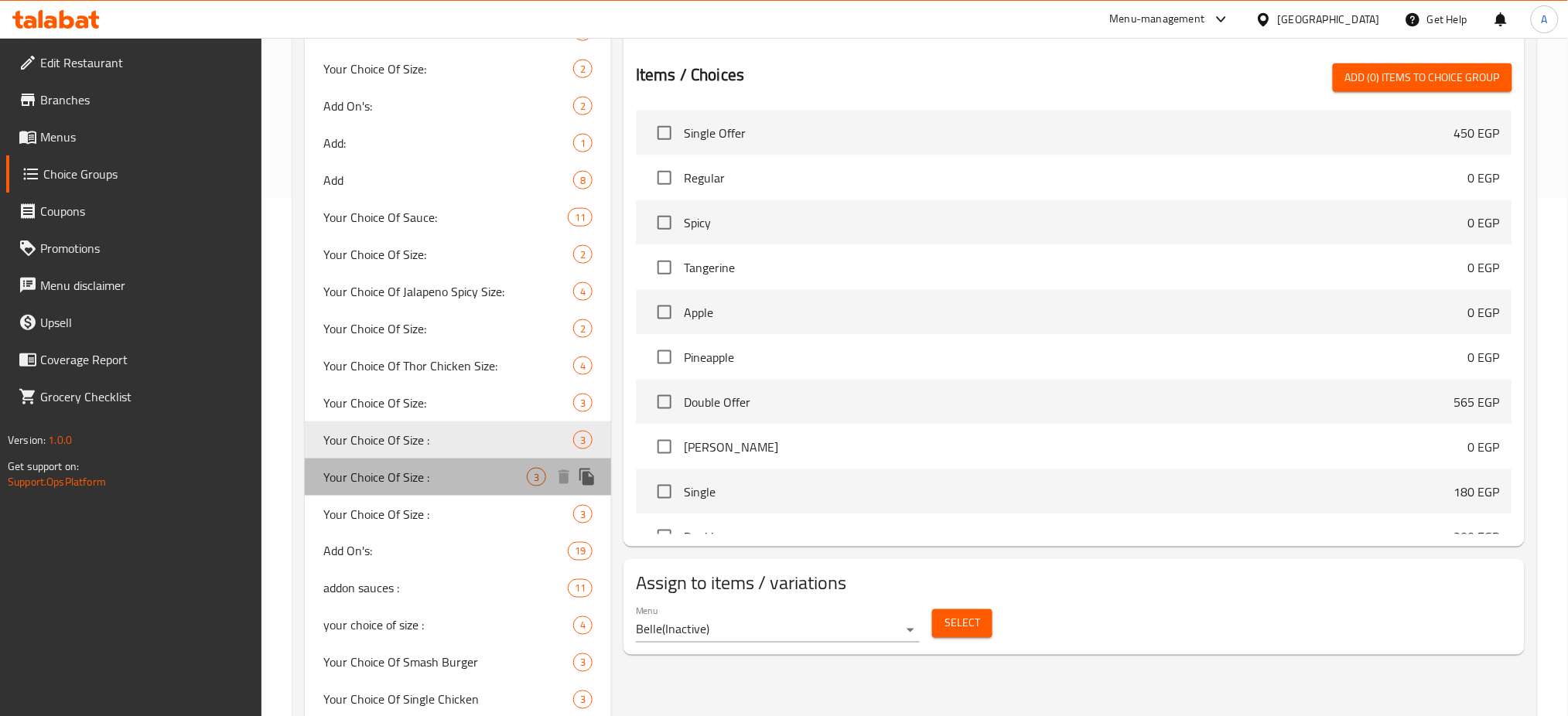
click at [406, 476] on span "Your Choice Of Size :" at bounding box center [425, 477] width 203 height 18
type input "Your Choice Of Size :"
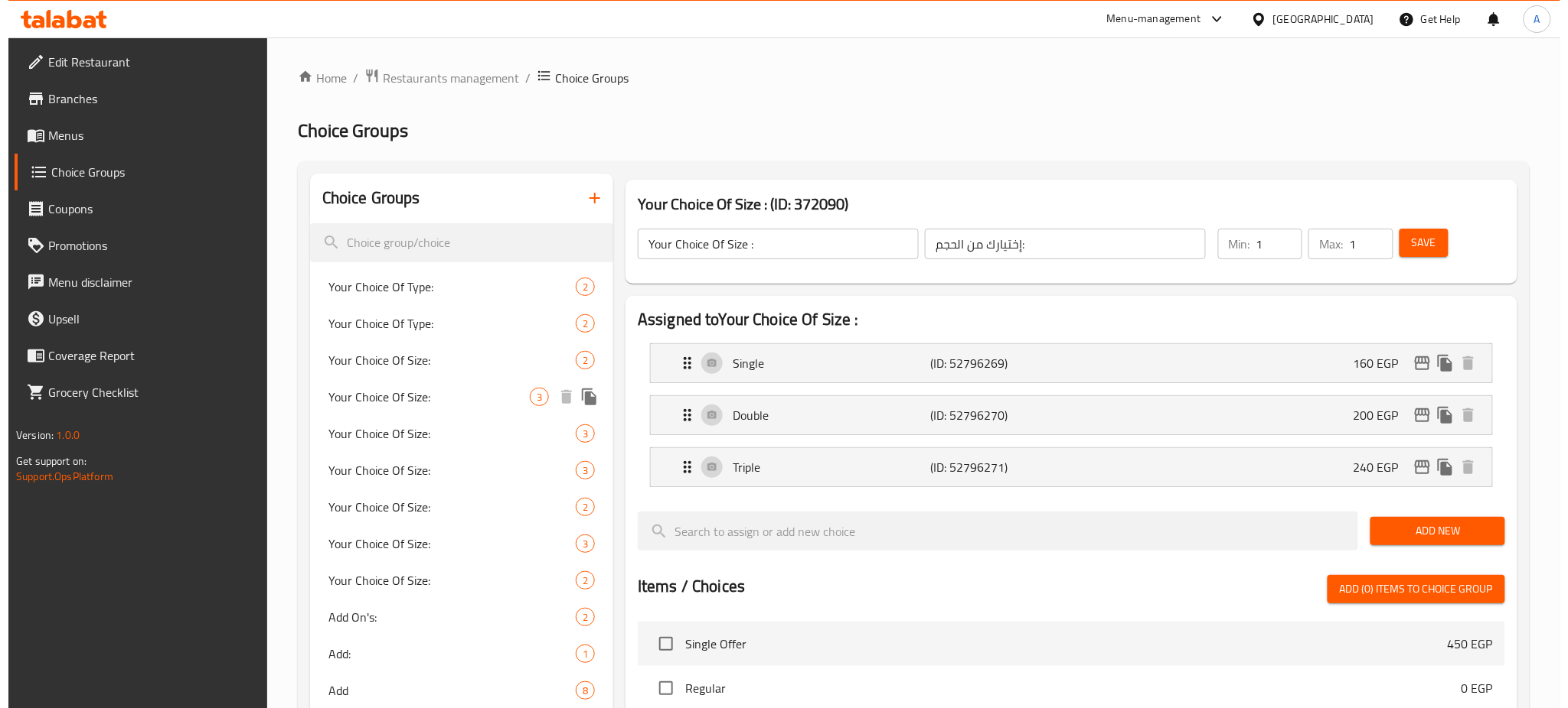
scroll to position [6, 0]
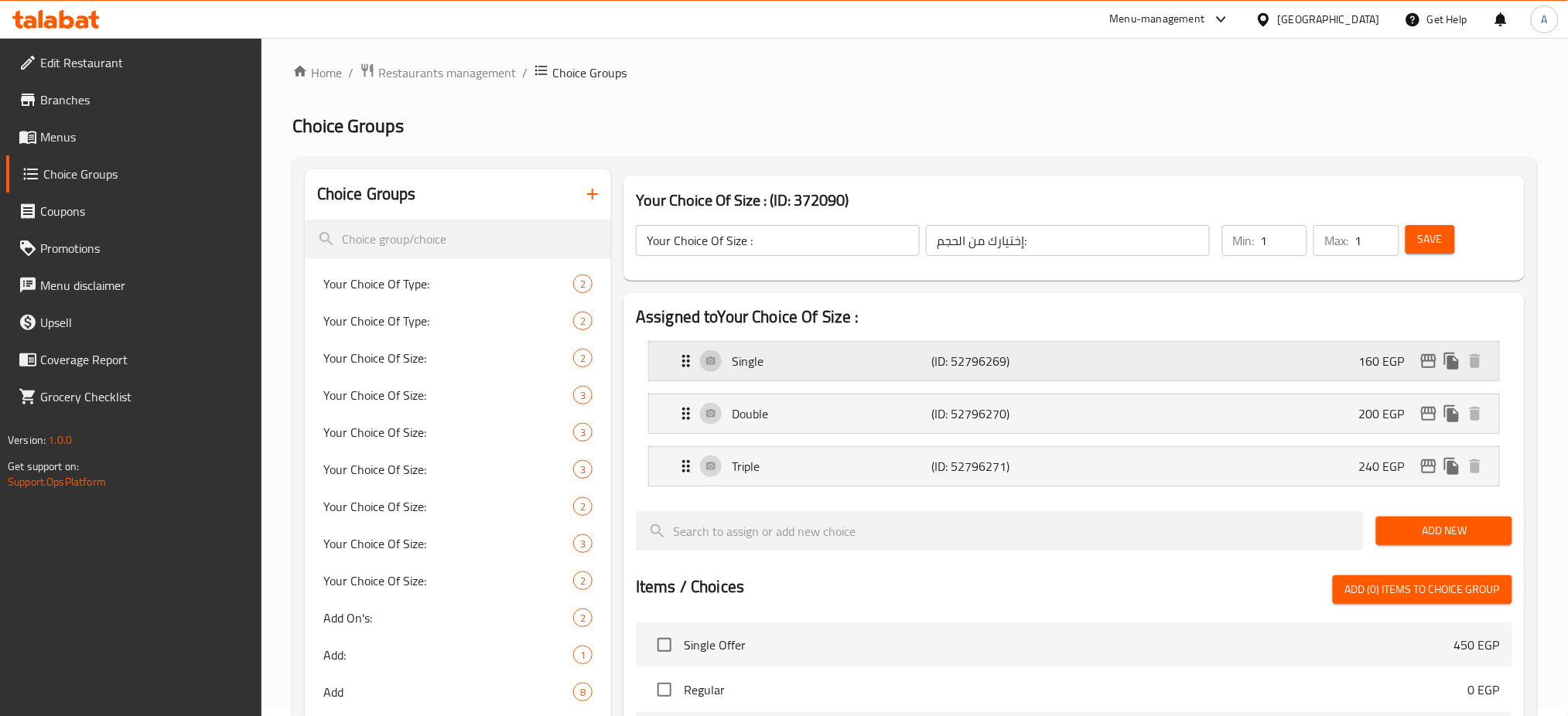
click at [1176, 360] on div "Single (ID: 52796269) 160 EGP" at bounding box center [1079, 361] width 804 height 38
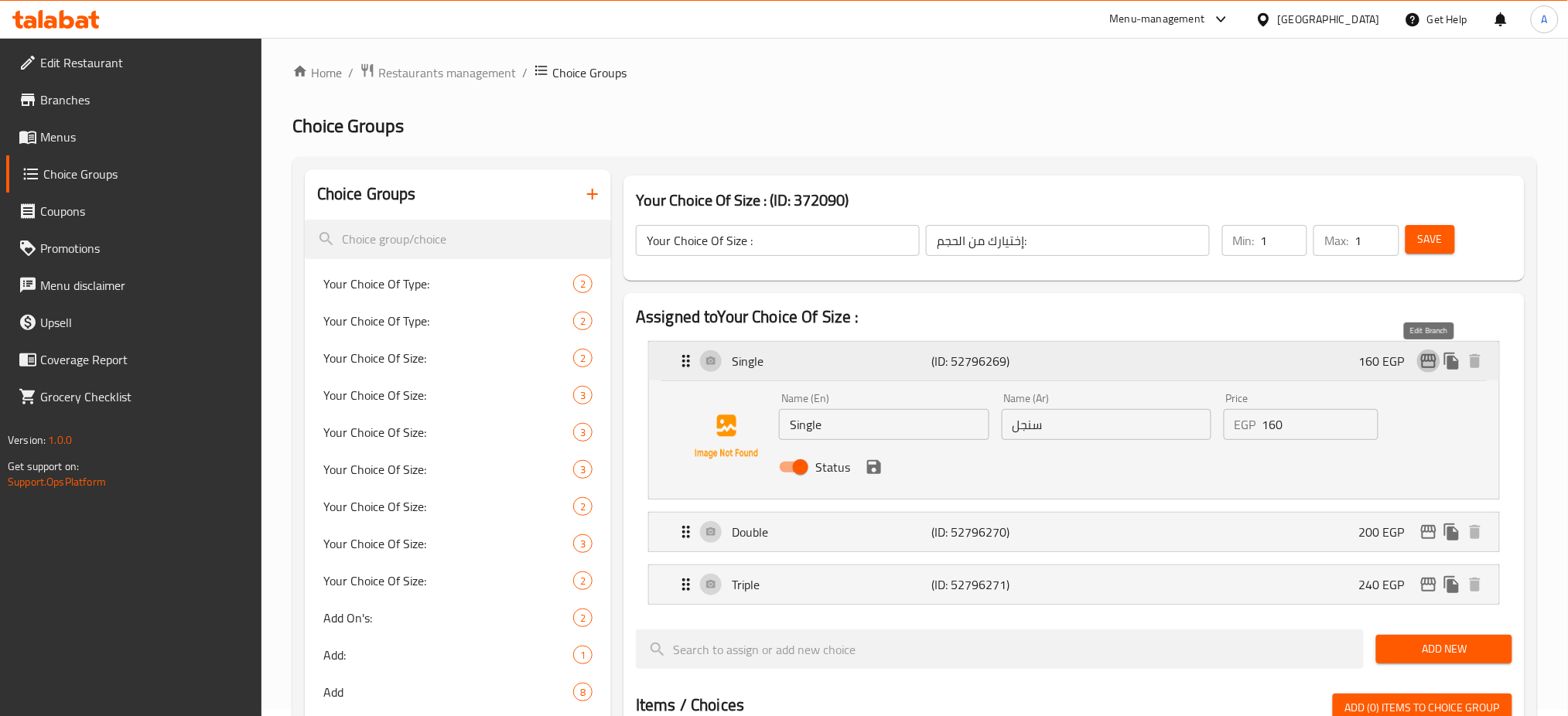
click at [1429, 360] on icon "edit" at bounding box center [1429, 361] width 16 height 14
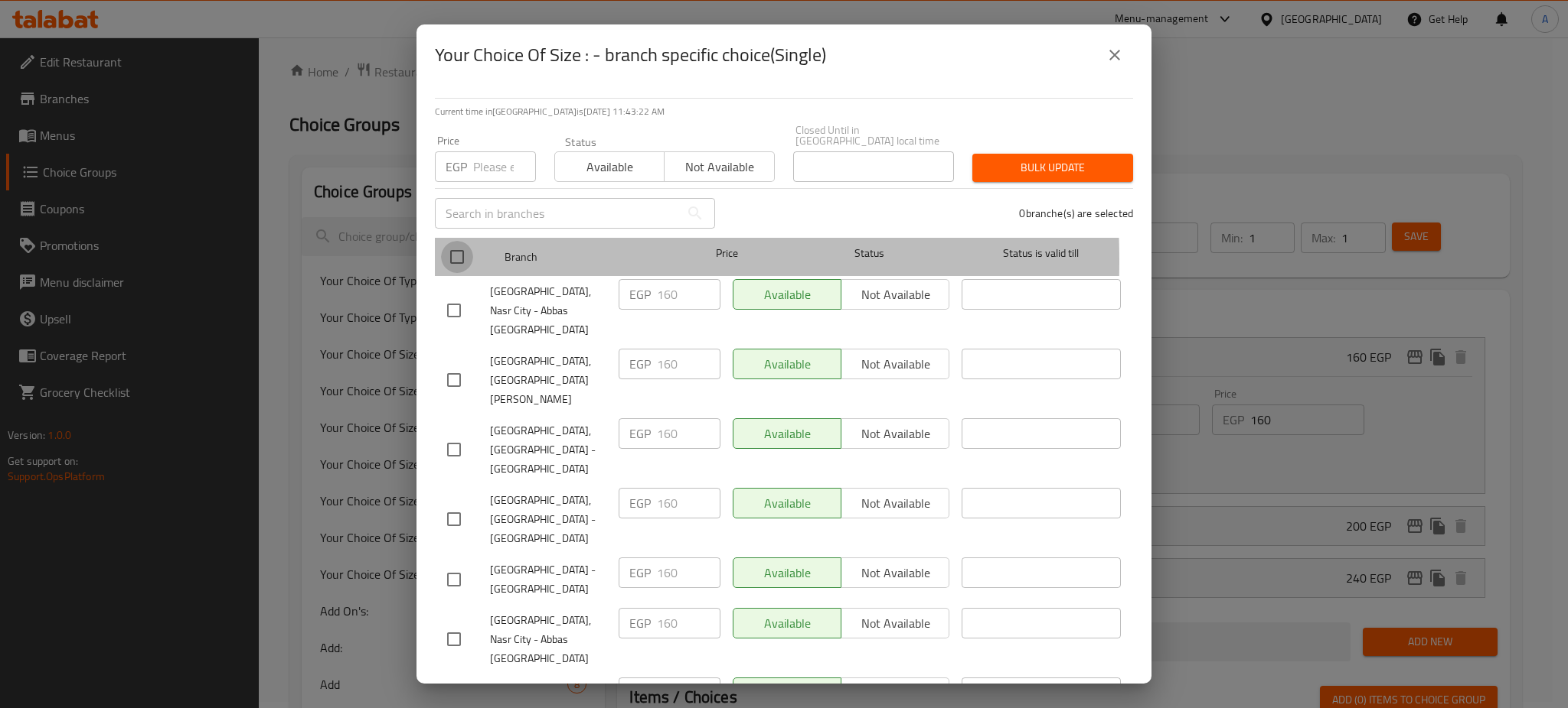
click at [457, 250] on input "checkbox" at bounding box center [457, 256] width 32 height 32
checkbox input "true"
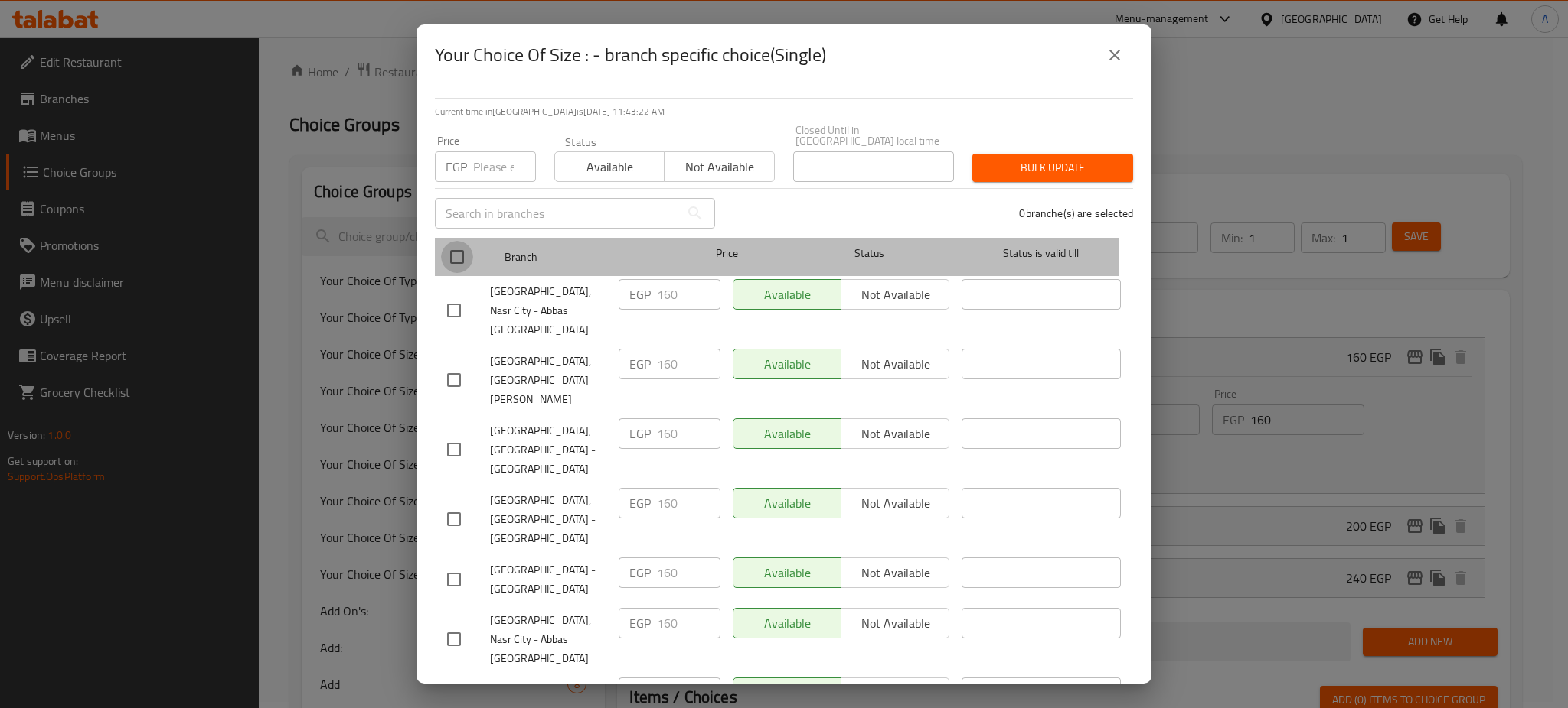
checkbox input "true"
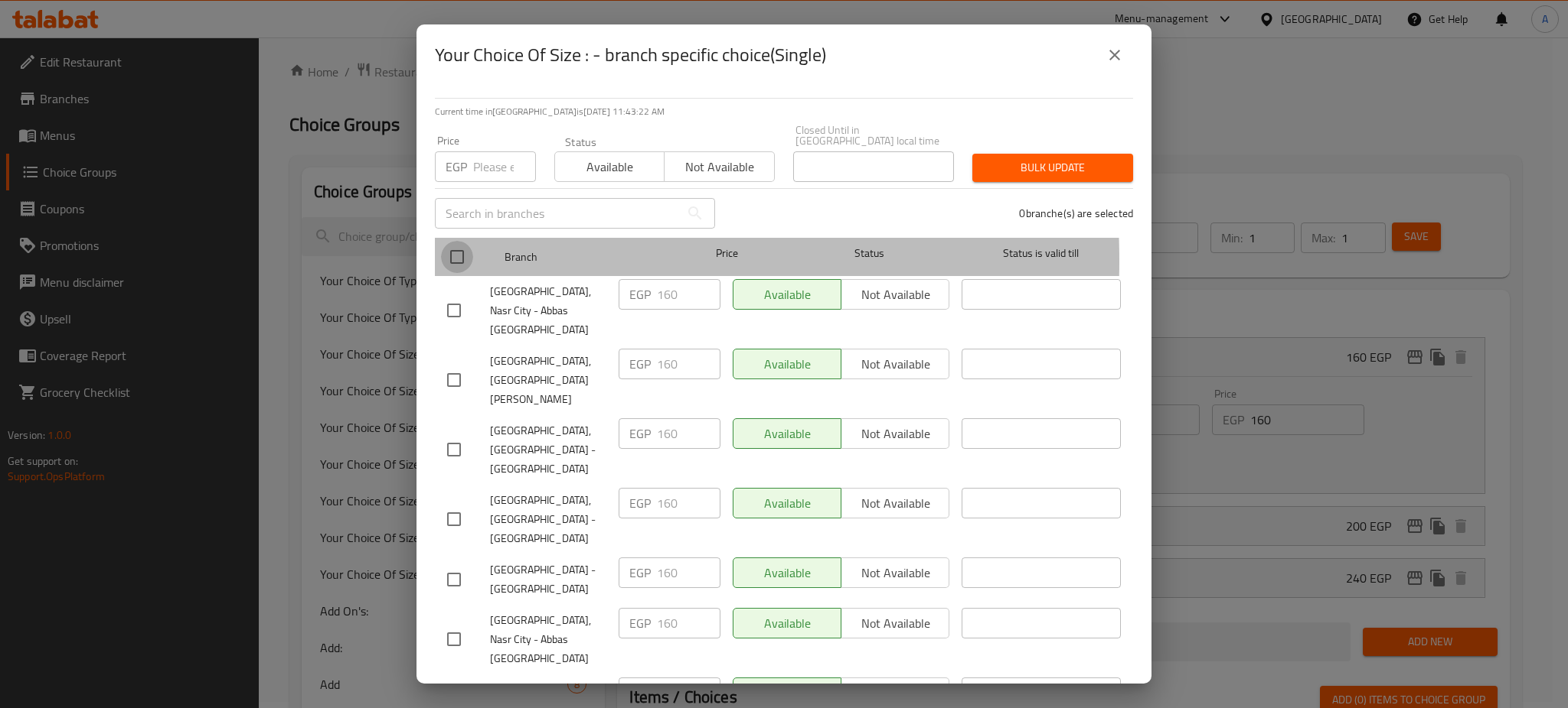
checkbox input "true"
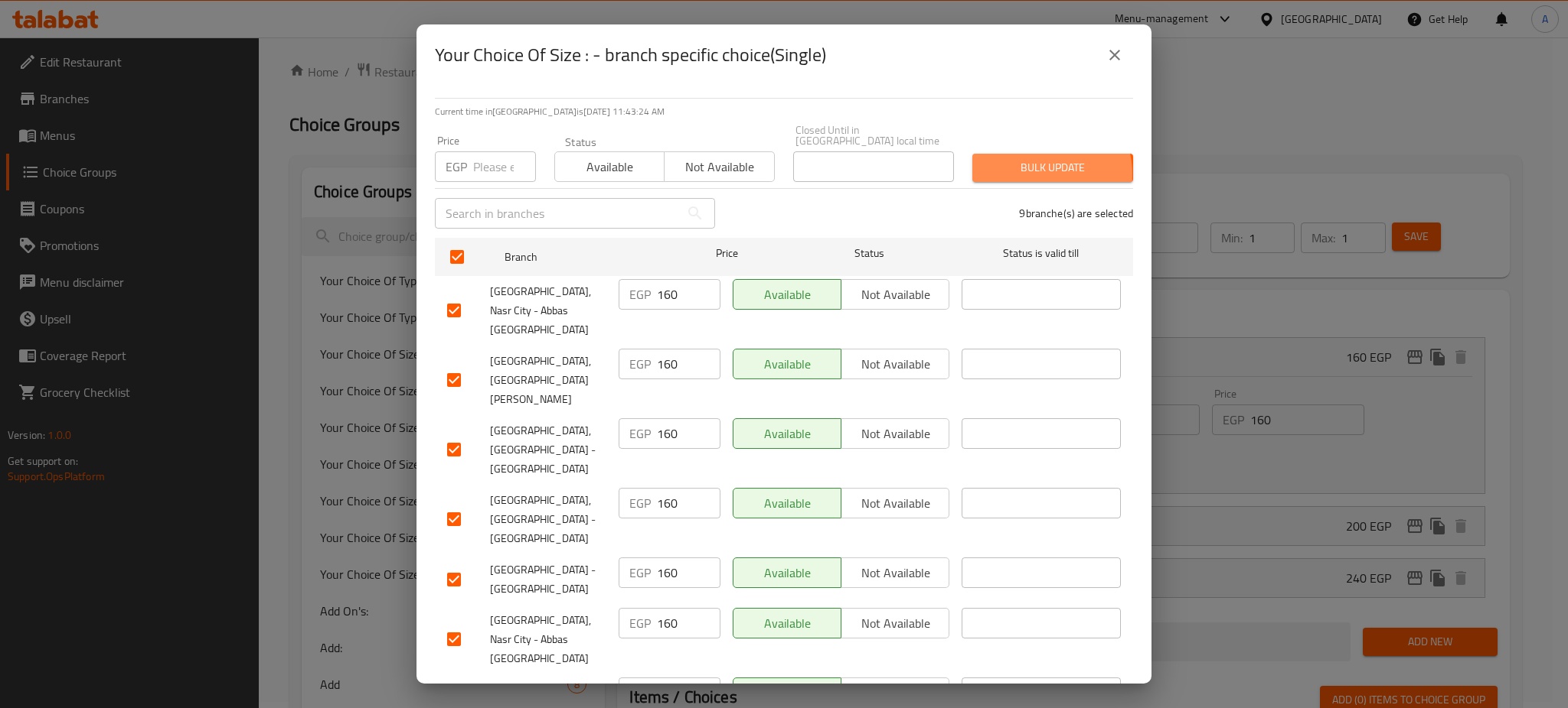
click at [1021, 164] on span "Bulk update" at bounding box center [1053, 168] width 136 height 19
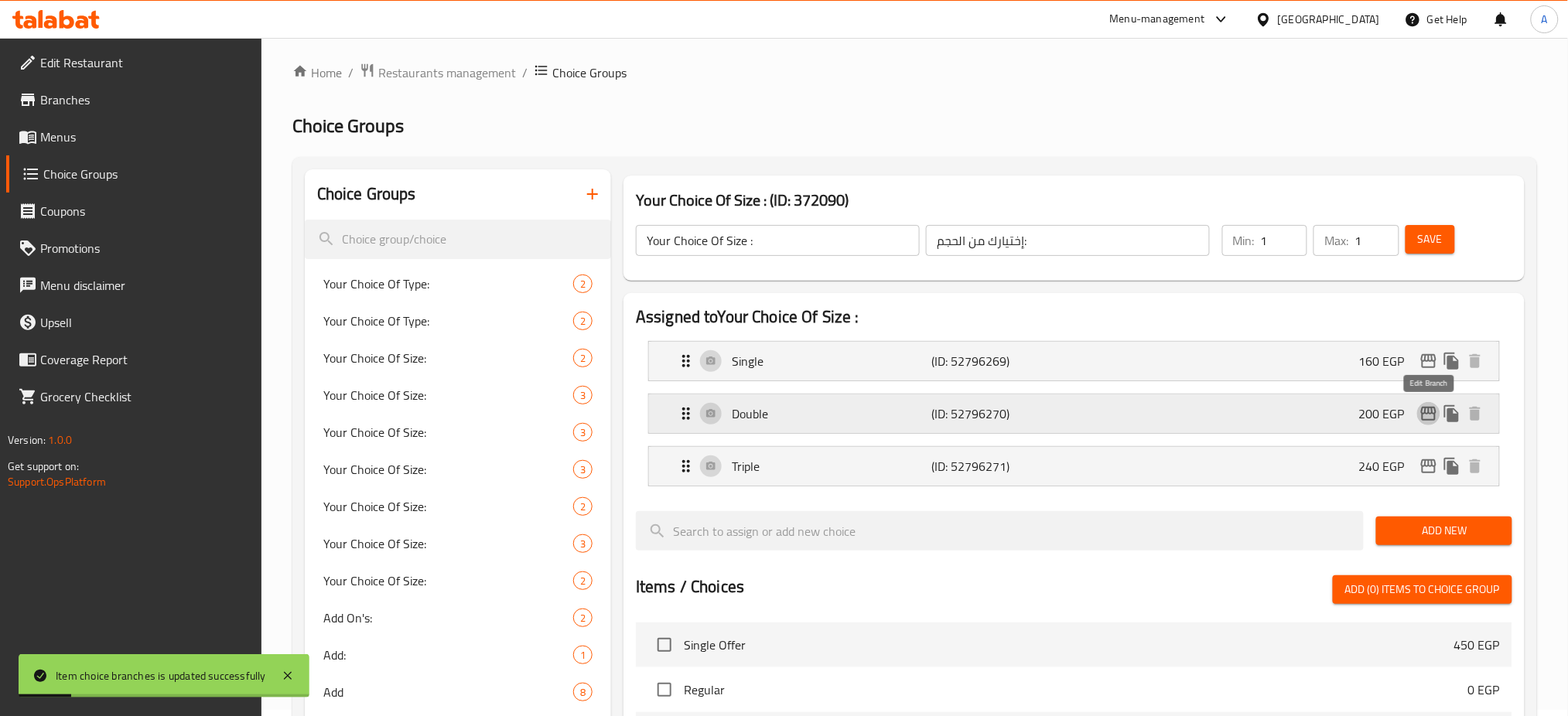
click at [1432, 421] on icon "edit" at bounding box center [1428, 413] width 18 height 18
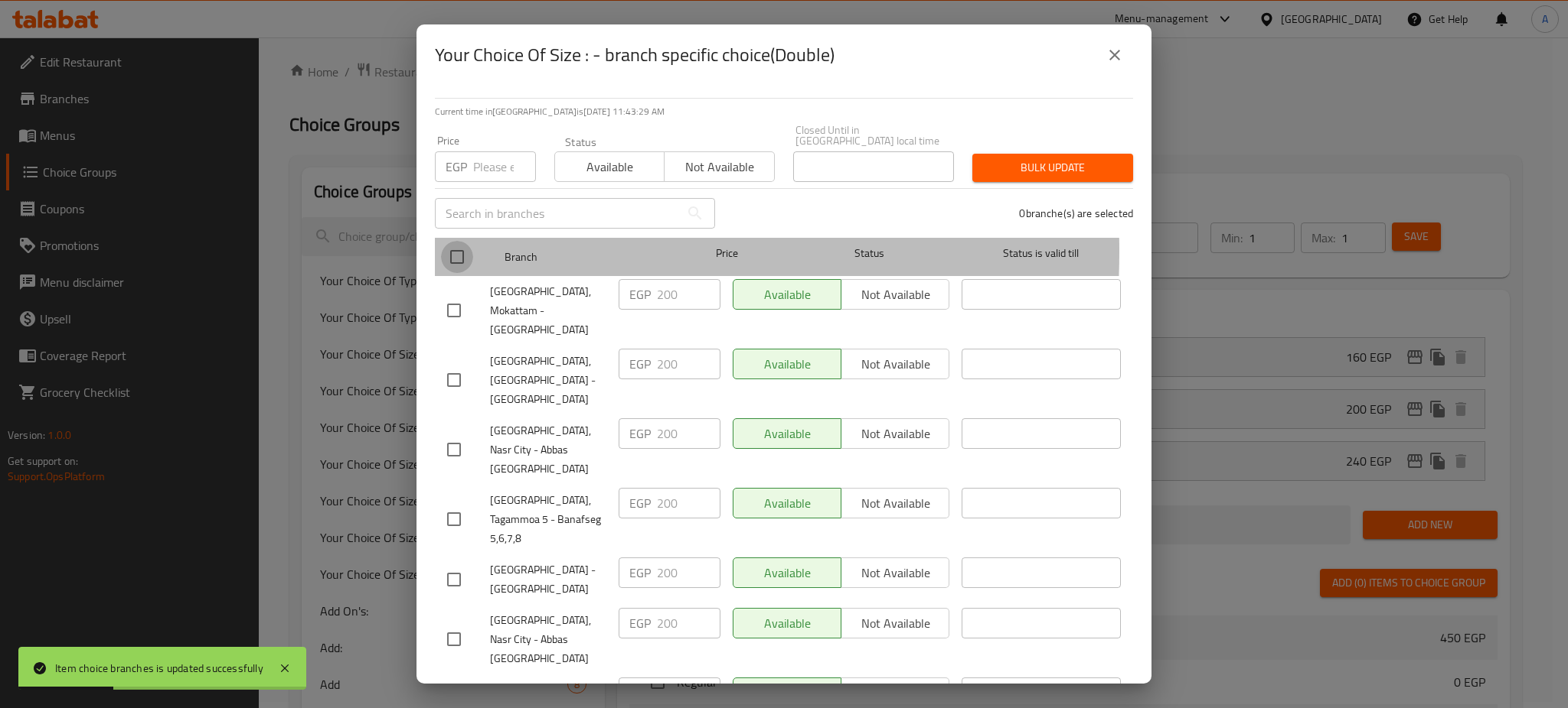
click at [457, 241] on input "checkbox" at bounding box center [457, 256] width 32 height 32
checkbox input "true"
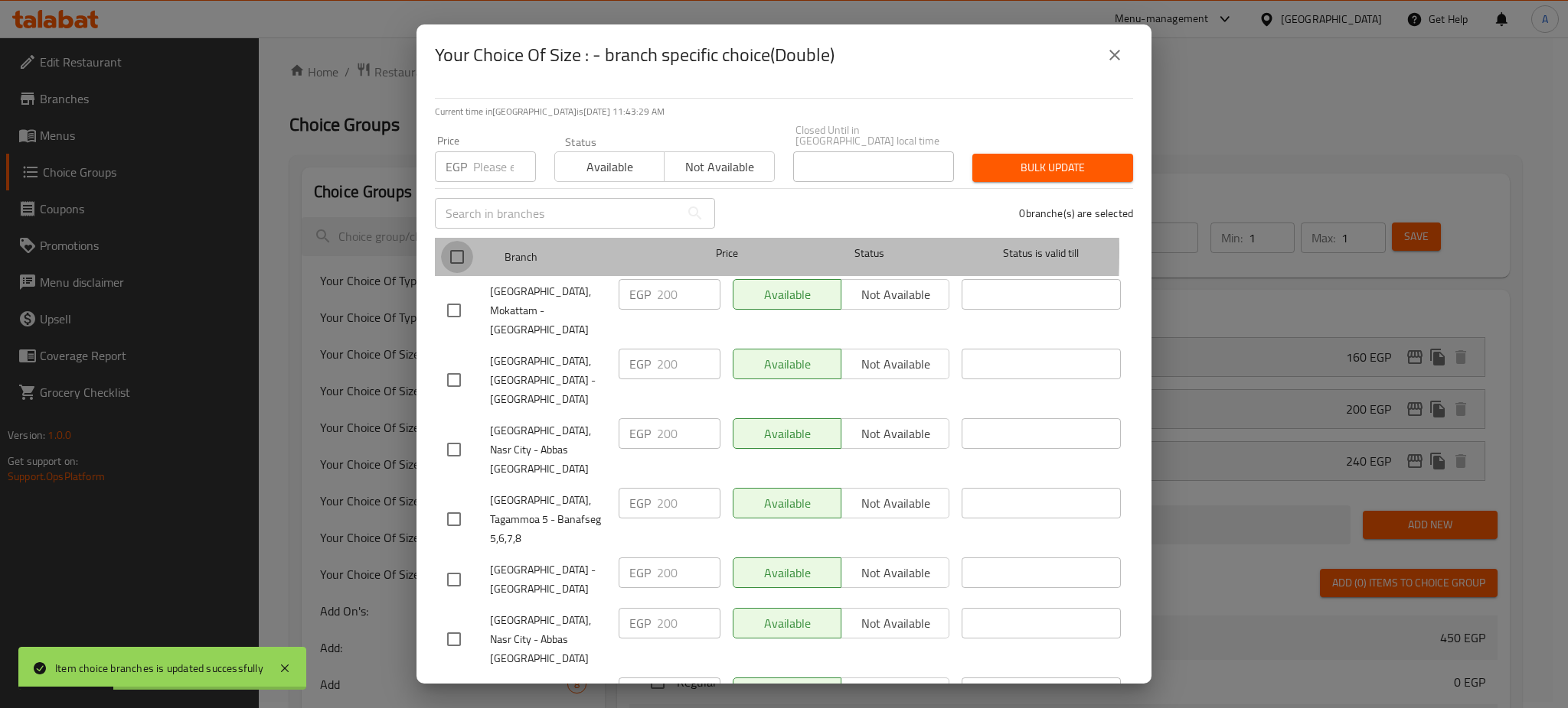
checkbox input "true"
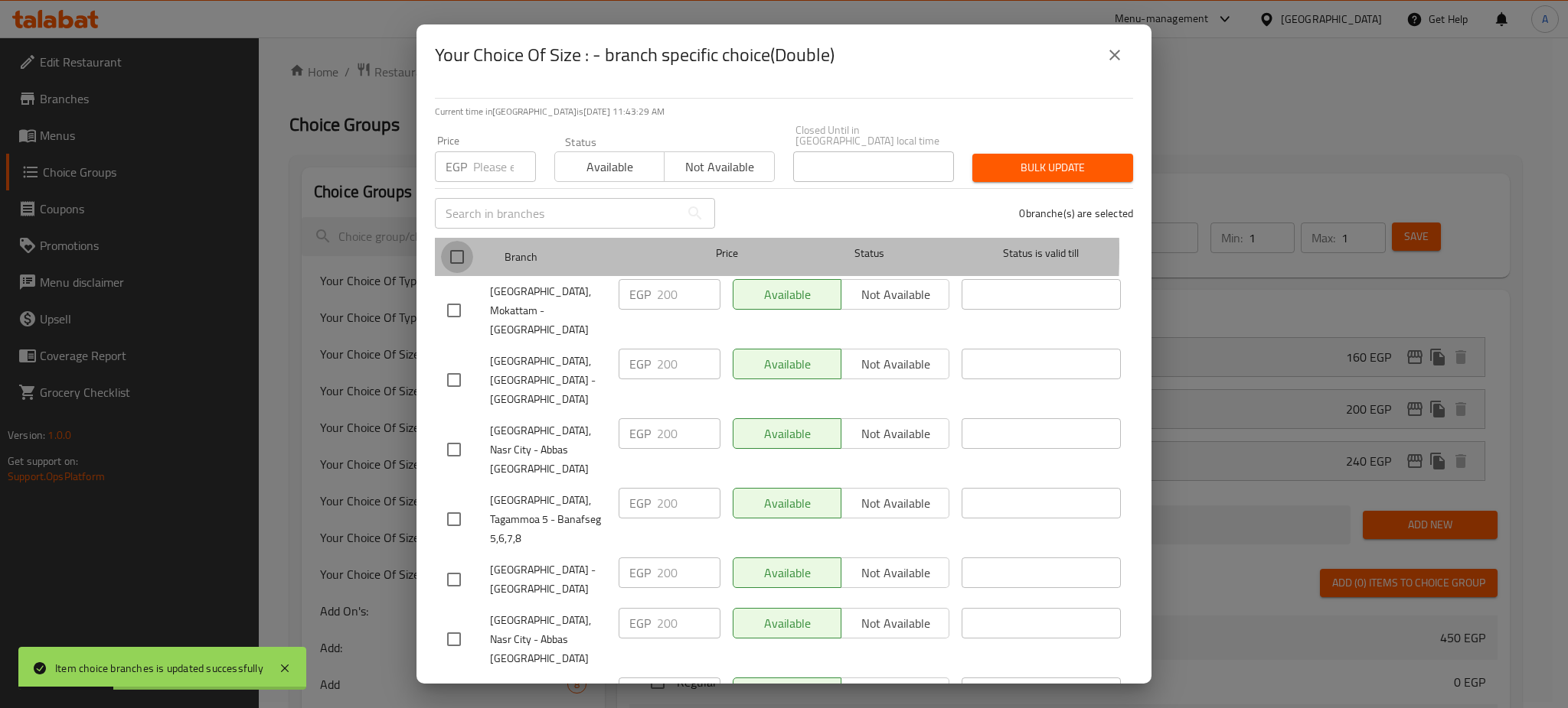
checkbox input "true"
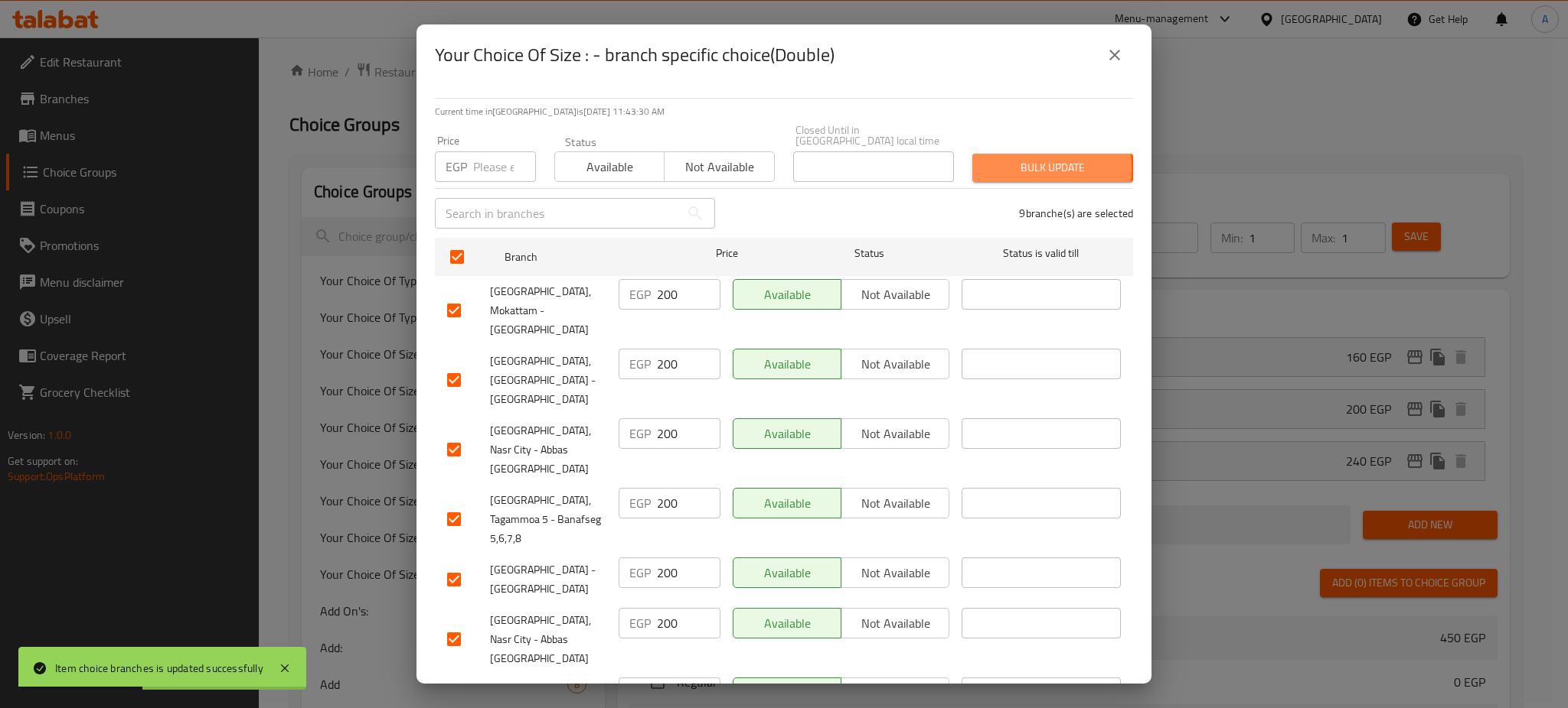
click at [1026, 159] on span "Bulk update" at bounding box center [1053, 168] width 136 height 19
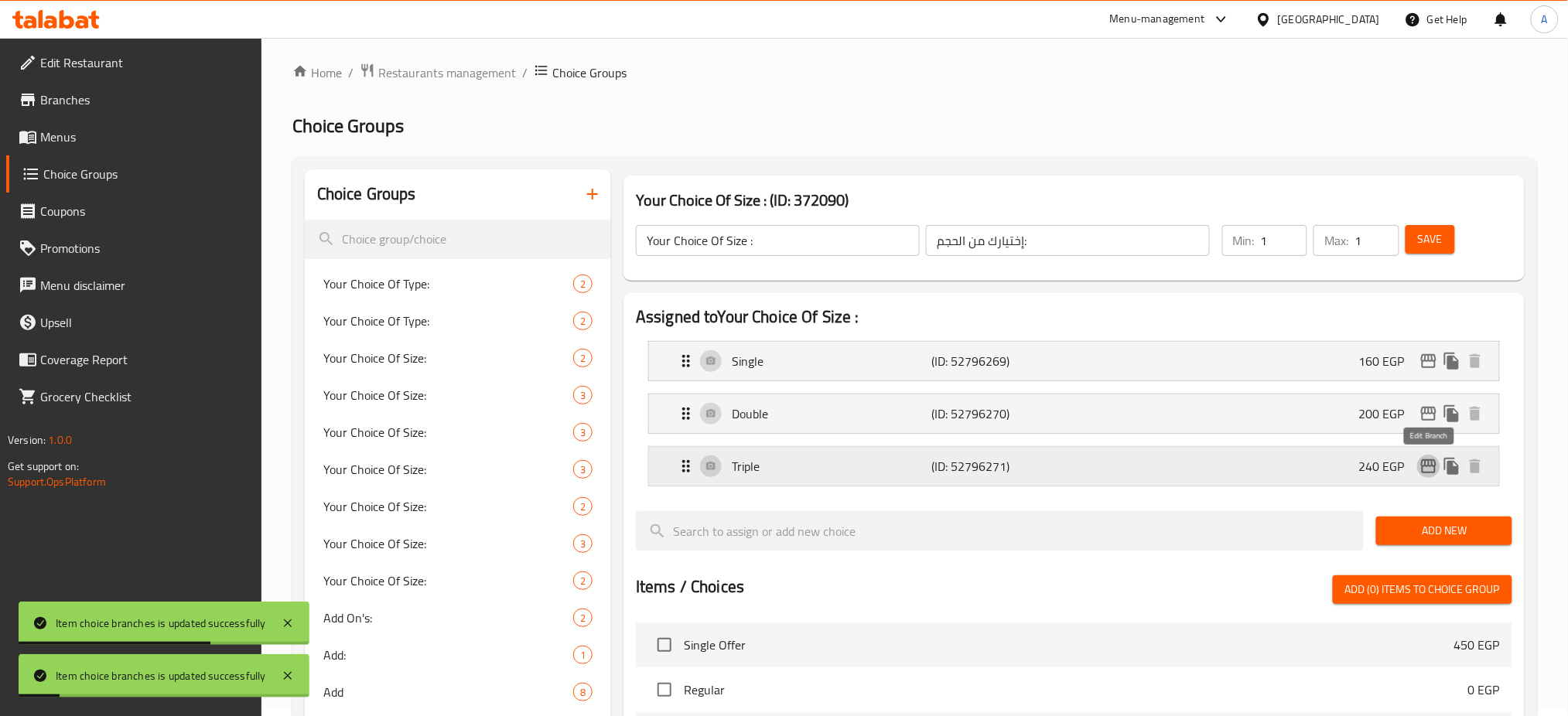
click at [1429, 469] on icon "edit" at bounding box center [1428, 466] width 18 height 18
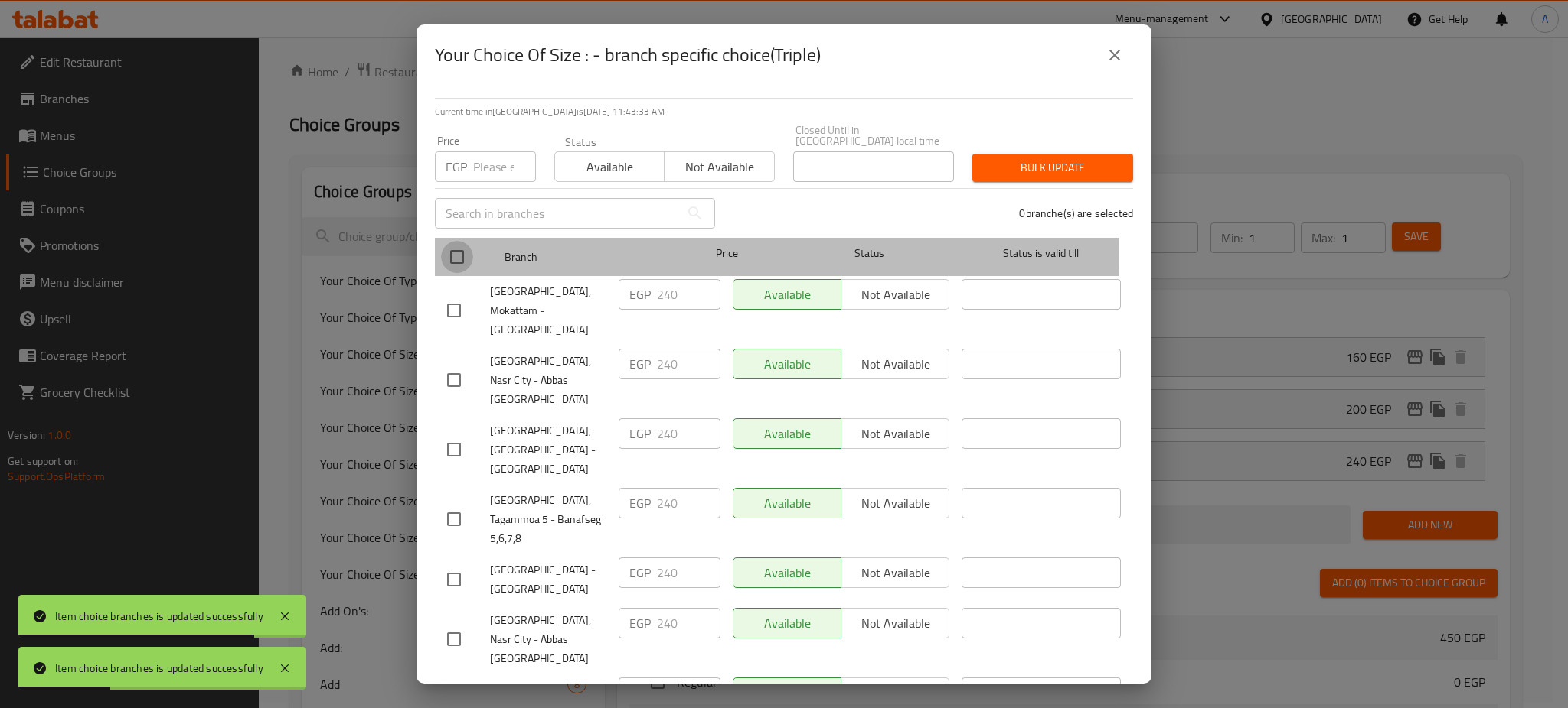
click at [446, 241] on input "checkbox" at bounding box center [457, 256] width 32 height 32
checkbox input "true"
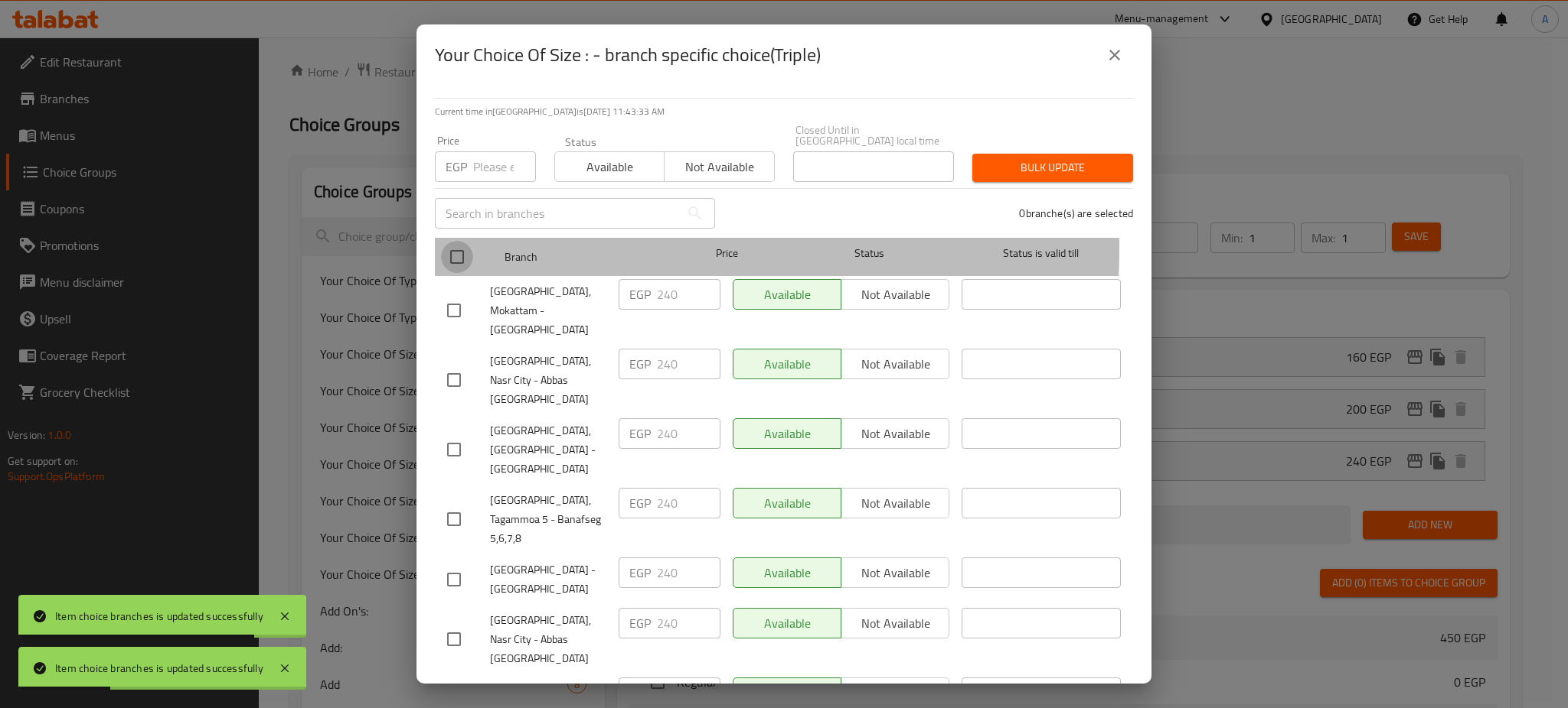
checkbox input "true"
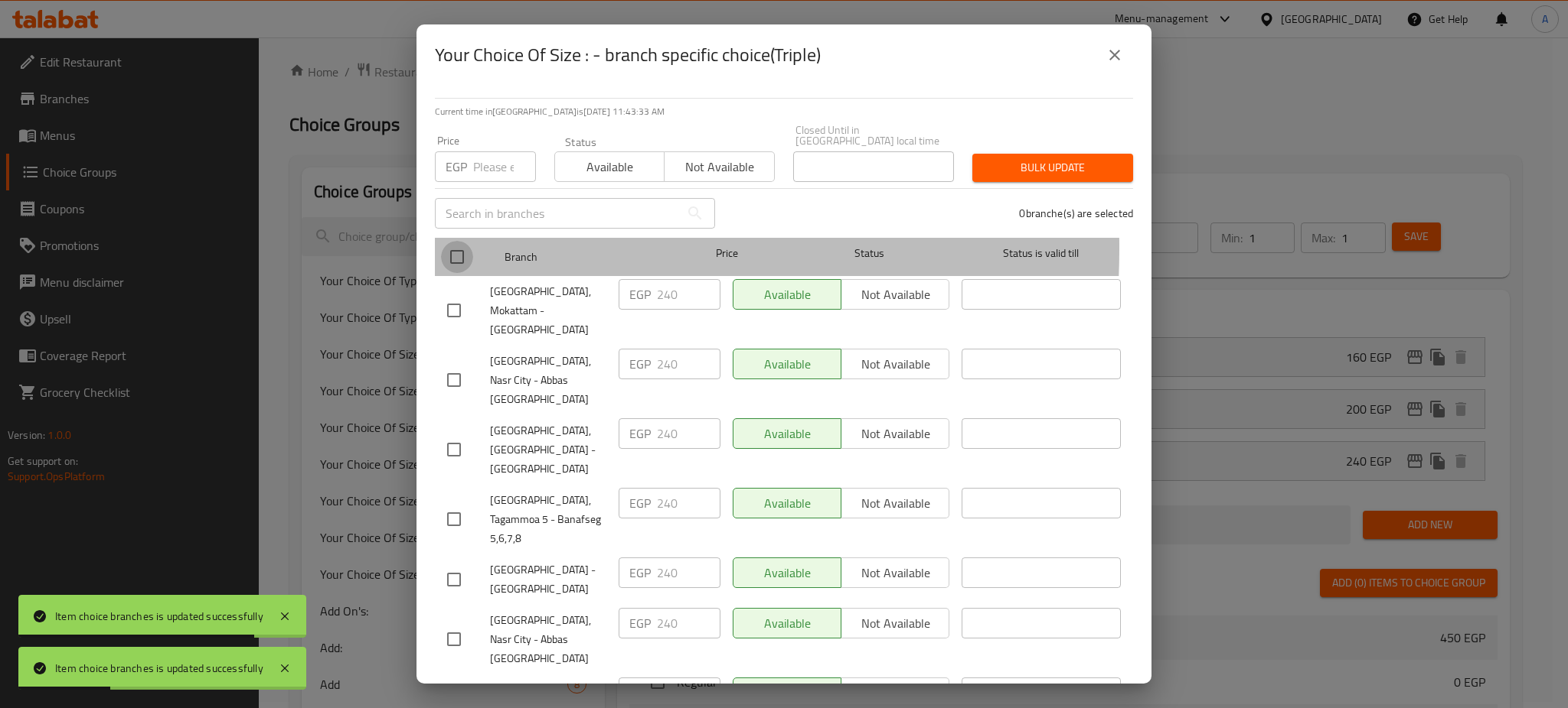
checkbox input "true"
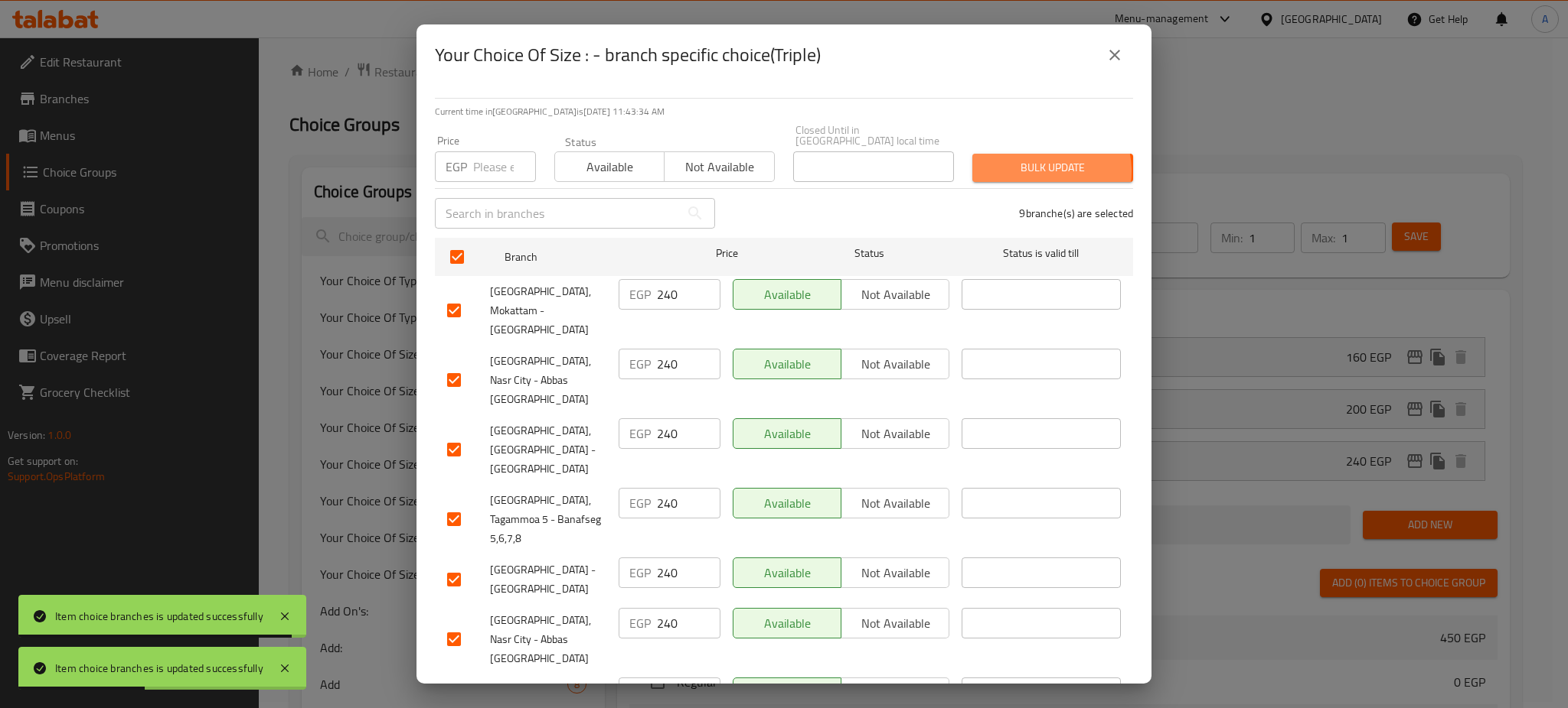
click at [1023, 160] on span "Bulk update" at bounding box center [1053, 168] width 136 height 19
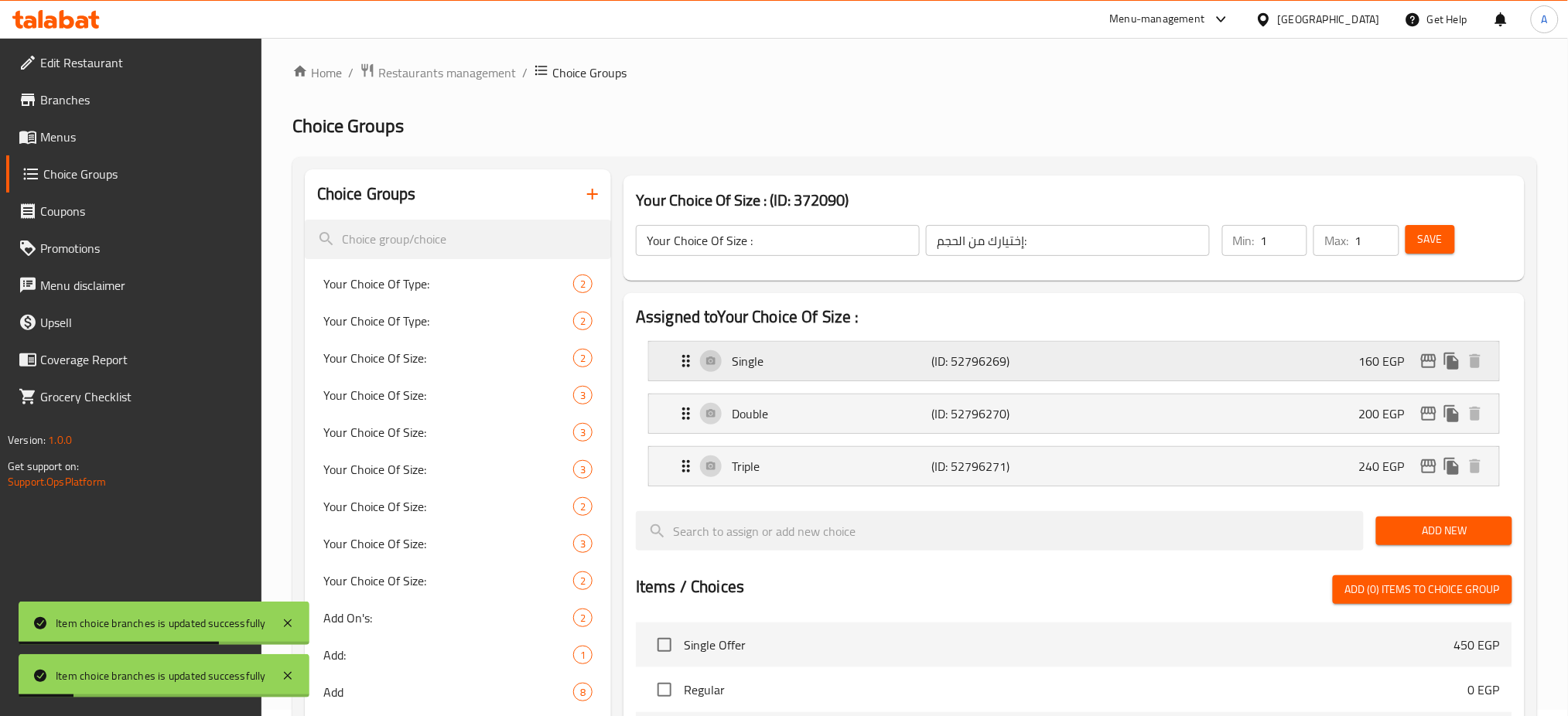
click at [1435, 377] on div "Single (ID: 52796269) 160 EGP" at bounding box center [1079, 361] width 804 height 38
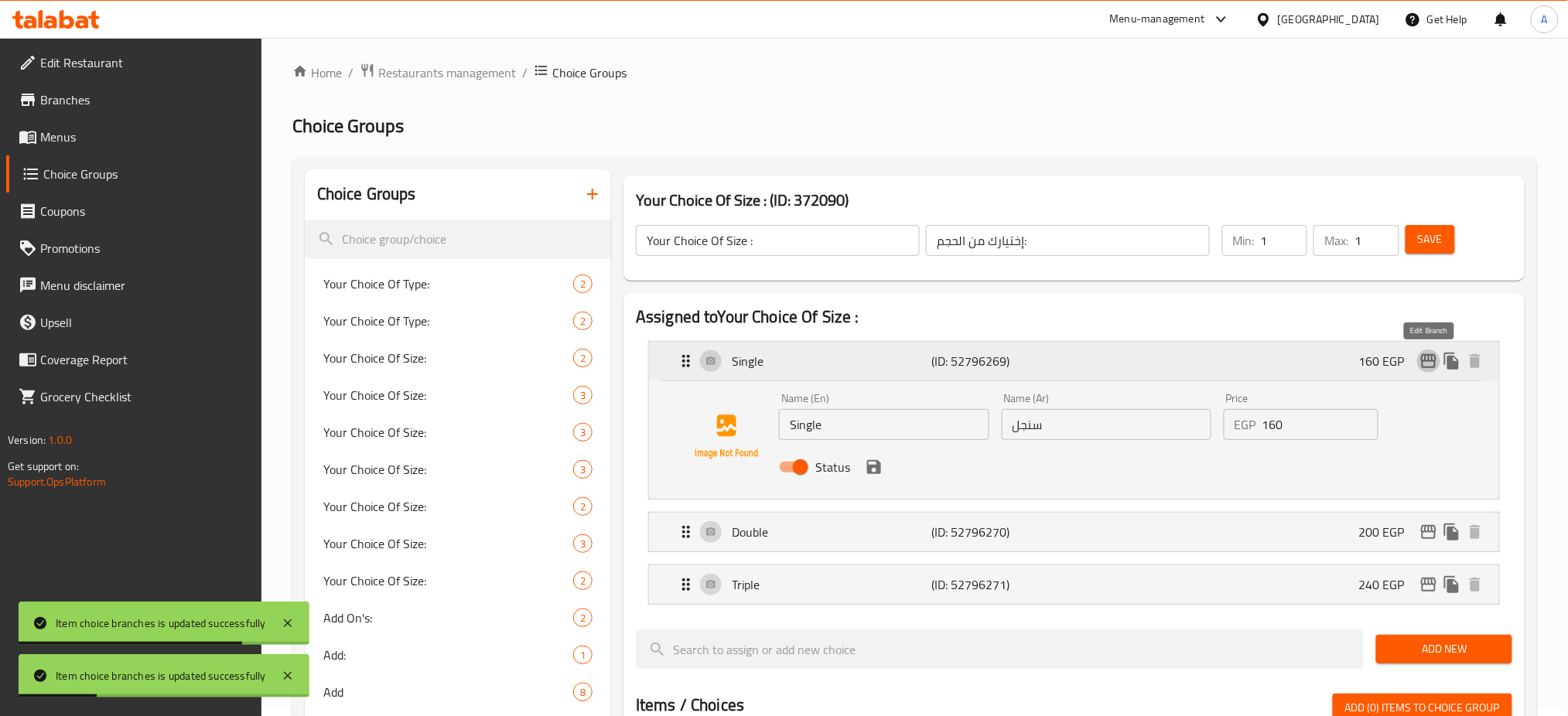
click at [1429, 360] on icon "edit" at bounding box center [1429, 361] width 16 height 14
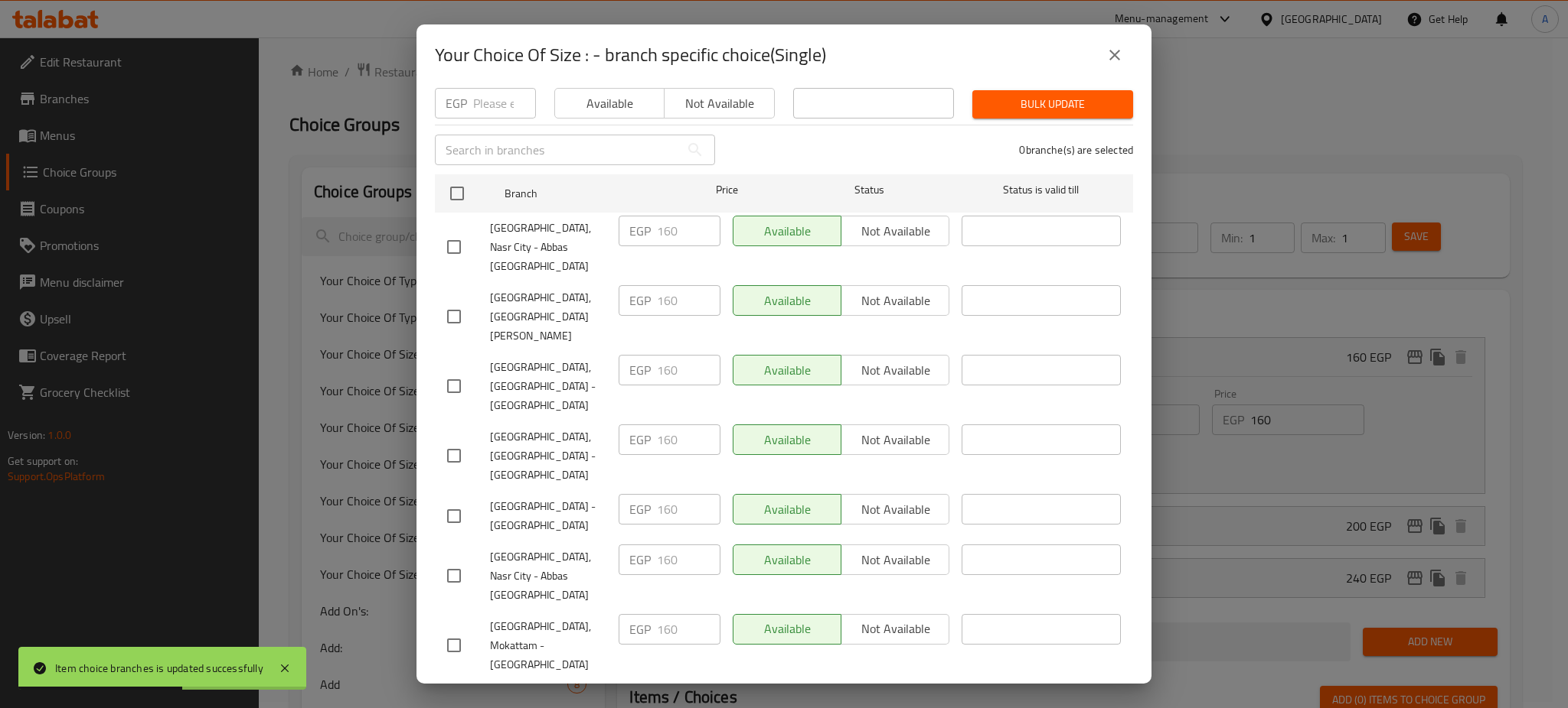
scroll to position [0, 0]
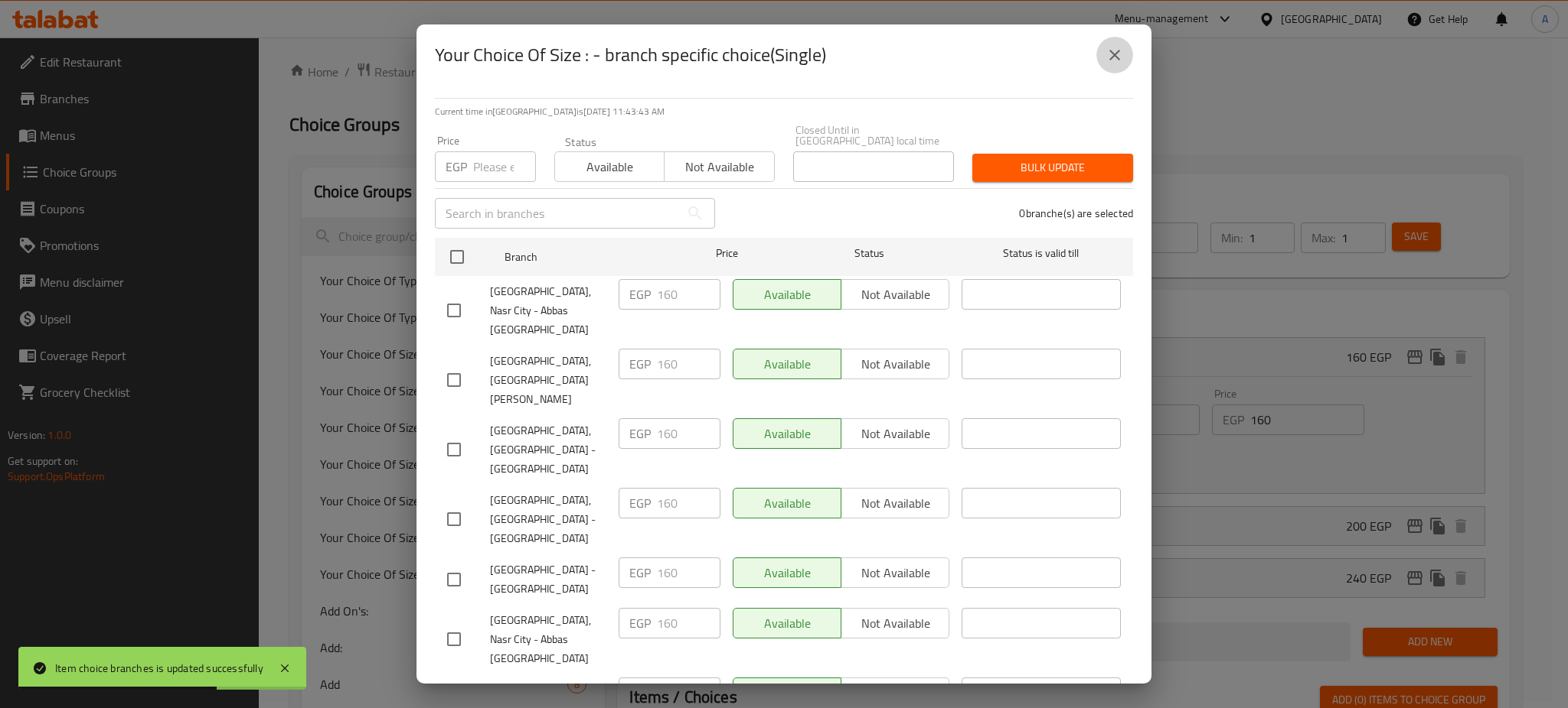
click at [1111, 60] on icon "close" at bounding box center [1114, 54] width 18 height 18
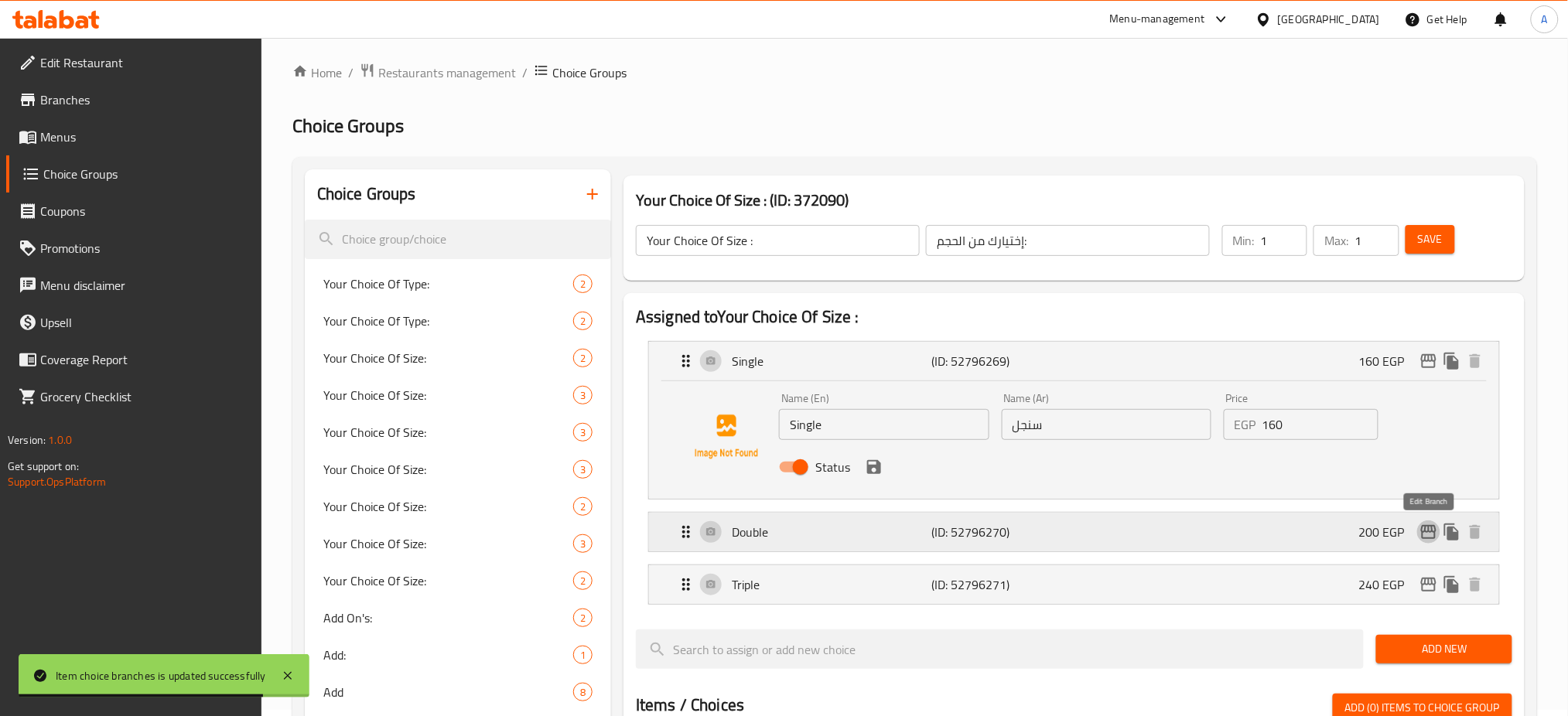
click at [1428, 538] on icon "edit" at bounding box center [1429, 532] width 16 height 14
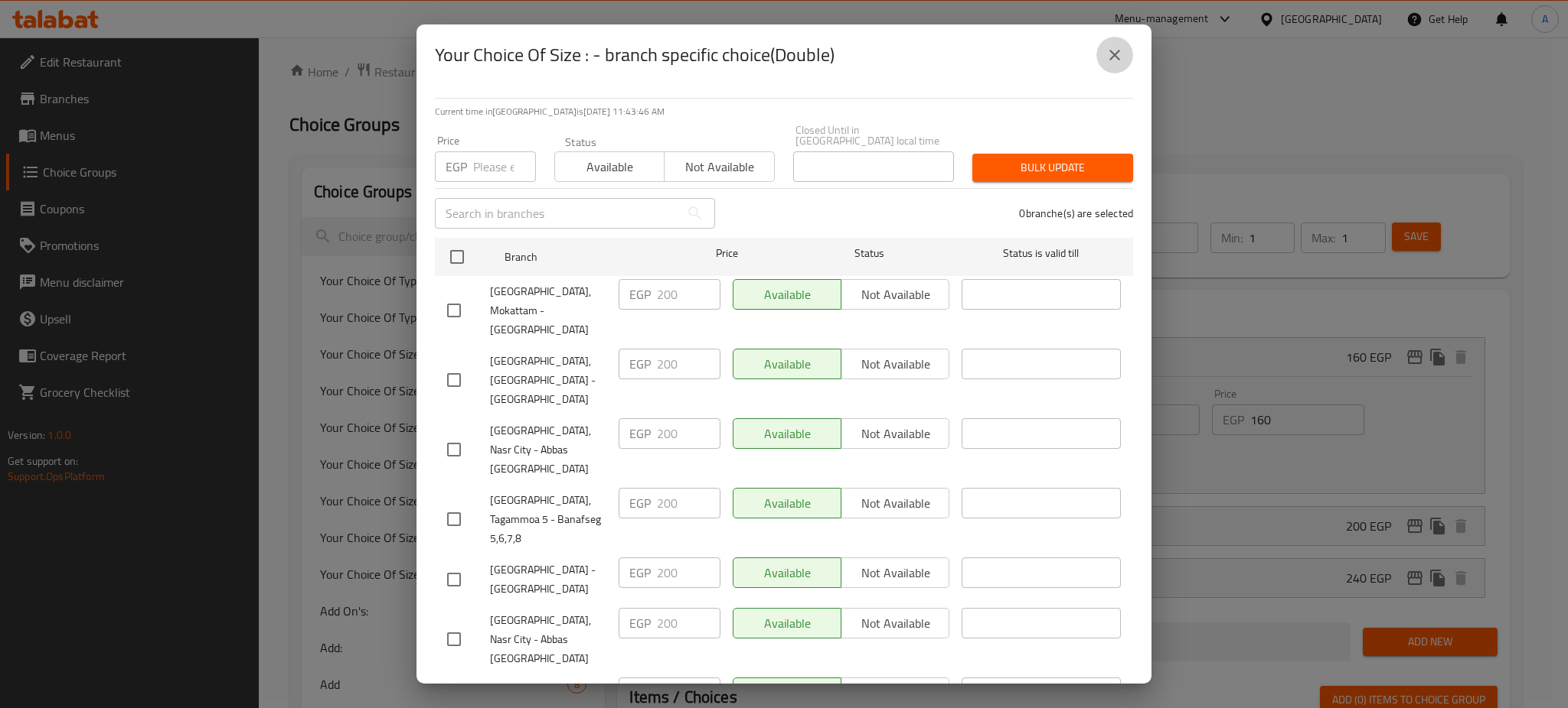
click at [1116, 58] on icon "close" at bounding box center [1114, 54] width 18 height 18
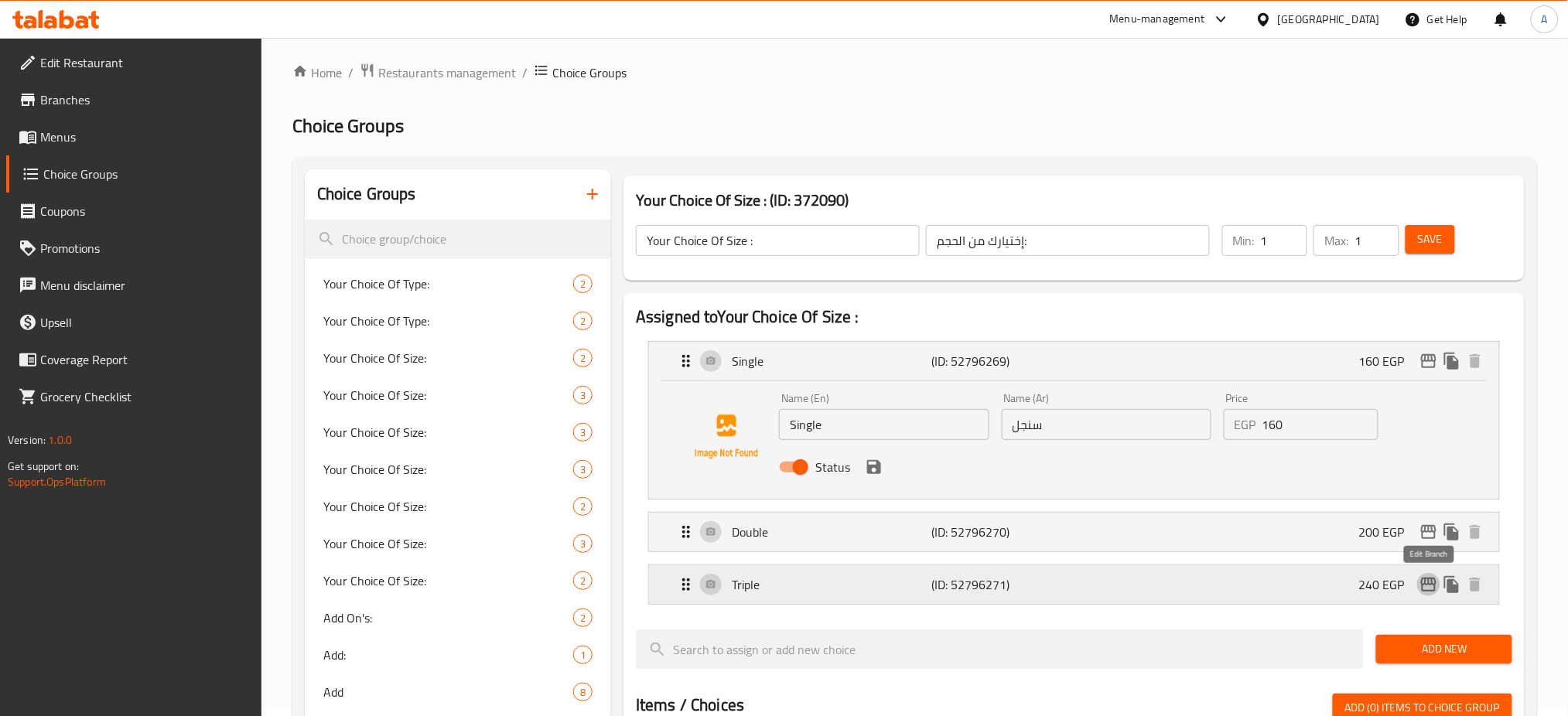
click at [1435, 581] on icon "edit" at bounding box center [1428, 584] width 18 height 18
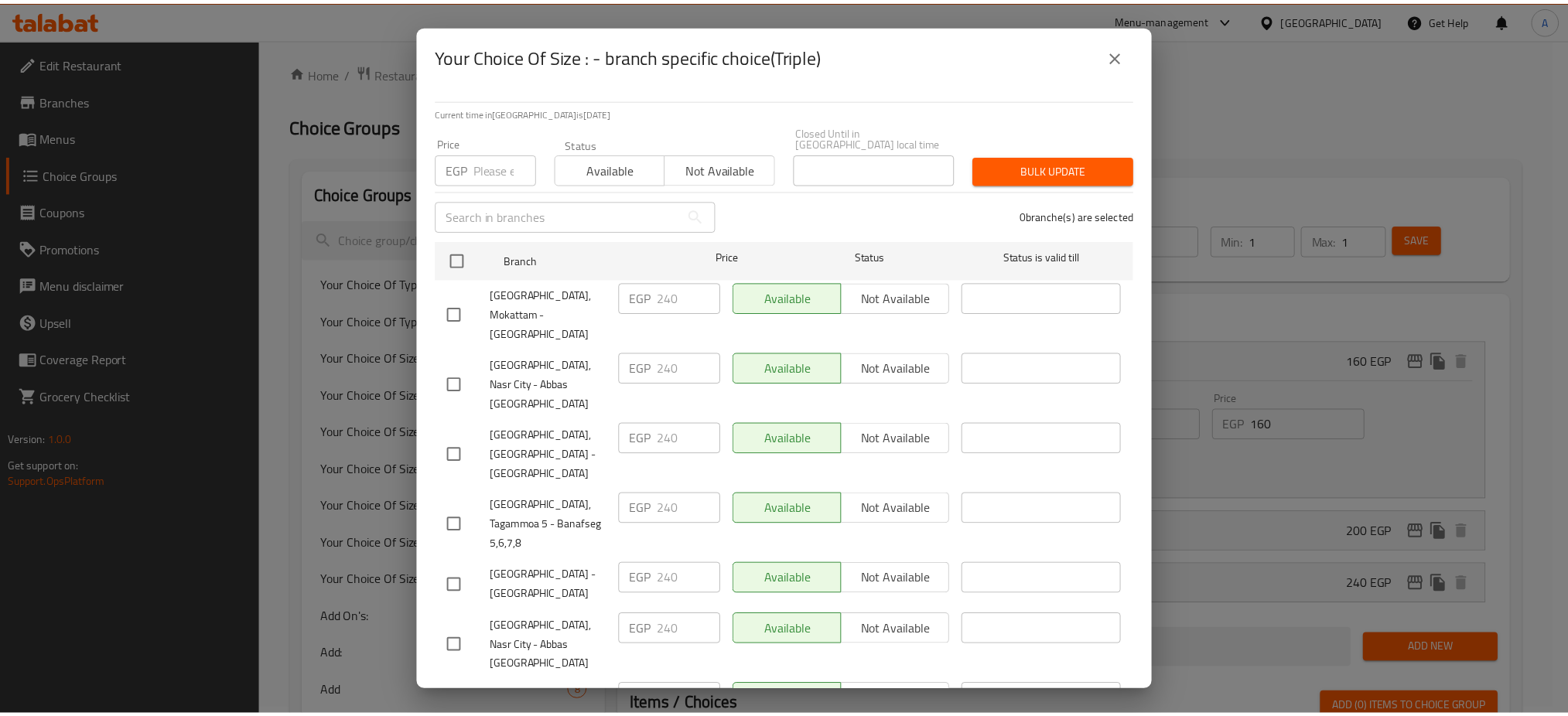
scroll to position [65, 0]
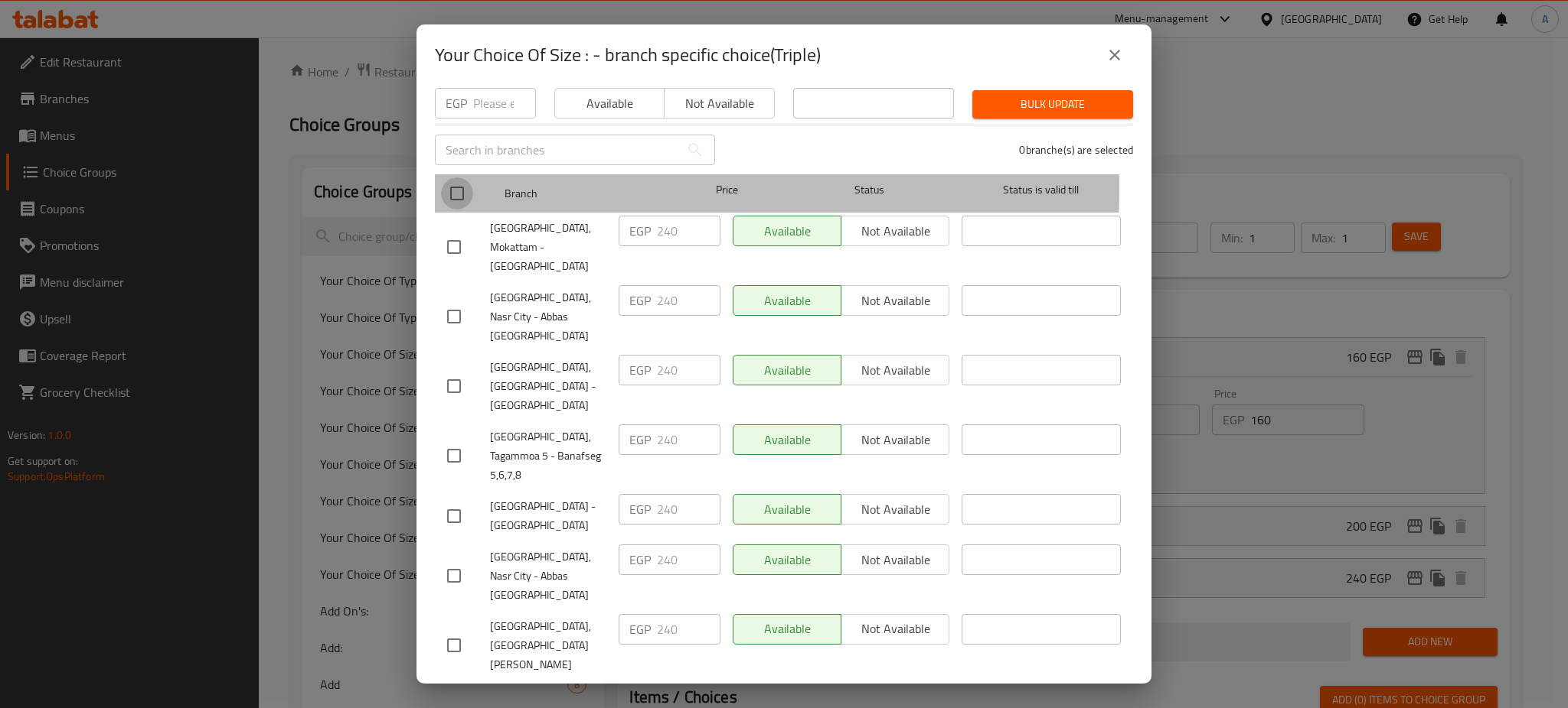
click at [453, 179] on input "checkbox" at bounding box center [457, 193] width 32 height 32
checkbox input "true"
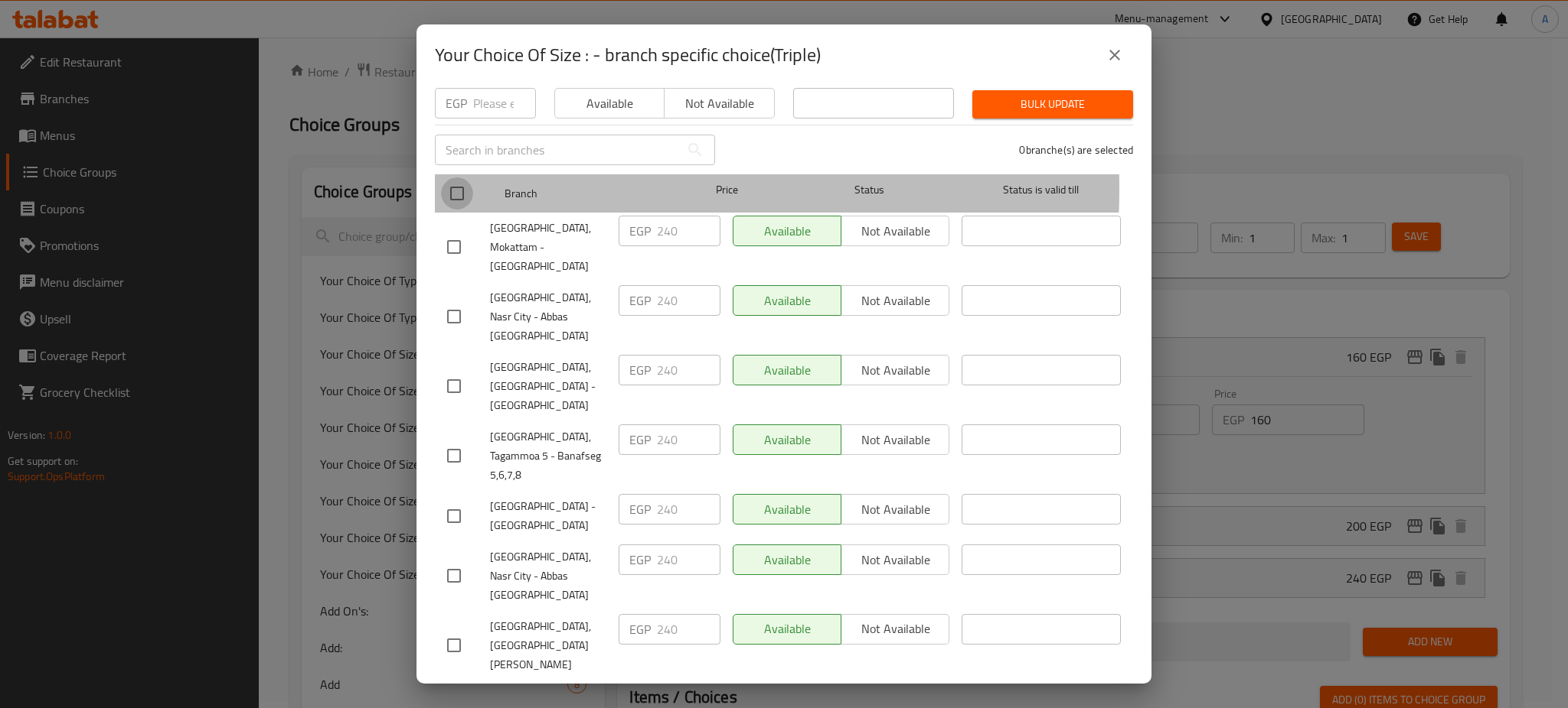
checkbox input "true"
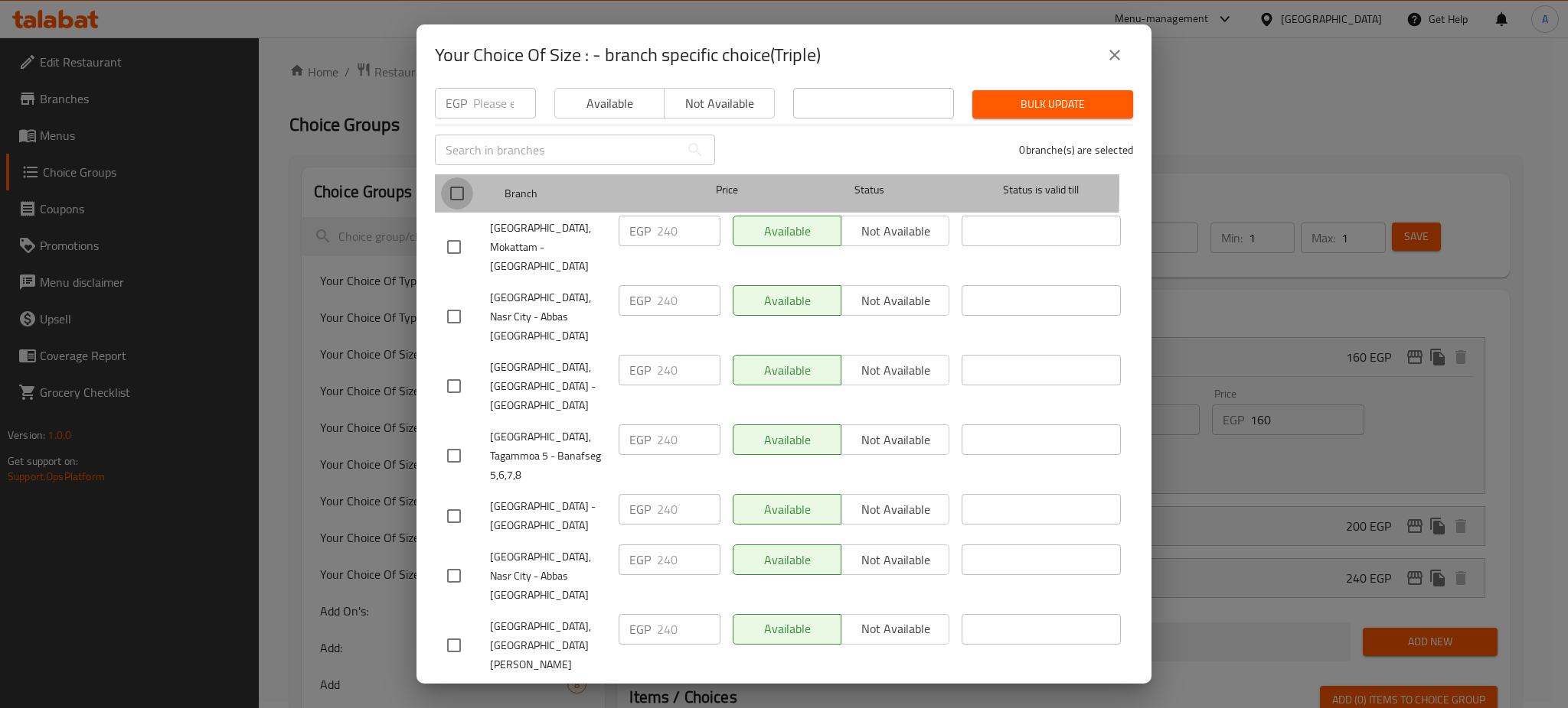
checkbox input "true"
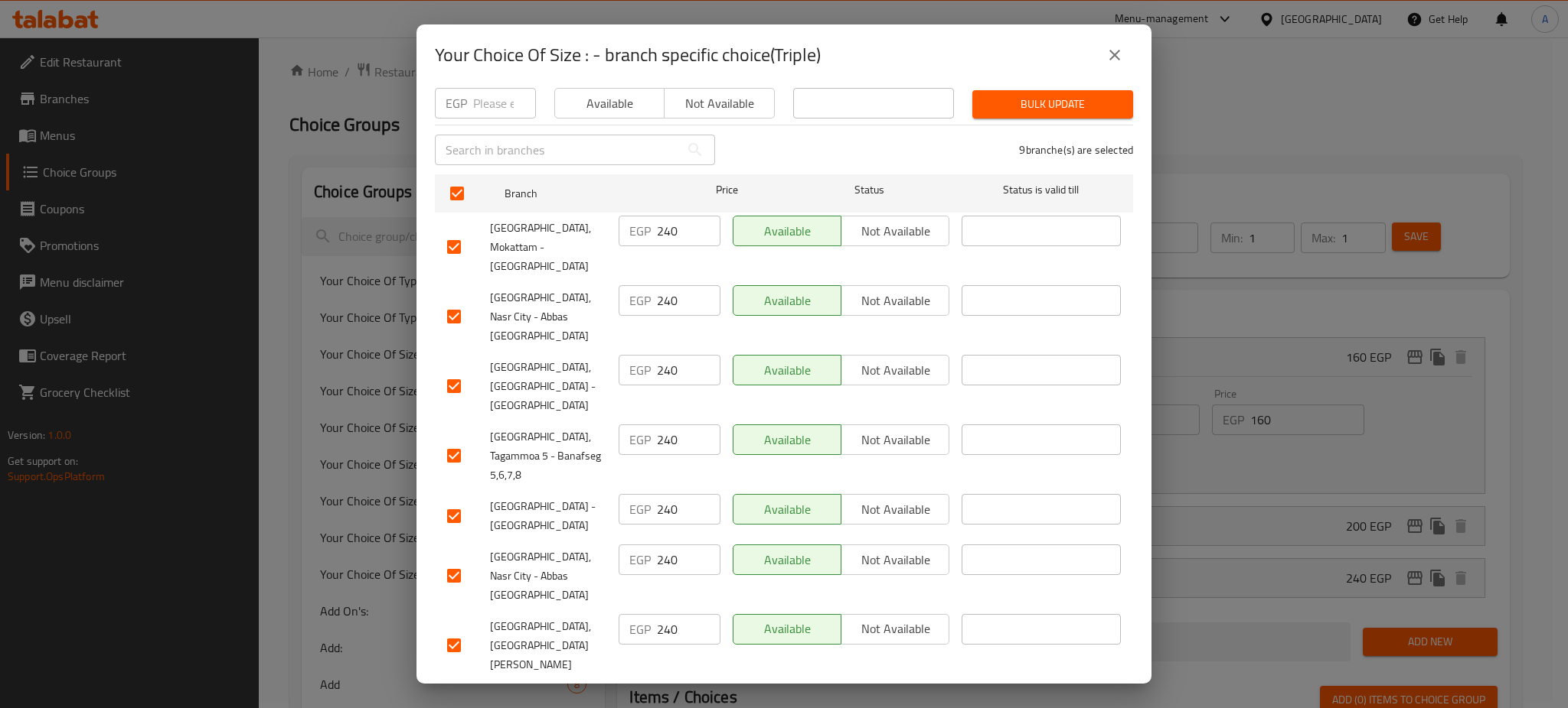
click at [1044, 95] on span "Bulk update" at bounding box center [1053, 104] width 136 height 19
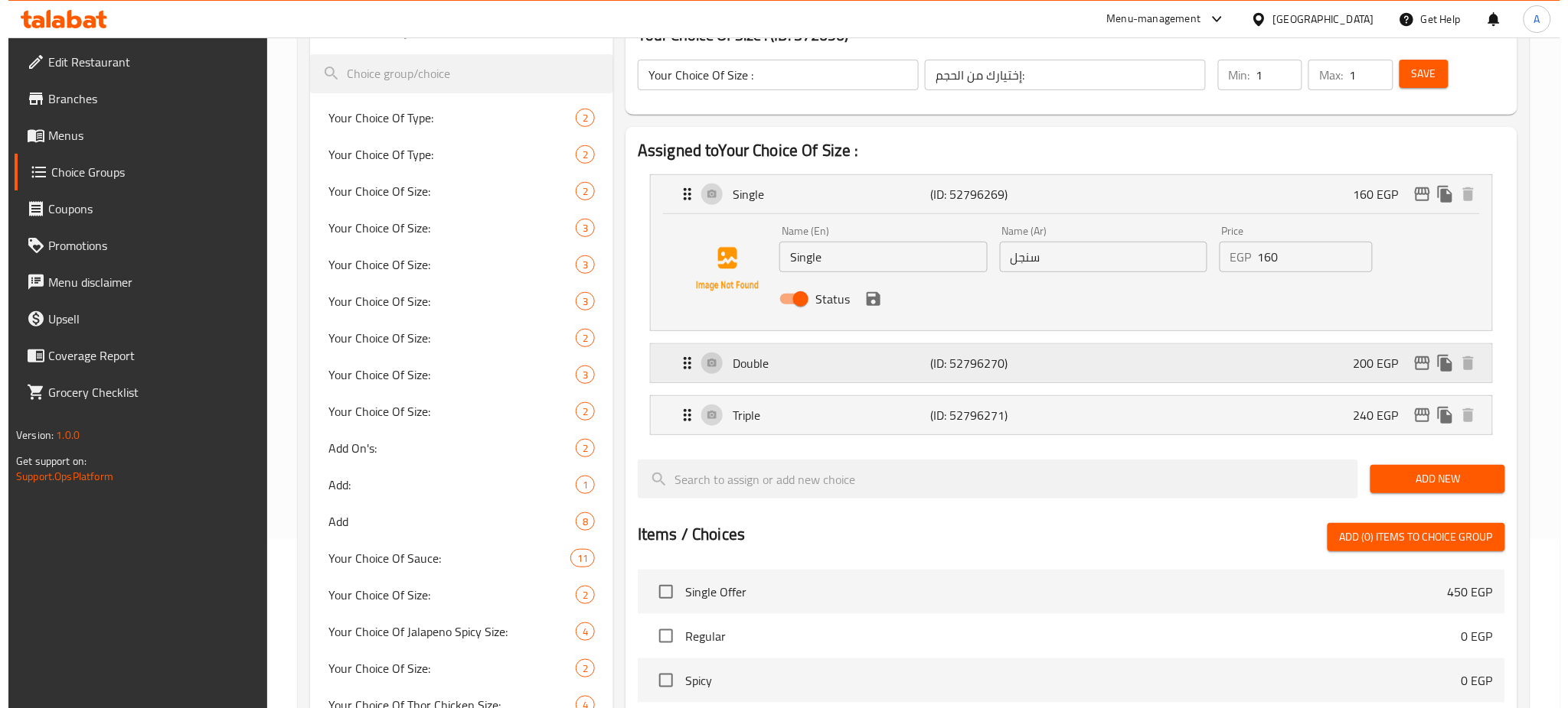
scroll to position [172, 0]
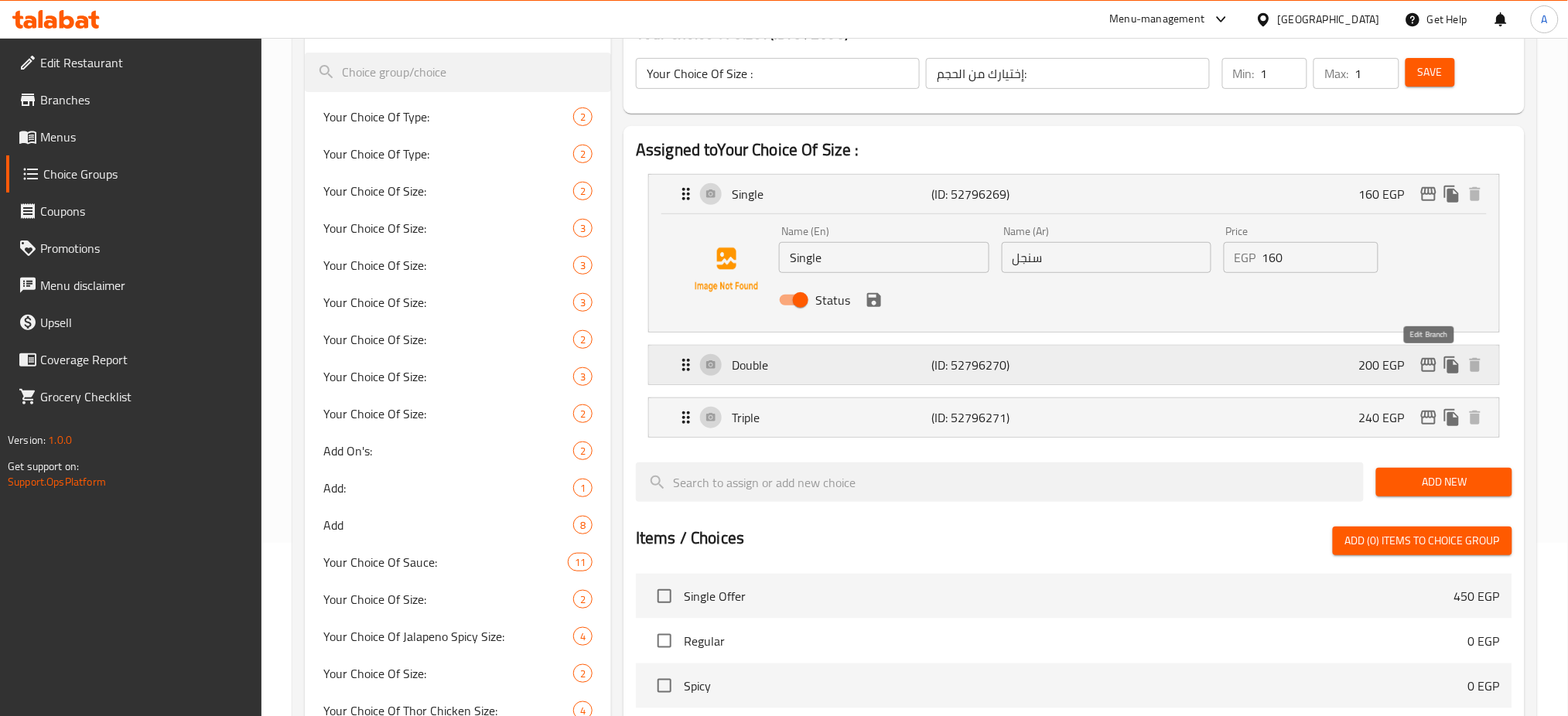
click at [1428, 365] on icon "edit" at bounding box center [1429, 365] width 16 height 14
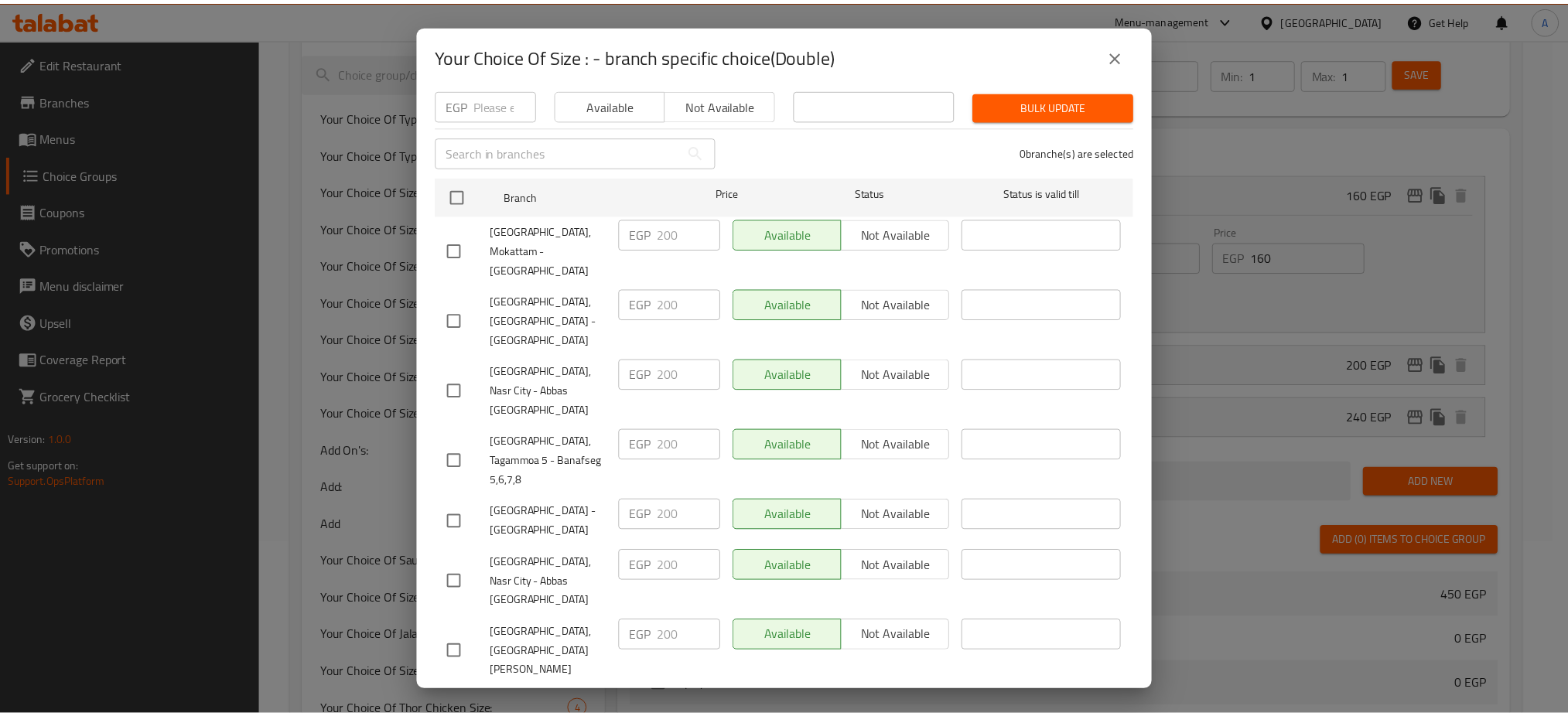
scroll to position [0, 0]
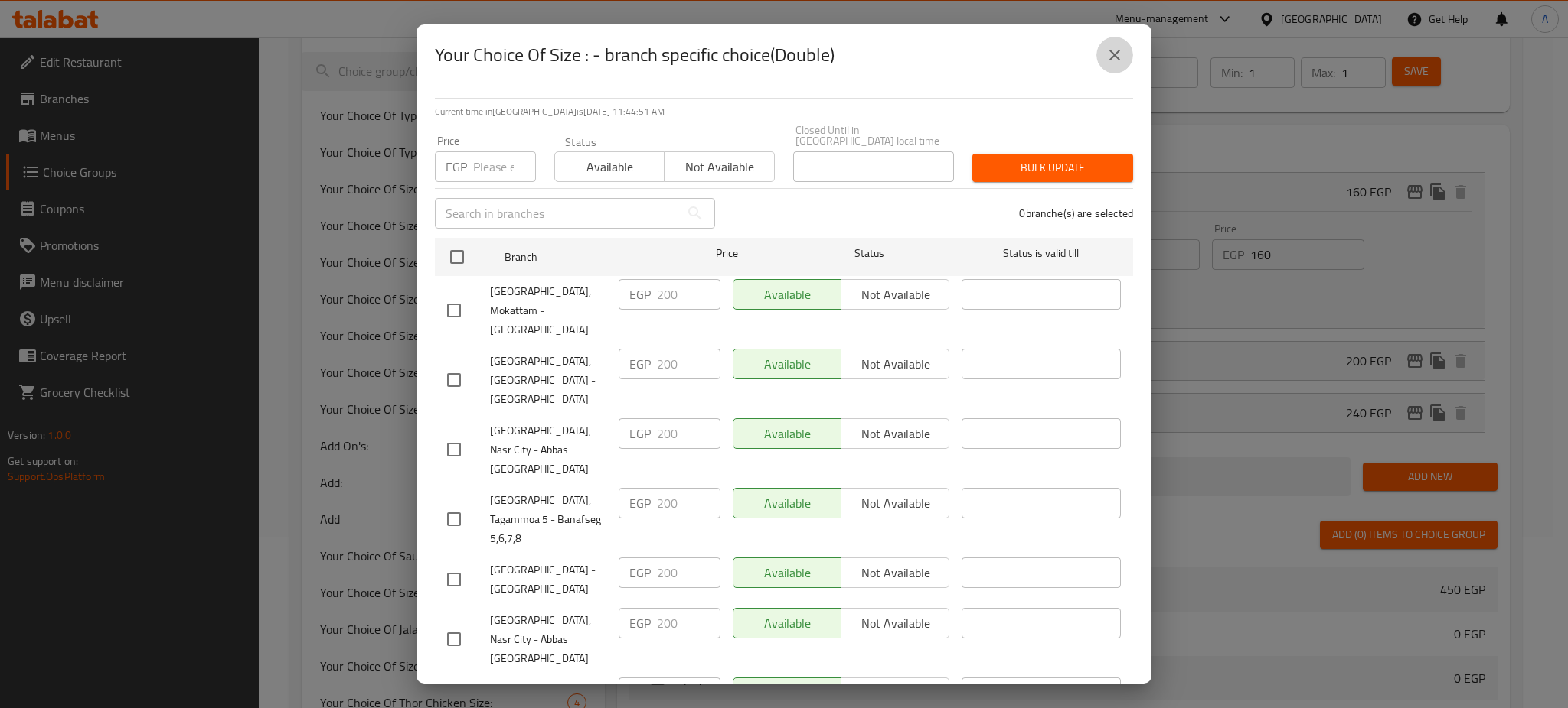
click at [1110, 48] on icon "close" at bounding box center [1114, 54] width 18 height 18
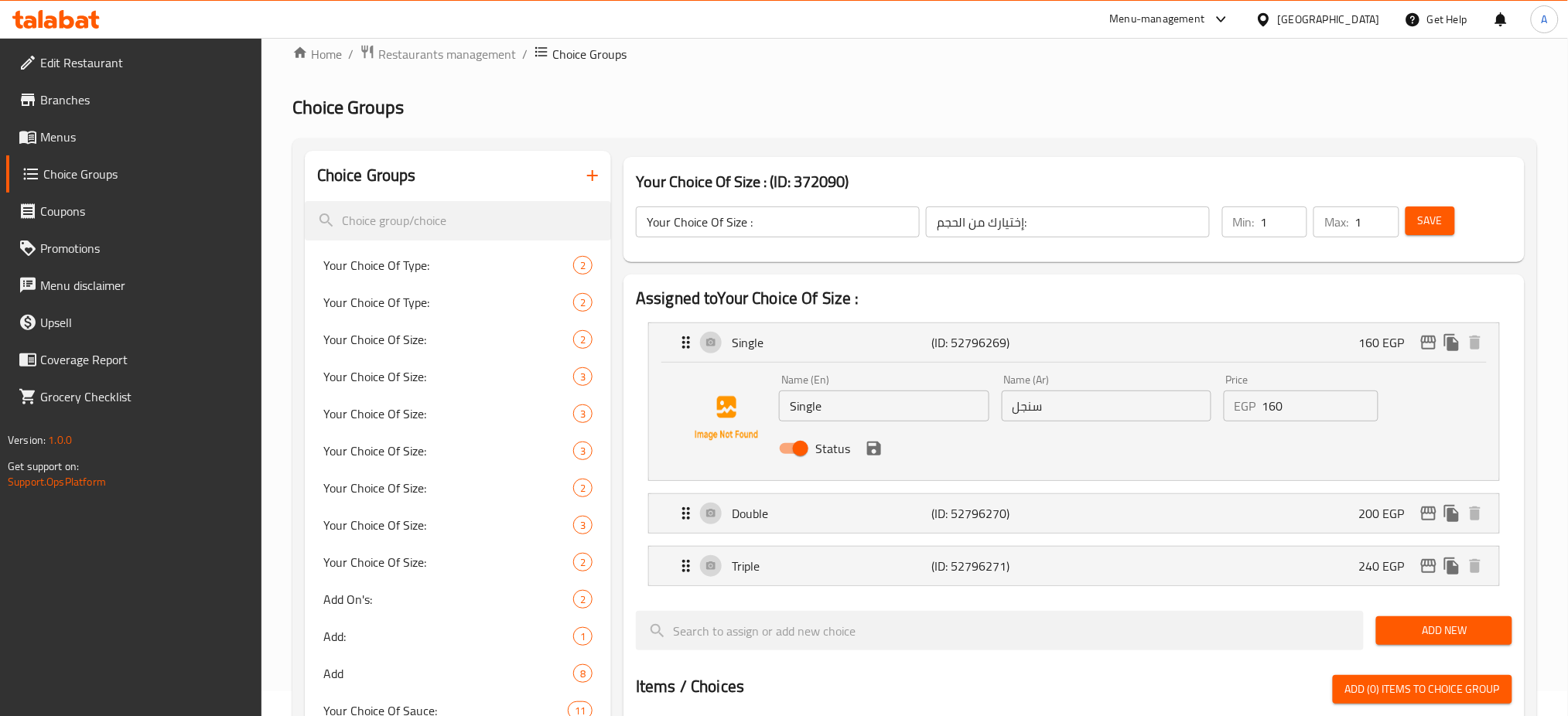
scroll to position [3, 0]
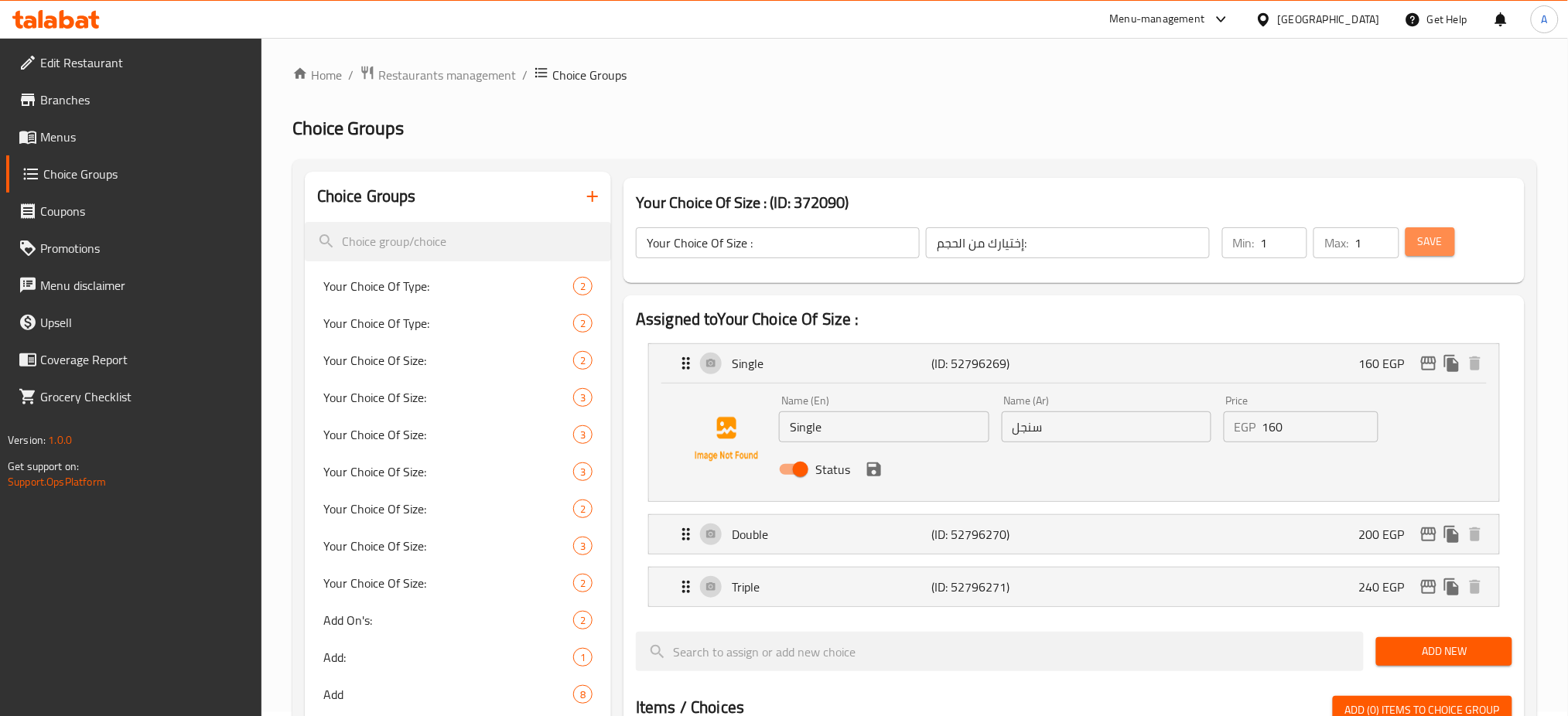
click at [1421, 232] on span "Save" at bounding box center [1430, 242] width 24 height 19
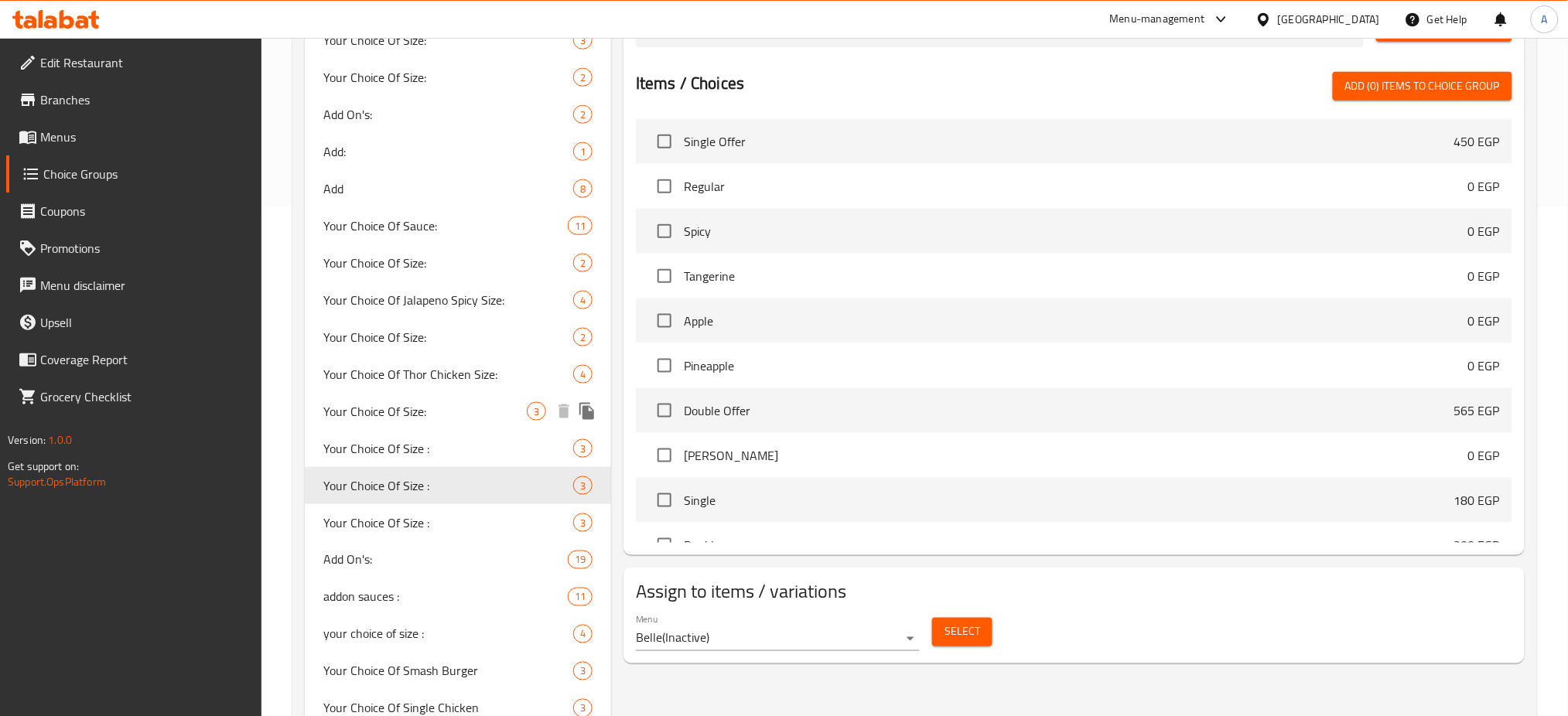
scroll to position [1164, 0]
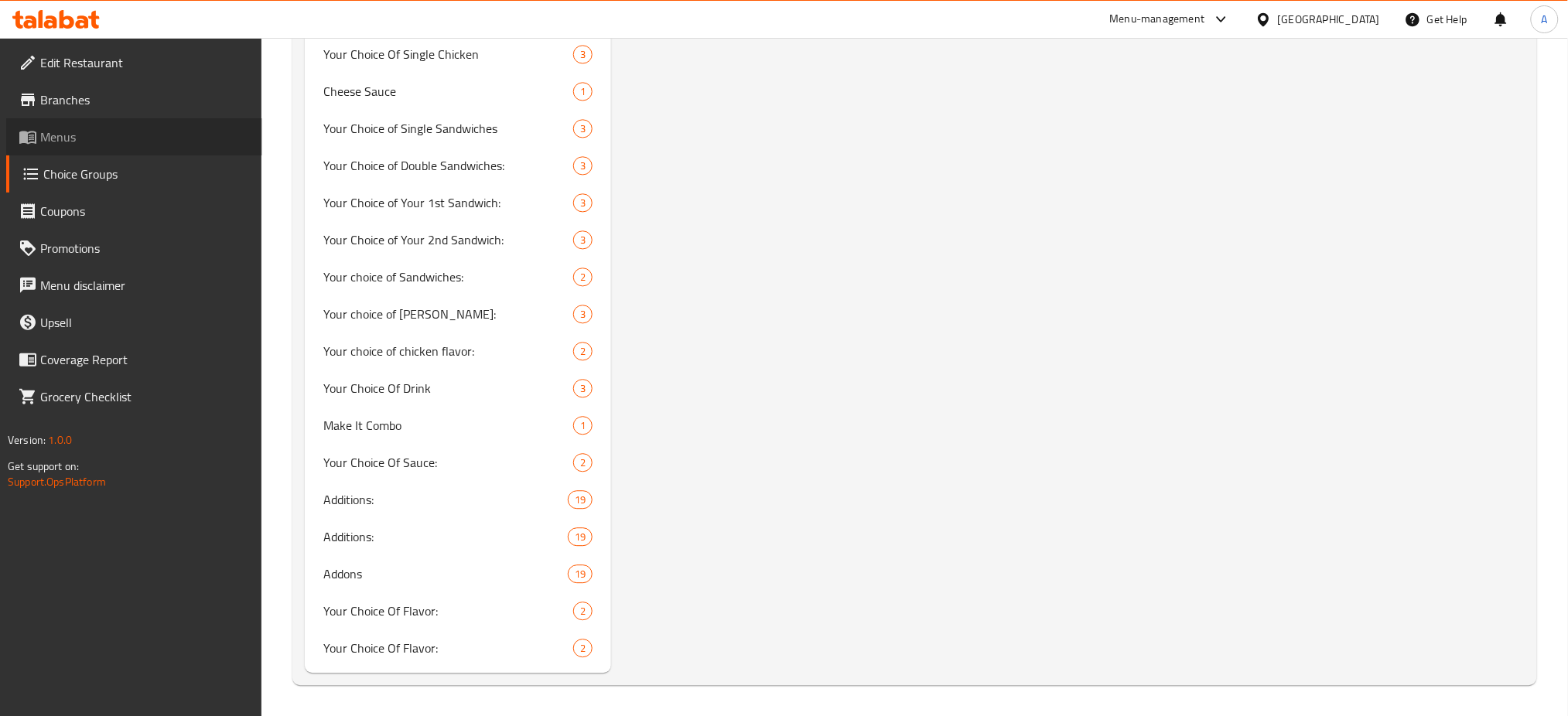
click at [72, 146] on span "Menus" at bounding box center [145, 136] width 209 height 18
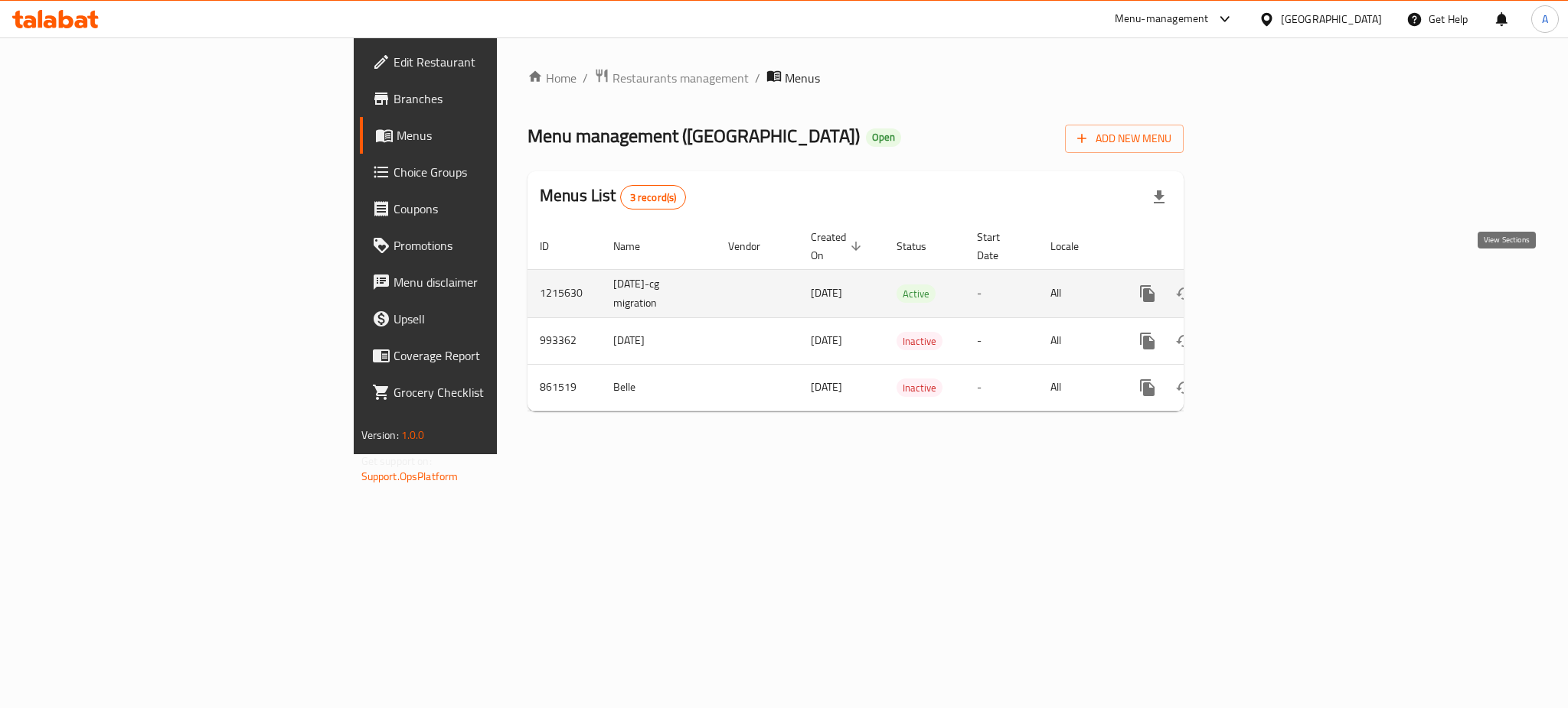
click at [1267, 285] on icon "enhanced table" at bounding box center [1257, 293] width 18 height 18
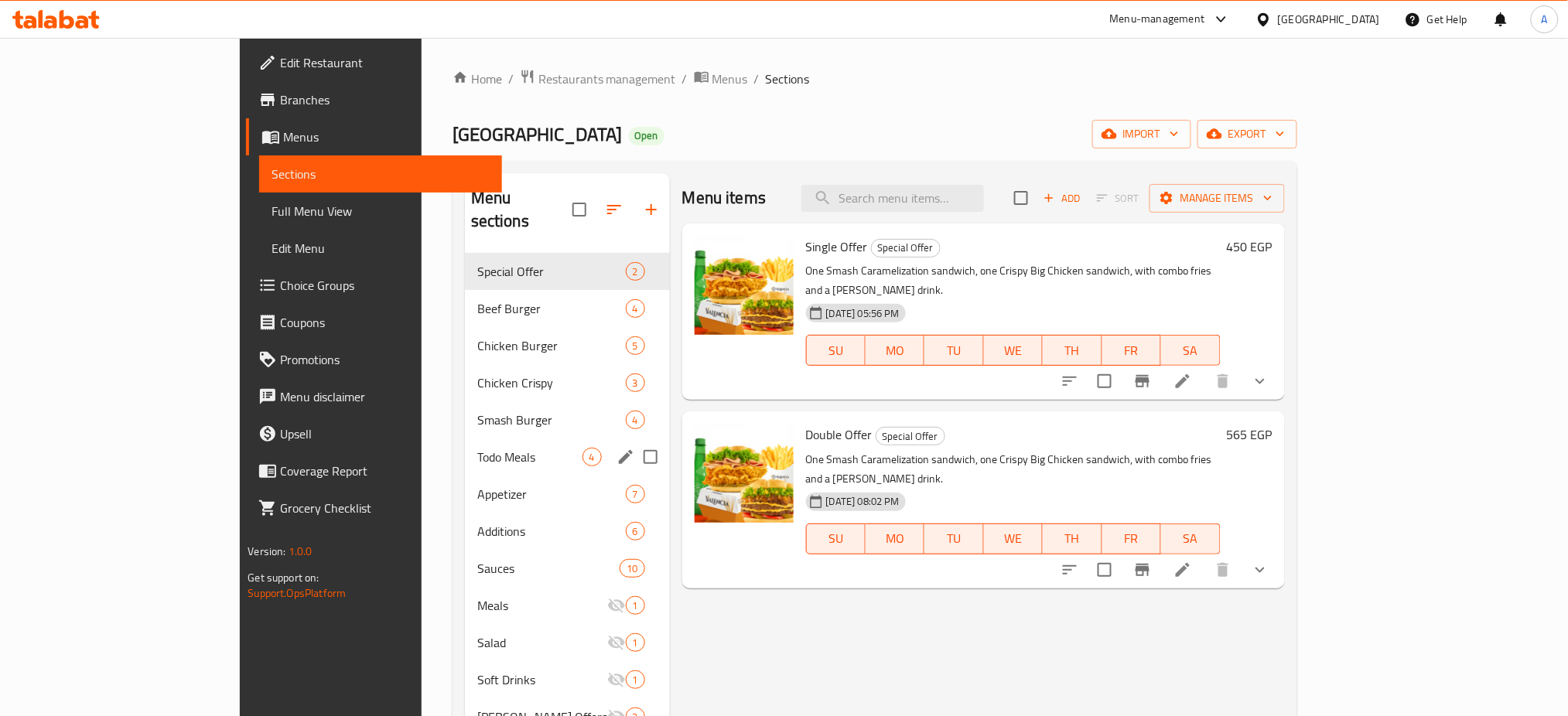
scroll to position [216, 0]
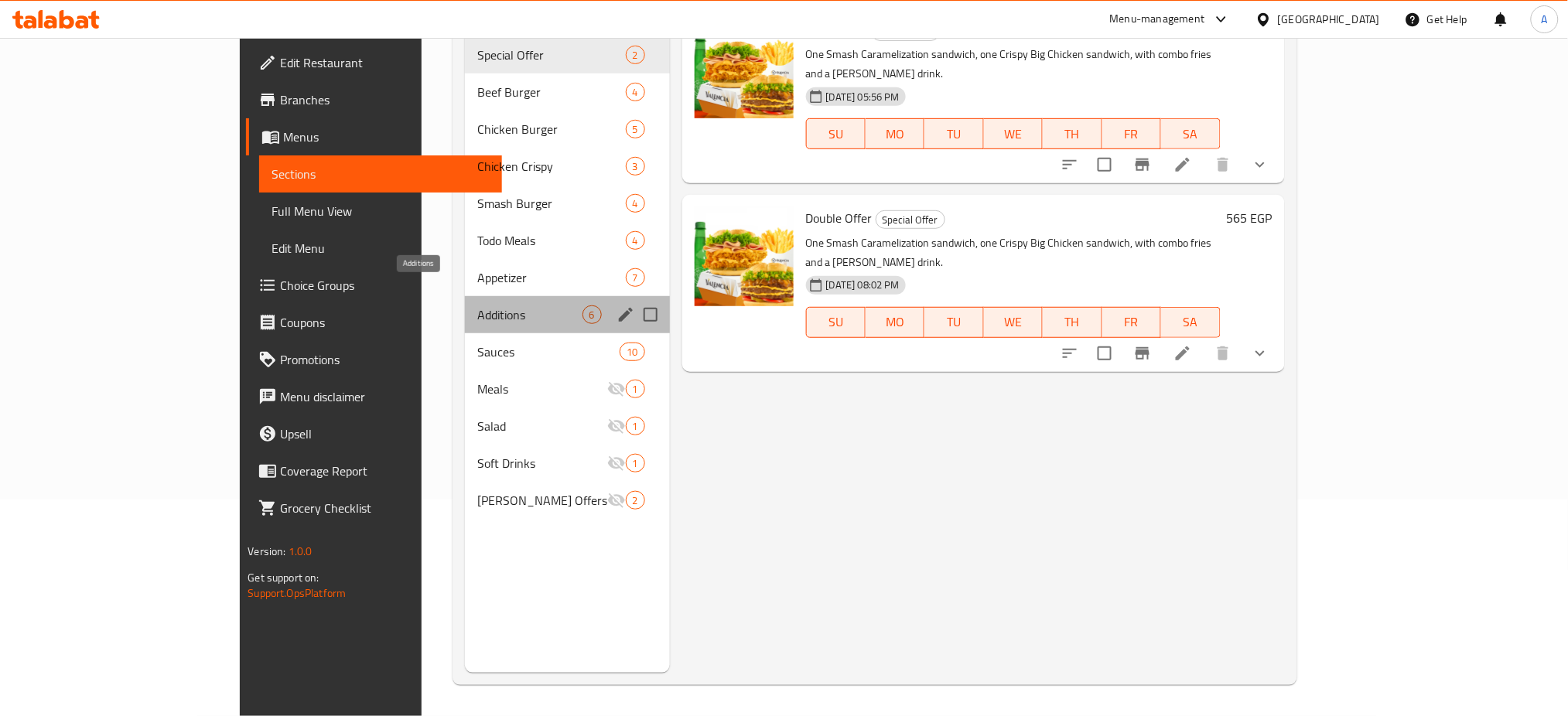
click at [477, 305] on span "Additions" at bounding box center [529, 314] width 106 height 18
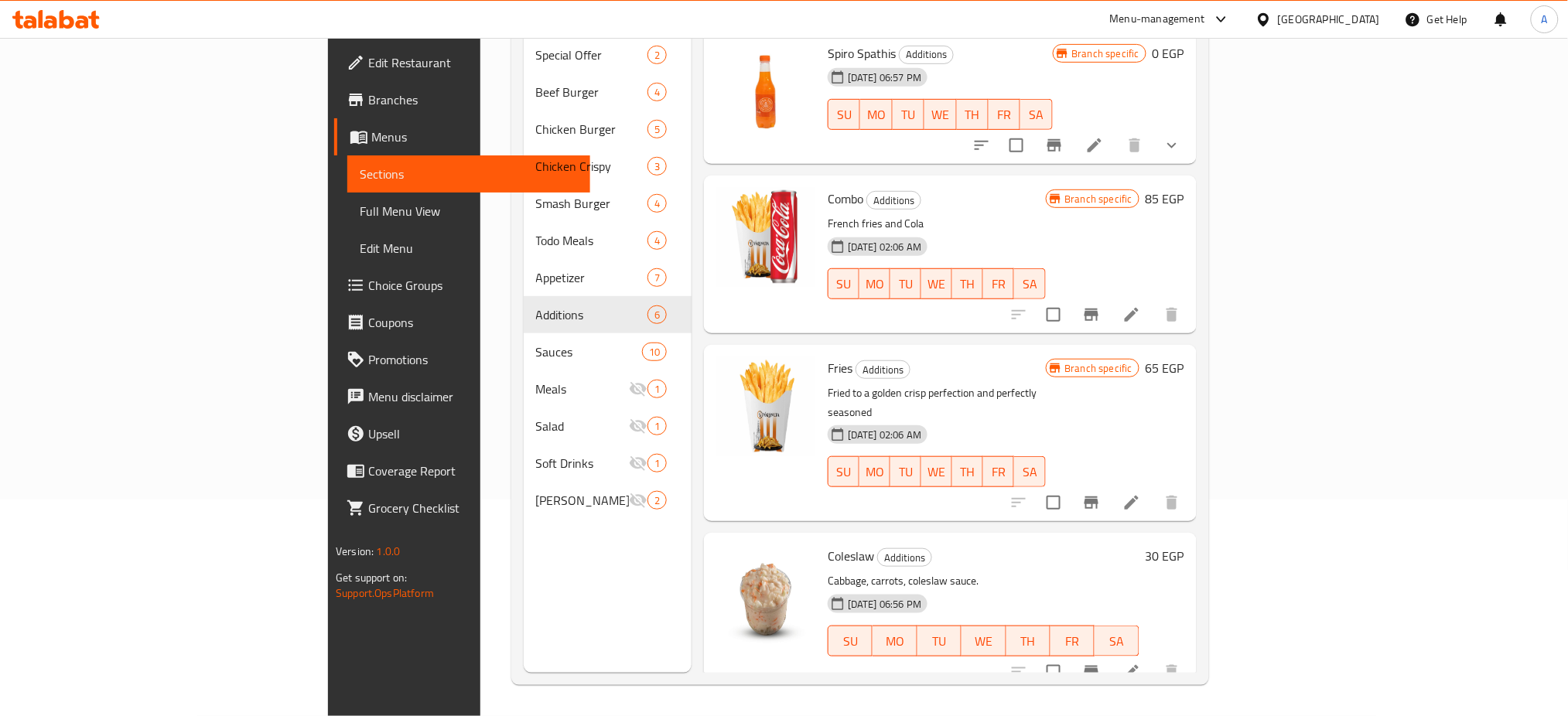
scroll to position [216, 0]
click at [1101, 664] on icon "Branch-specific-item" at bounding box center [1091, 672] width 18 height 18
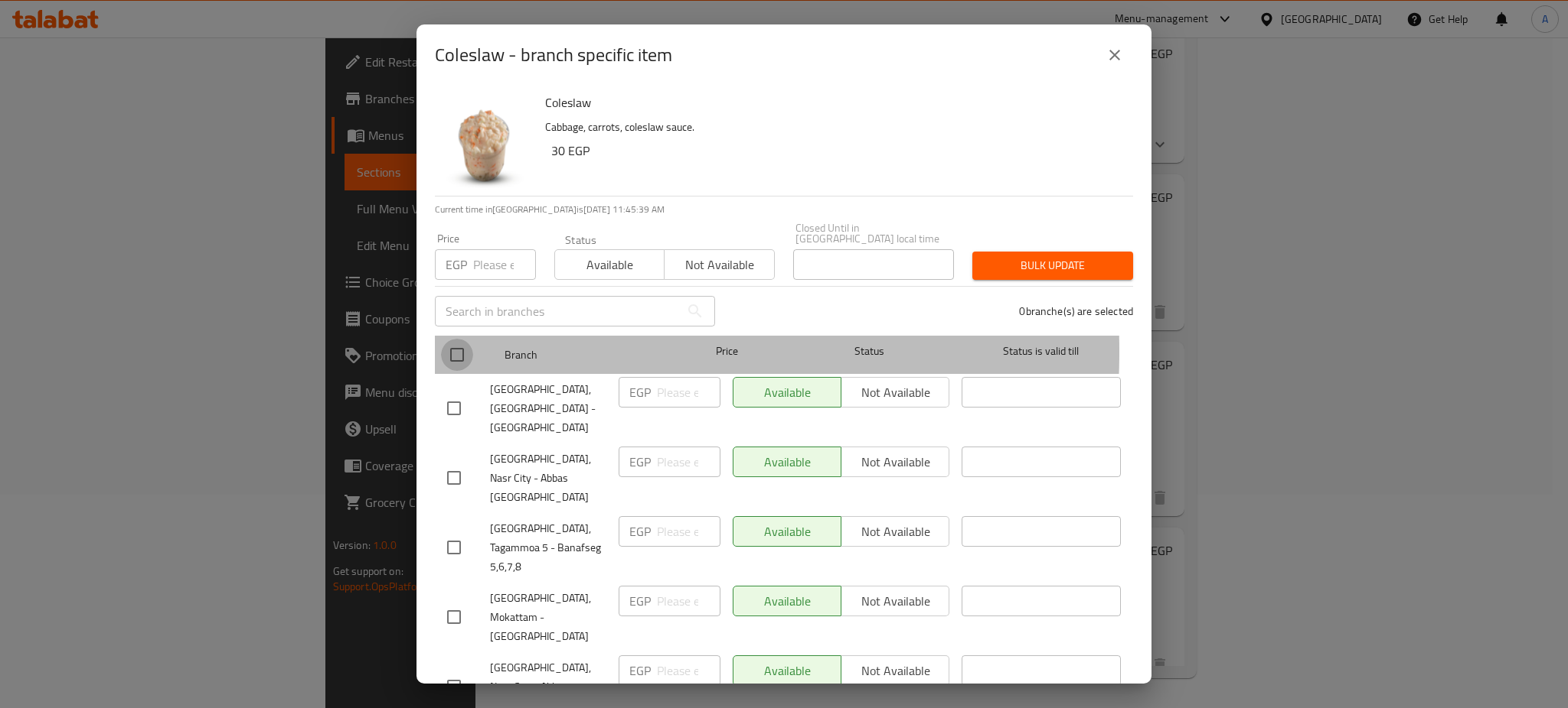
click at [459, 341] on input "checkbox" at bounding box center [457, 354] width 32 height 32
checkbox input "true"
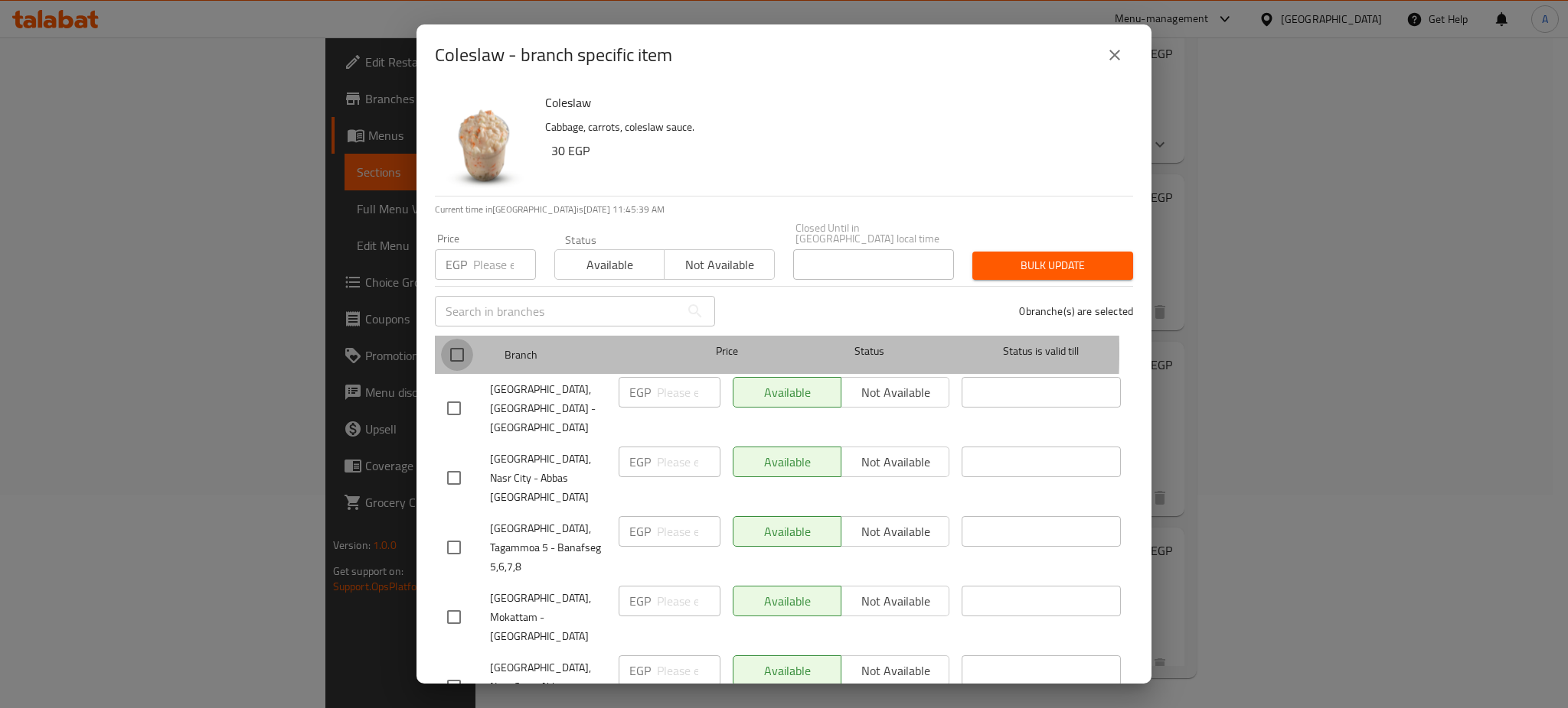
checkbox input "true"
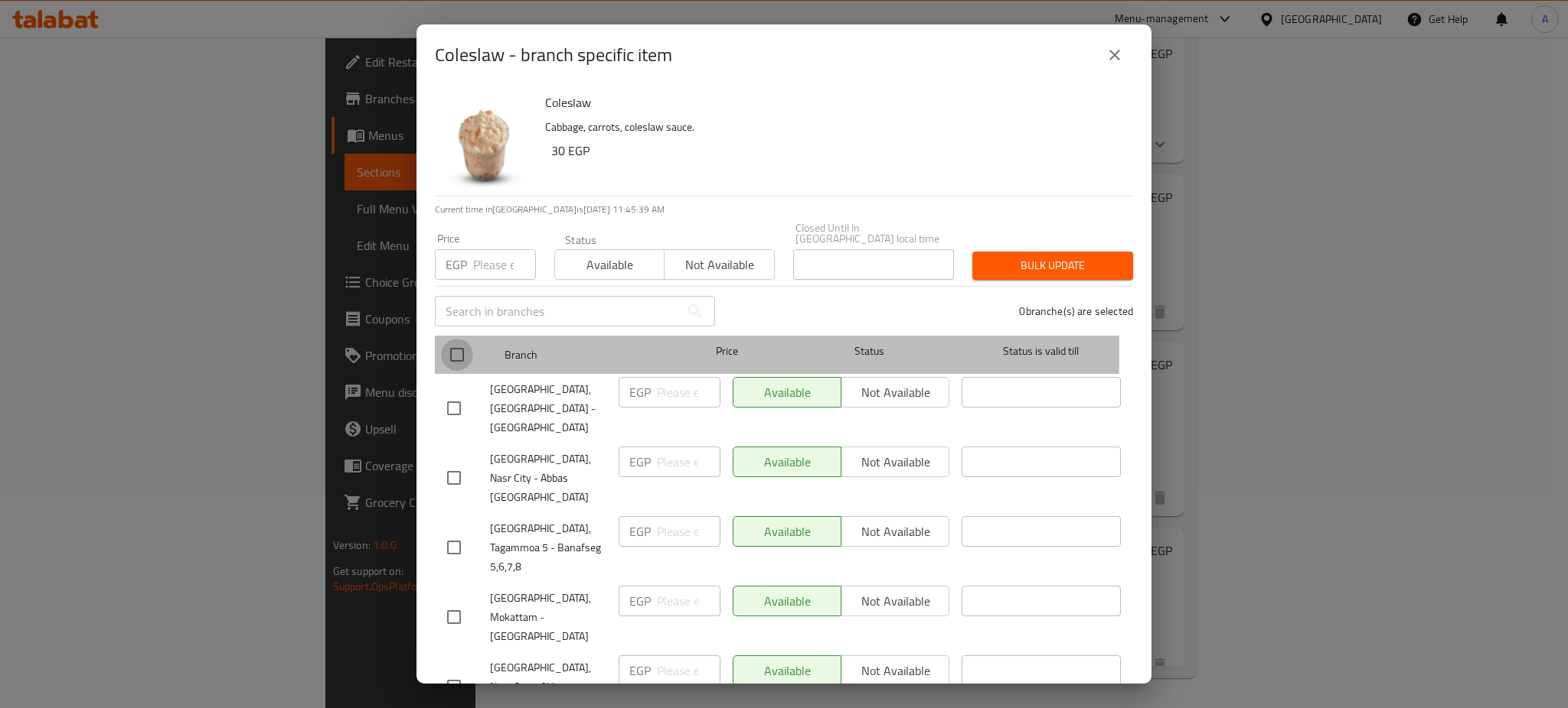
checkbox input "true"
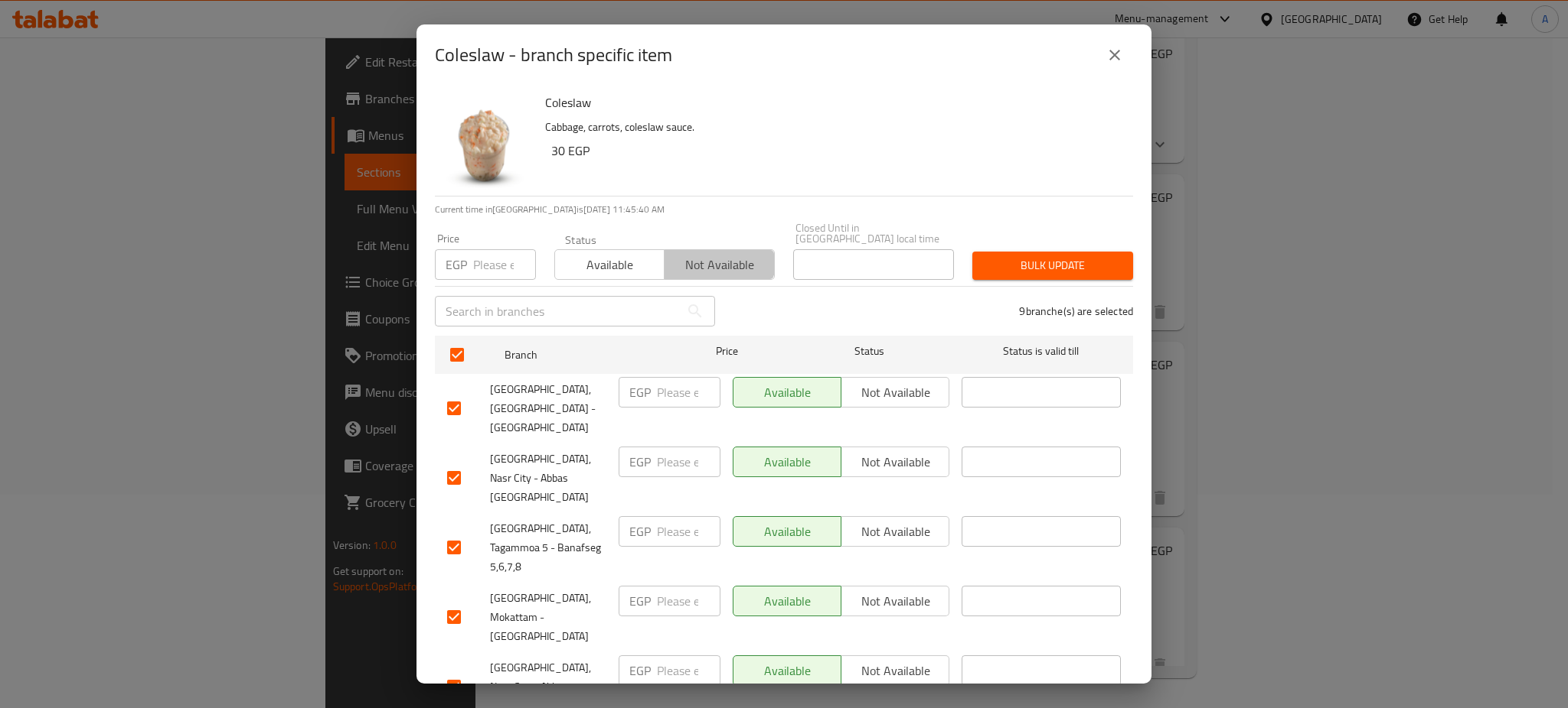
click at [702, 254] on span "Not available" at bounding box center [719, 266] width 98 height 22
click at [1033, 260] on span "Bulk update" at bounding box center [1053, 266] width 136 height 19
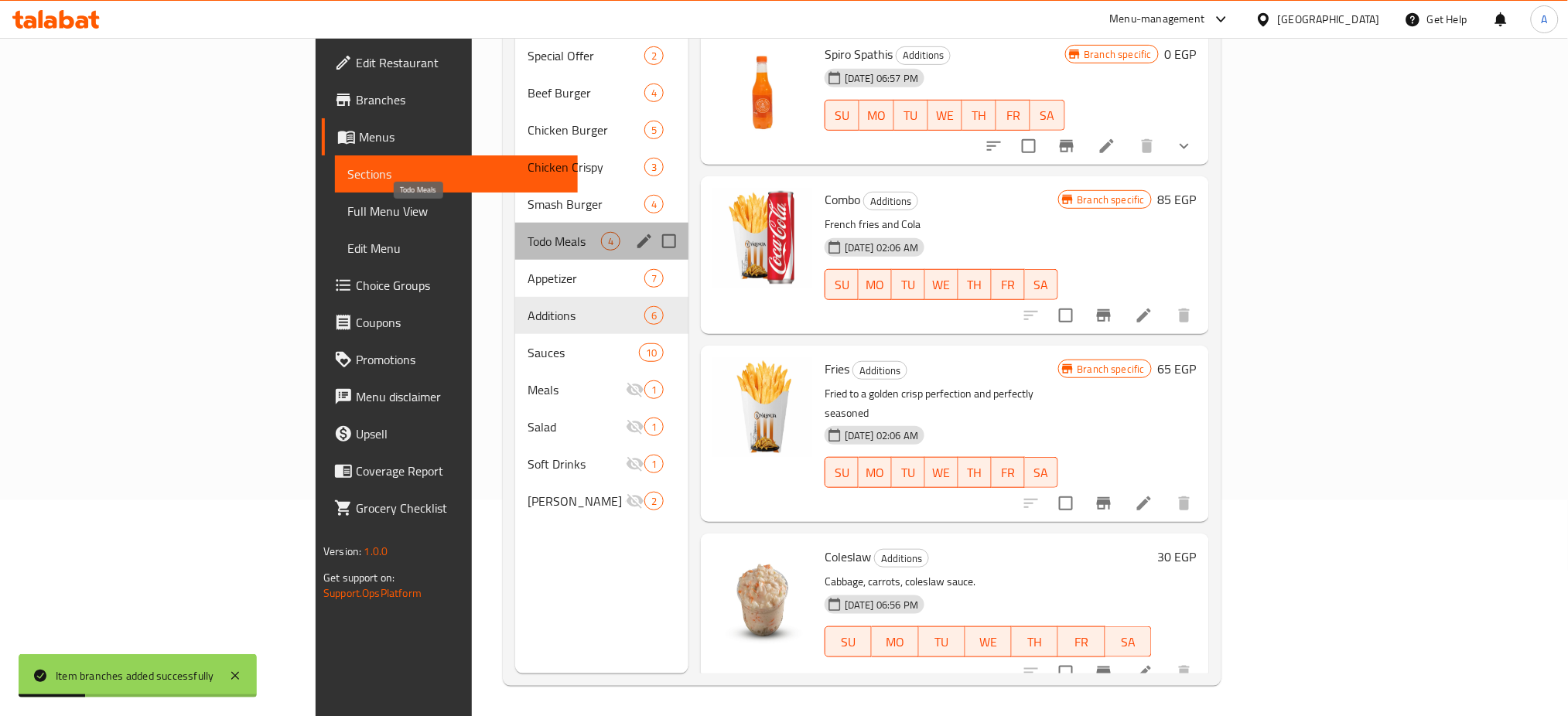
click at [528, 232] on span "Todo Meals" at bounding box center [564, 241] width 73 height 18
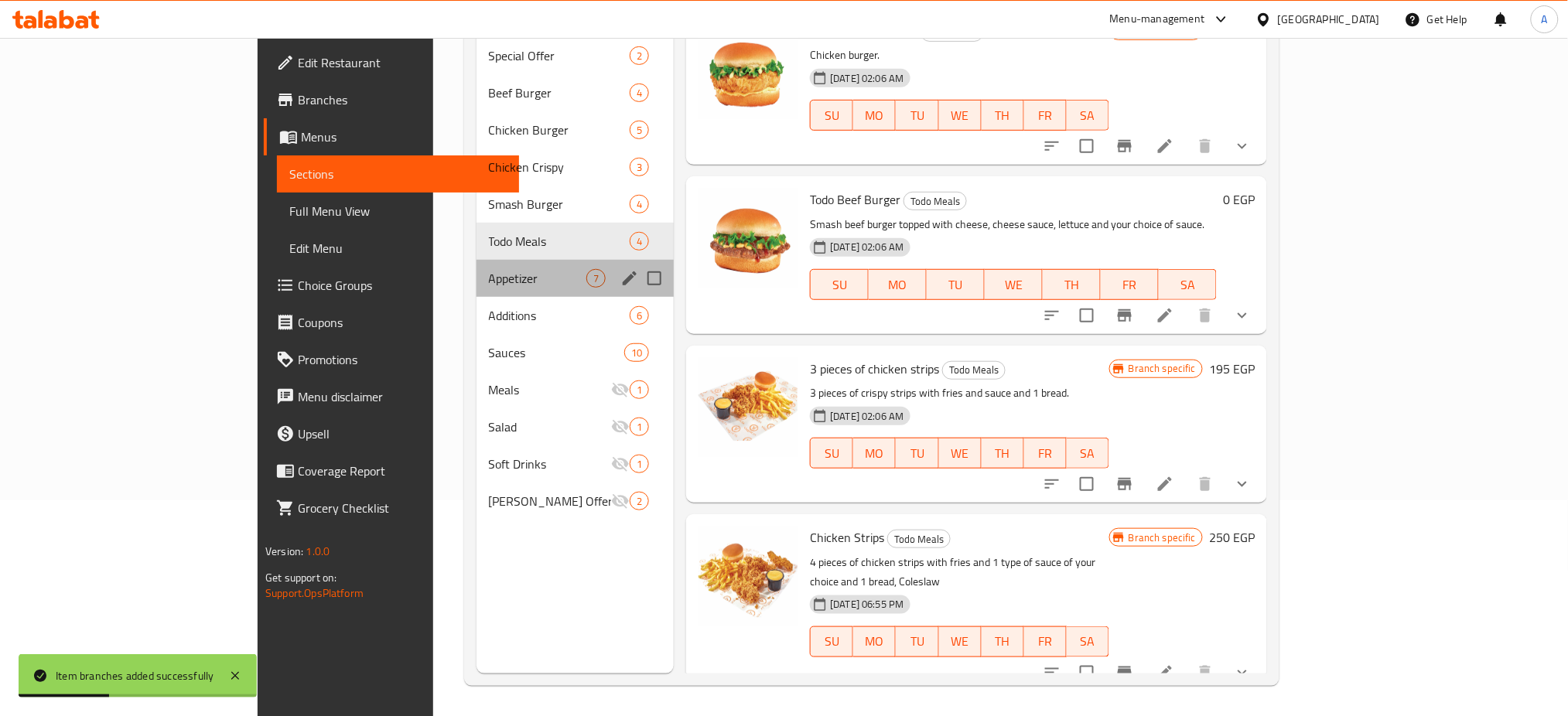
click at [476, 260] on div "Appetizer 7" at bounding box center [575, 278] width 198 height 38
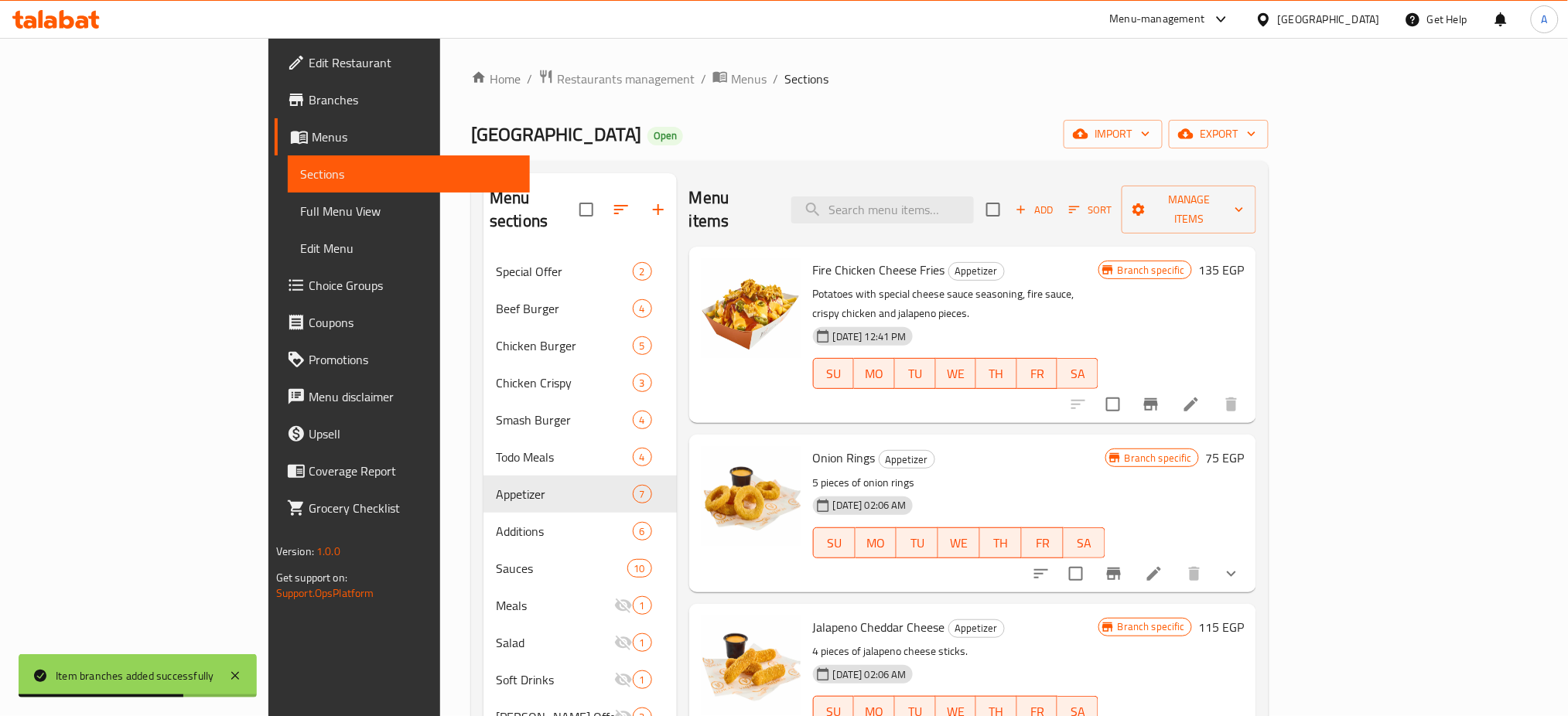
scroll to position [216, 0]
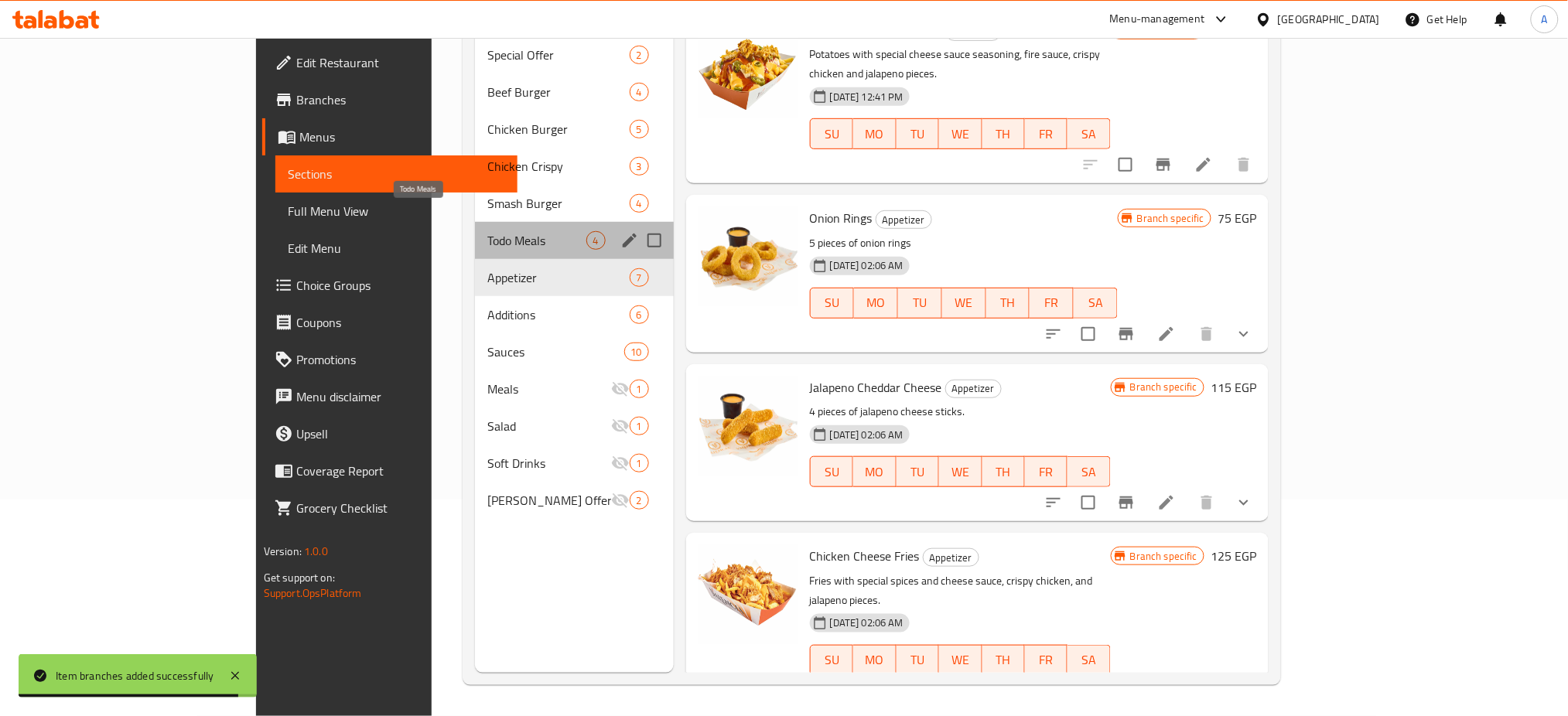
click at [487, 231] on span "Todo Meals" at bounding box center [536, 240] width 99 height 18
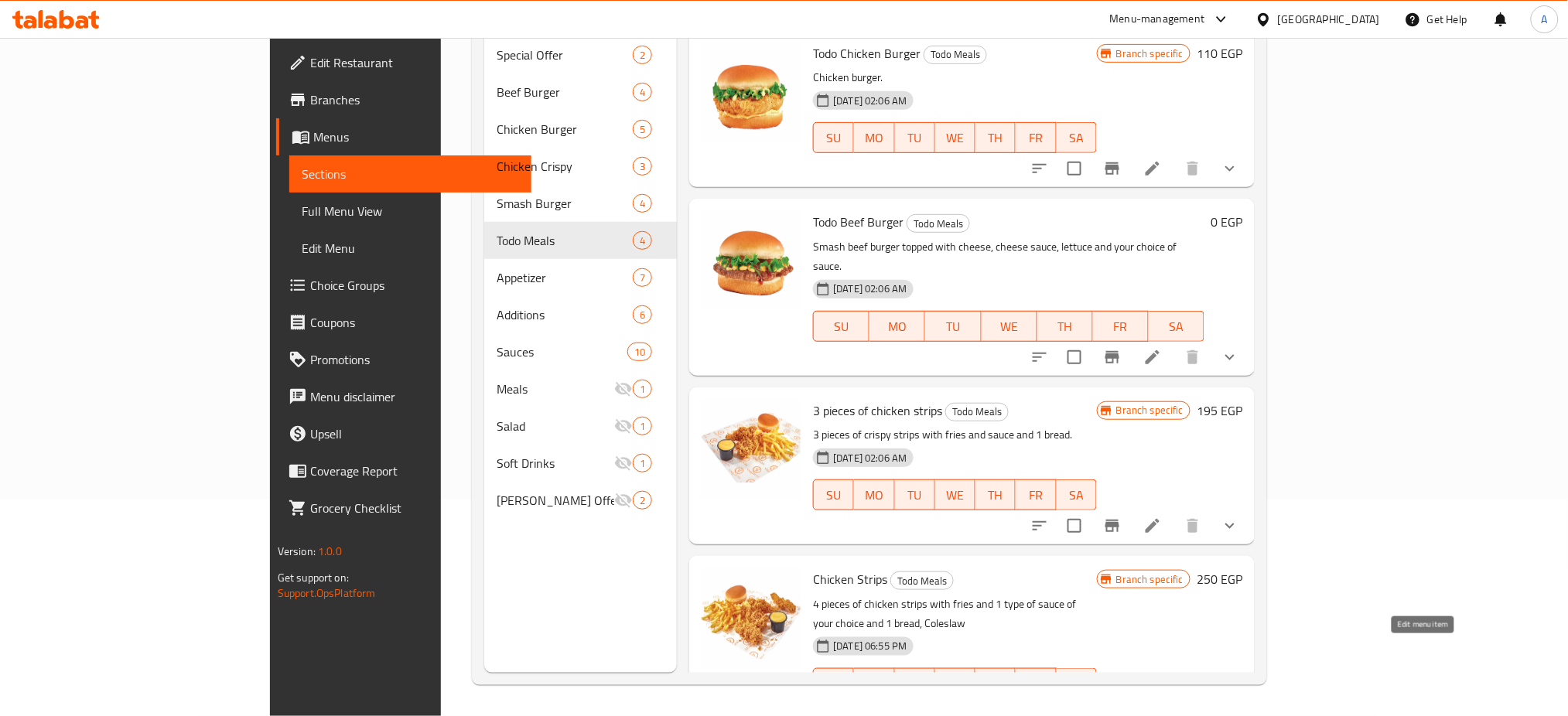
click at [1162, 706] on icon at bounding box center [1152, 714] width 18 height 18
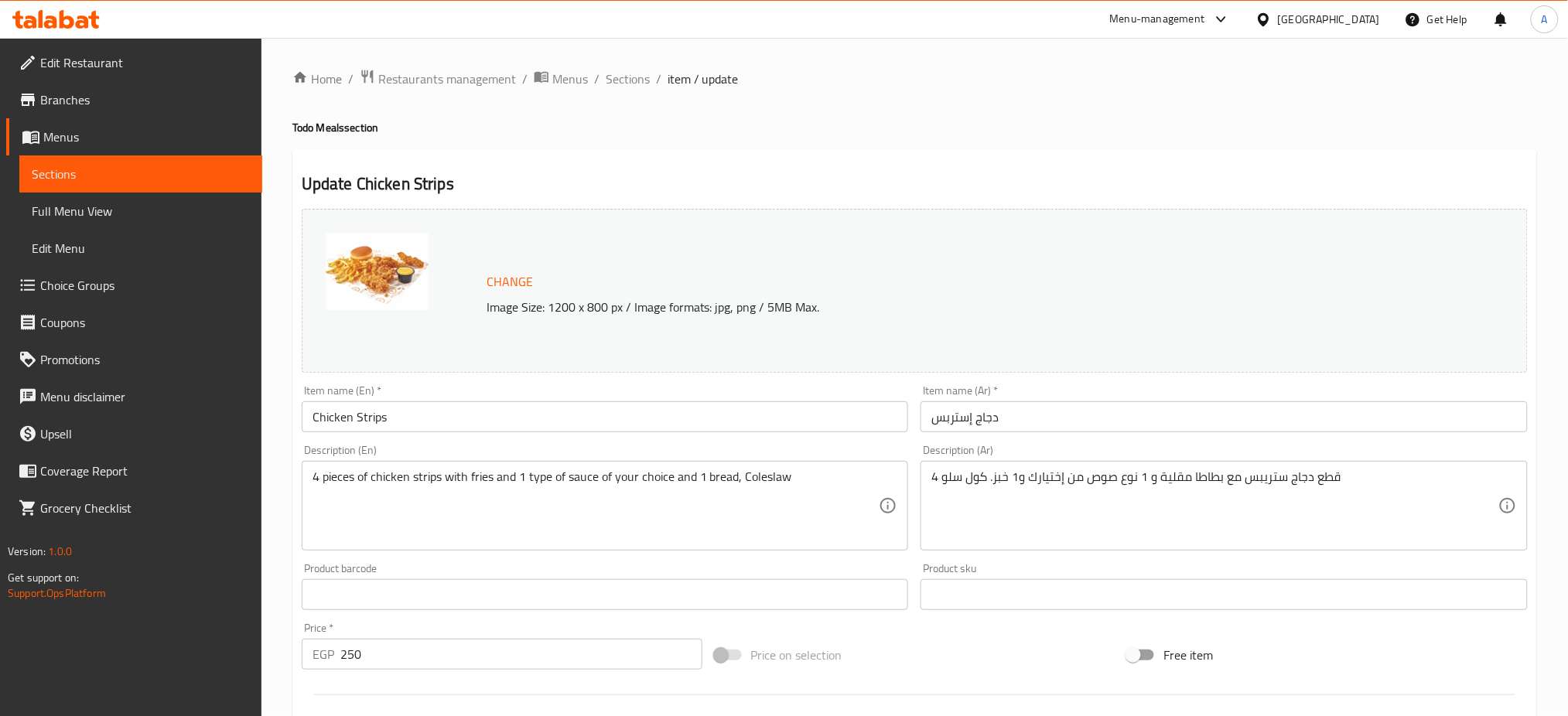
click at [818, 463] on div "4 pieces of chicken strips with fries and 1 type of sauce of your choice and 1 …" at bounding box center [605, 506] width 607 height 90
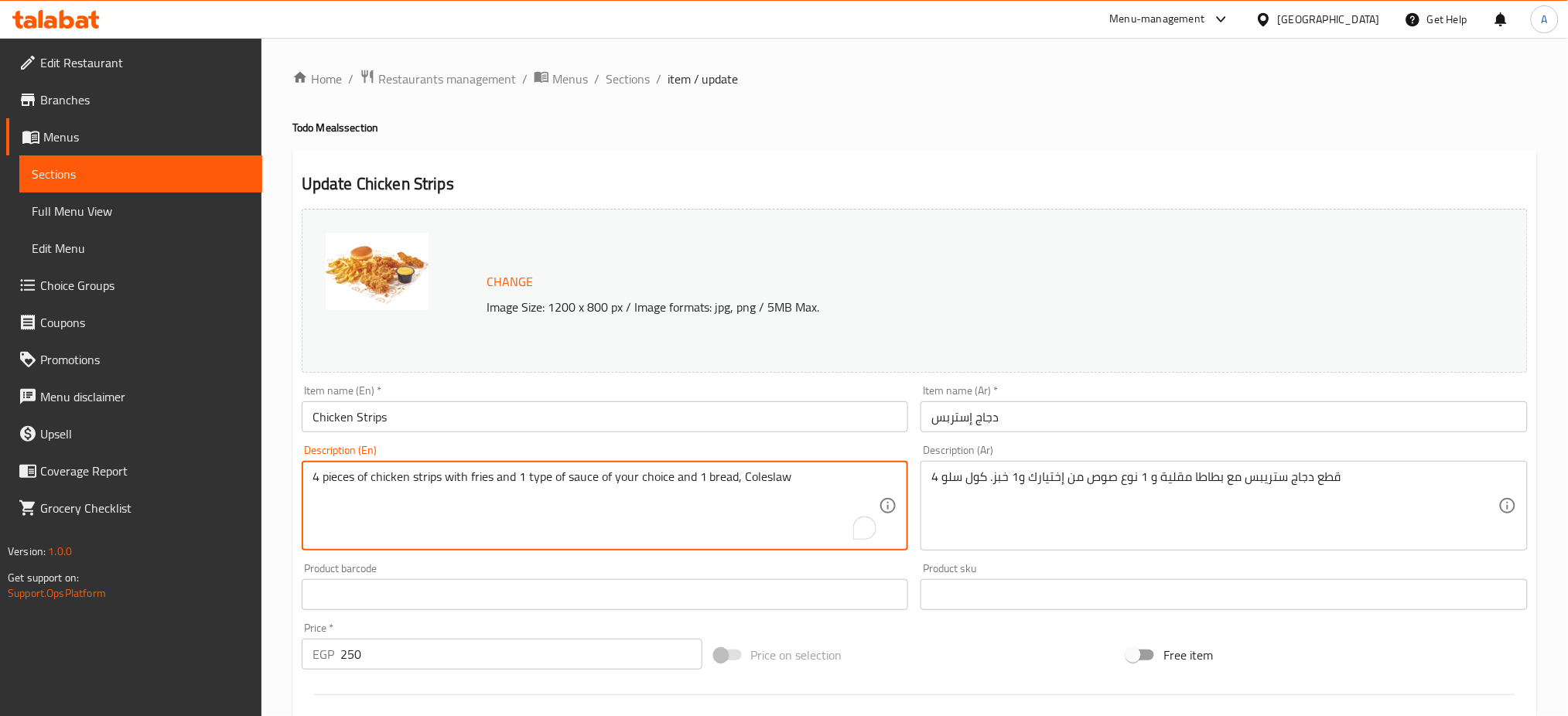
click at [798, 471] on textarea "4 pieces of chicken strips with fries and 1 type of sauce of your choice and 1 …" at bounding box center [596, 506] width 567 height 73
type textarea "4 pieces of chicken strips with fries and 1 type of sauce of your choice and 1 …"
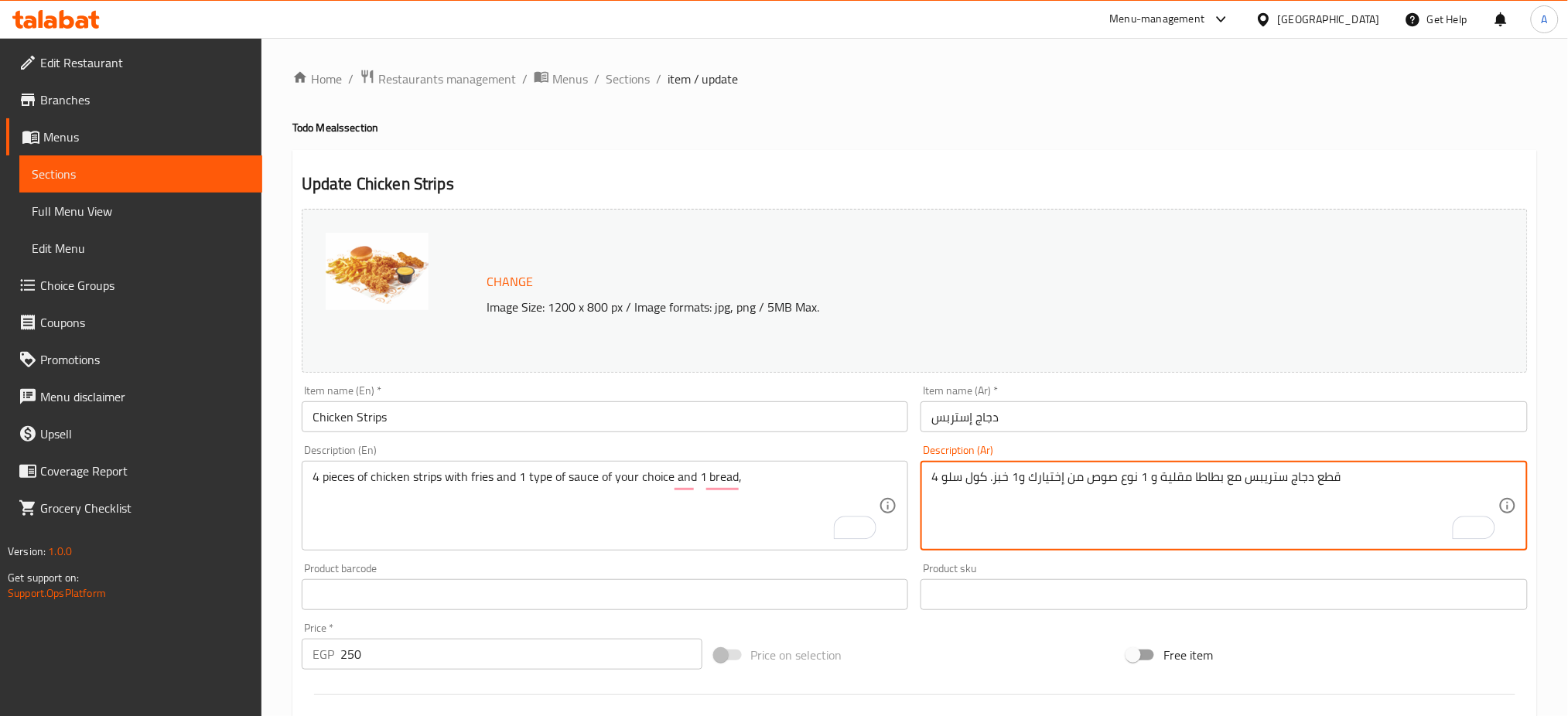
drag, startPoint x: 943, startPoint y: 476, endPoint x: 991, endPoint y: 471, distance: 48.3
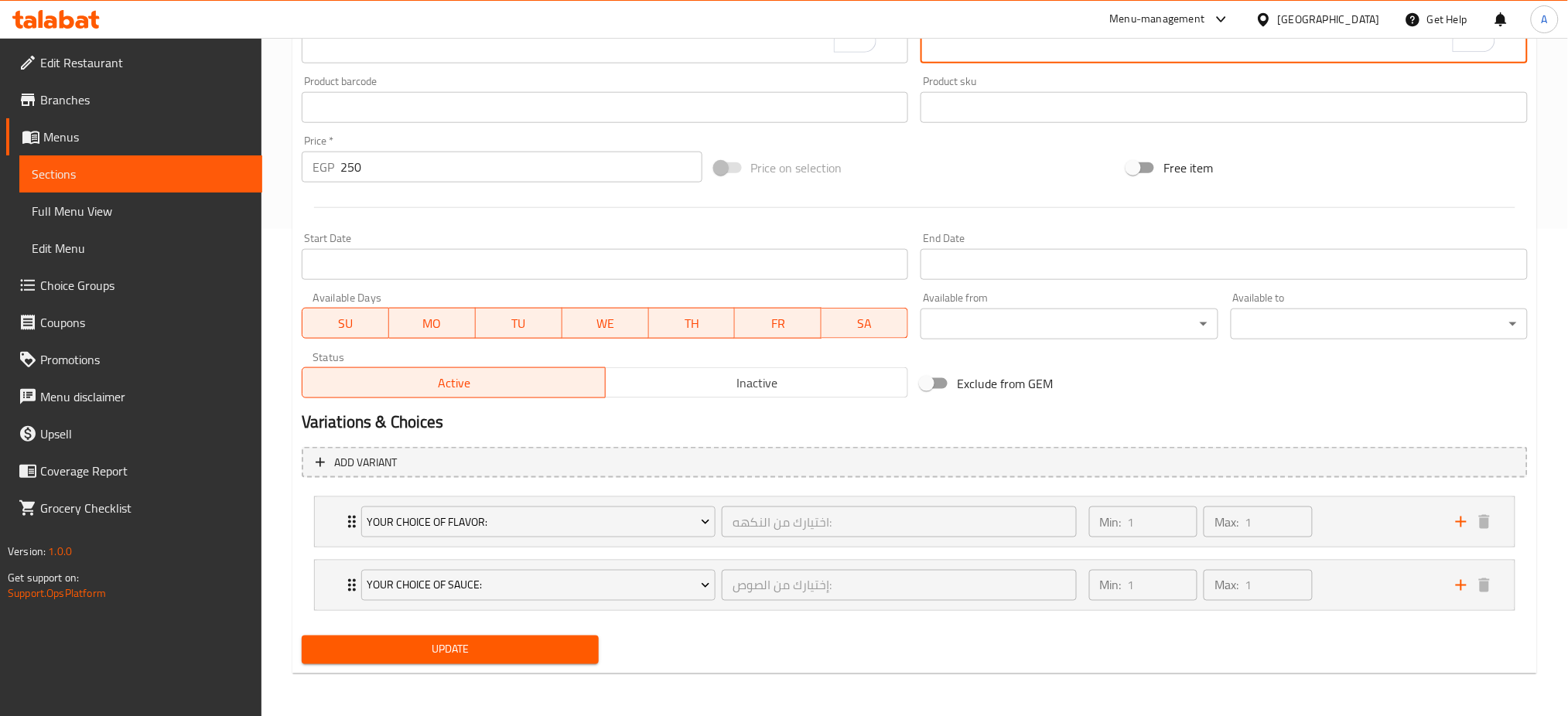
type textarea "4 قطع دجاج ستريبس مع بطاطا مقلية و 1 نوع صوص من إختيارك و1 خبز."
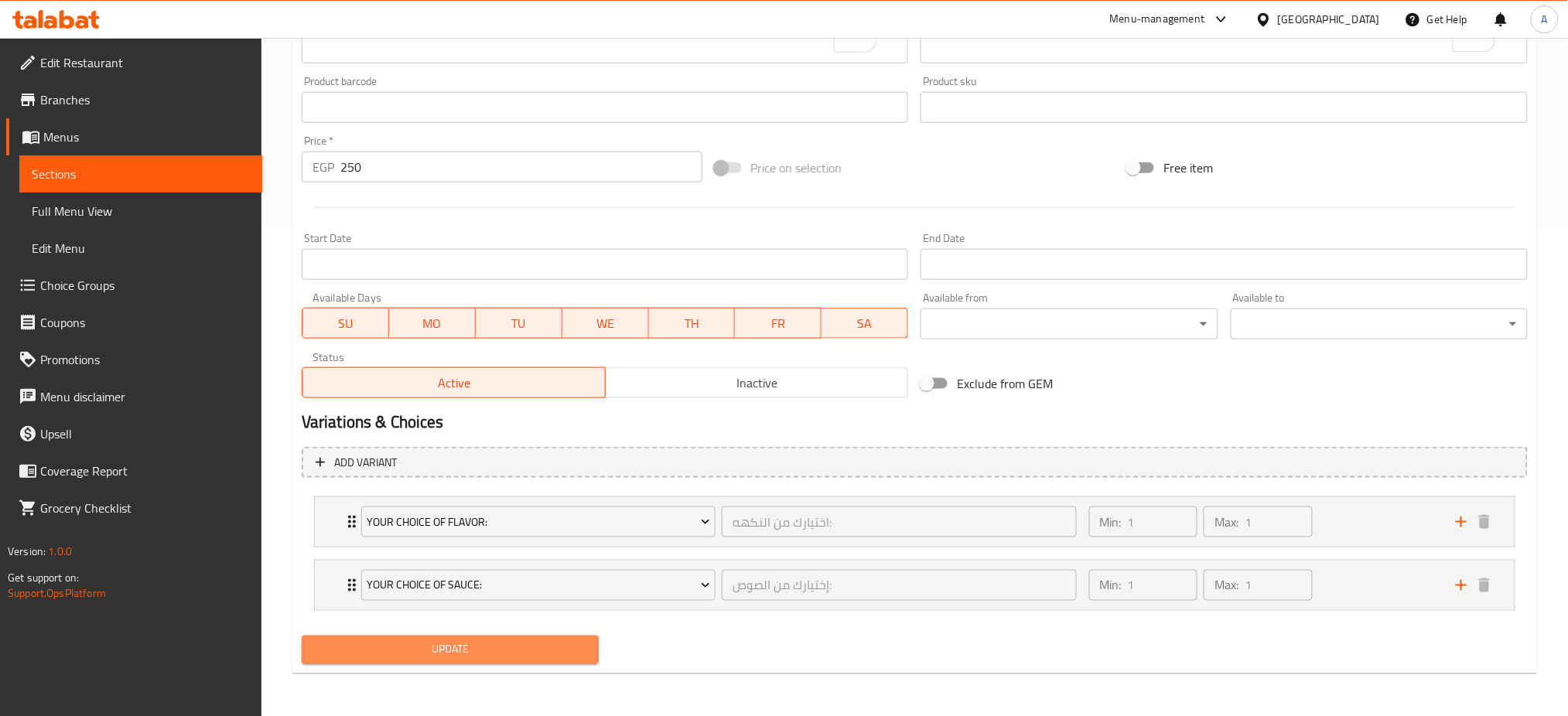
click at [440, 645] on span "Update" at bounding box center [450, 651] width 272 height 19
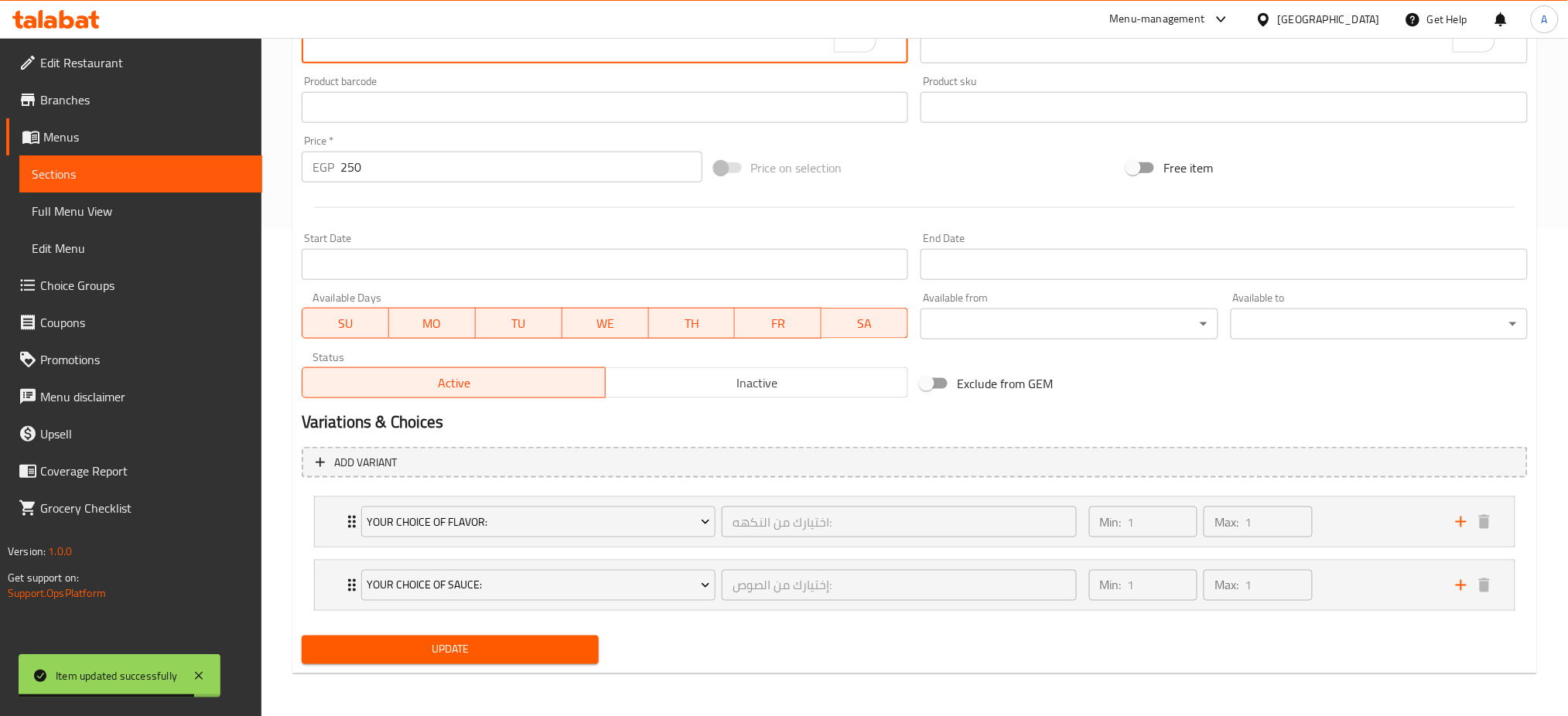
type textarea "4 pieces of chicken strips with fries and 1 type of sauce of your choice, and 1…"
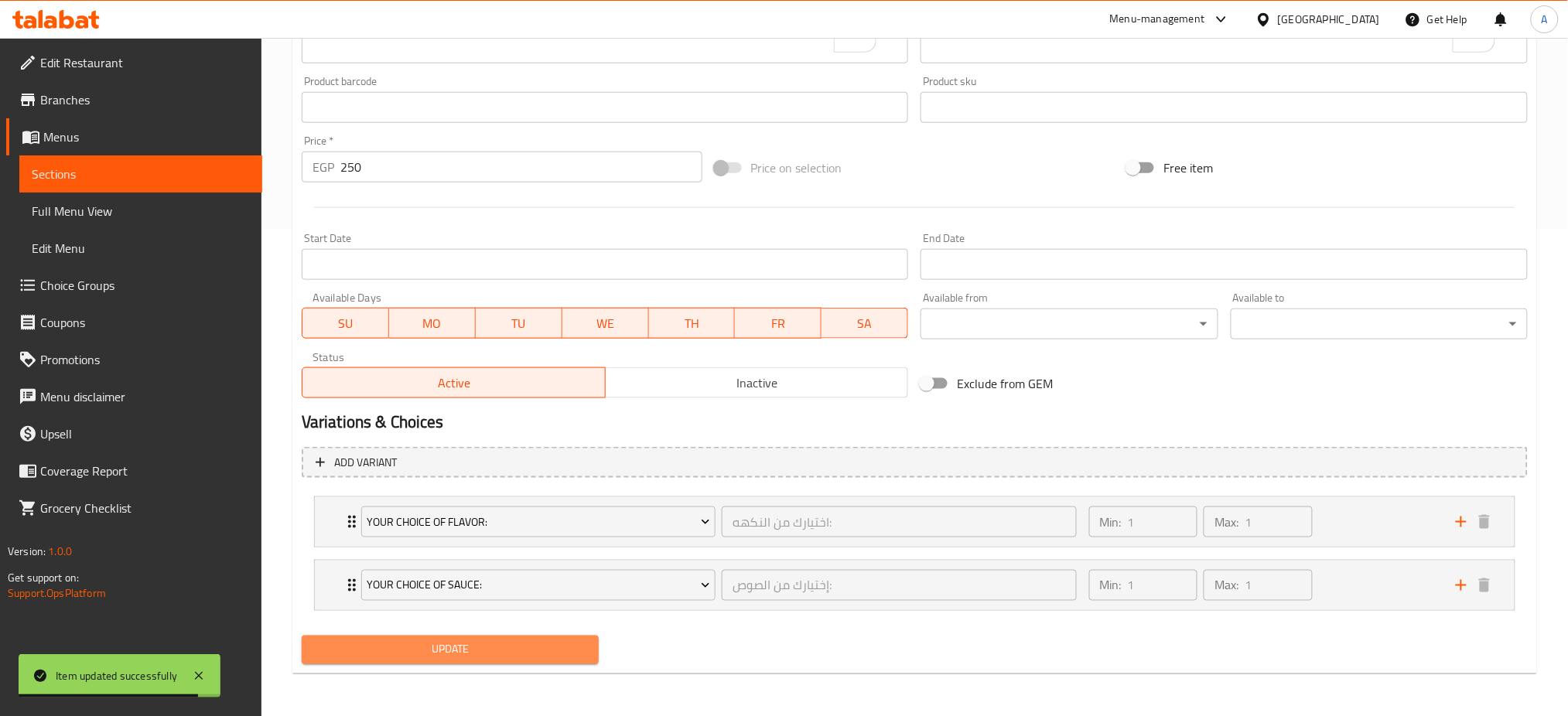
click at [435, 655] on span "Update" at bounding box center [450, 651] width 272 height 19
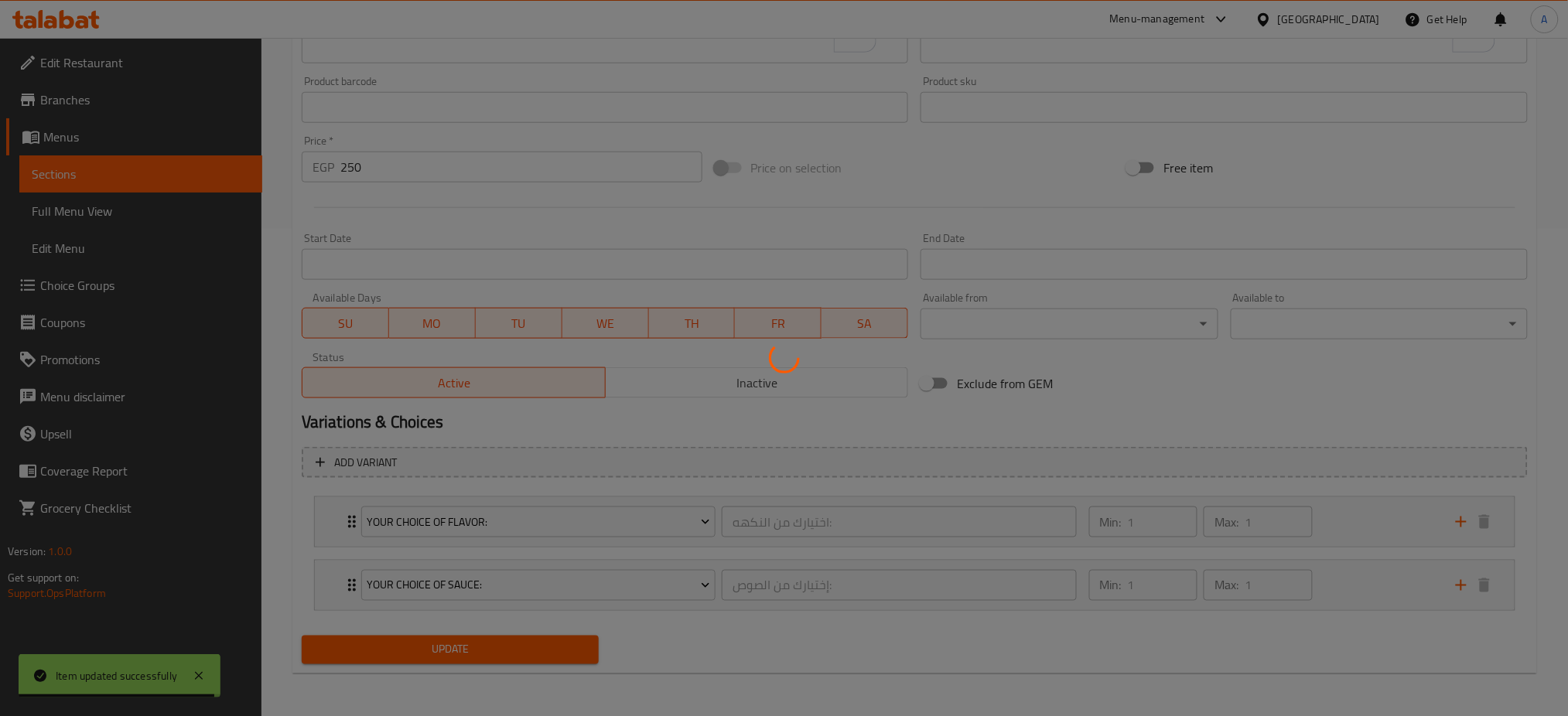
click at [435, 655] on div at bounding box center [784, 358] width 1568 height 716
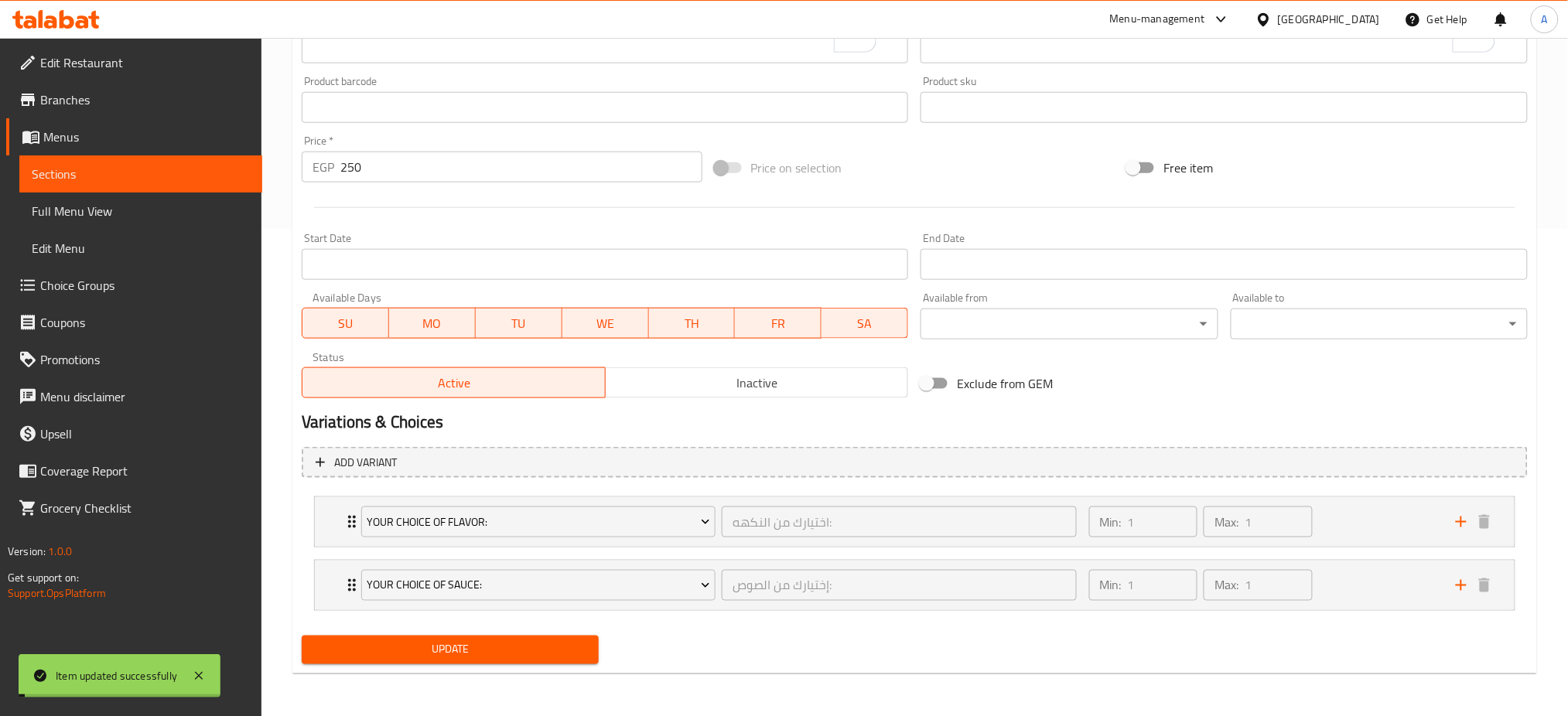
click at [435, 655] on div "Home / Restaurants management / Menus / Sections / item / update Todo Meals sec…" at bounding box center [914, 133] width 1244 height 1105
click at [435, 655] on span "Update" at bounding box center [450, 651] width 272 height 19
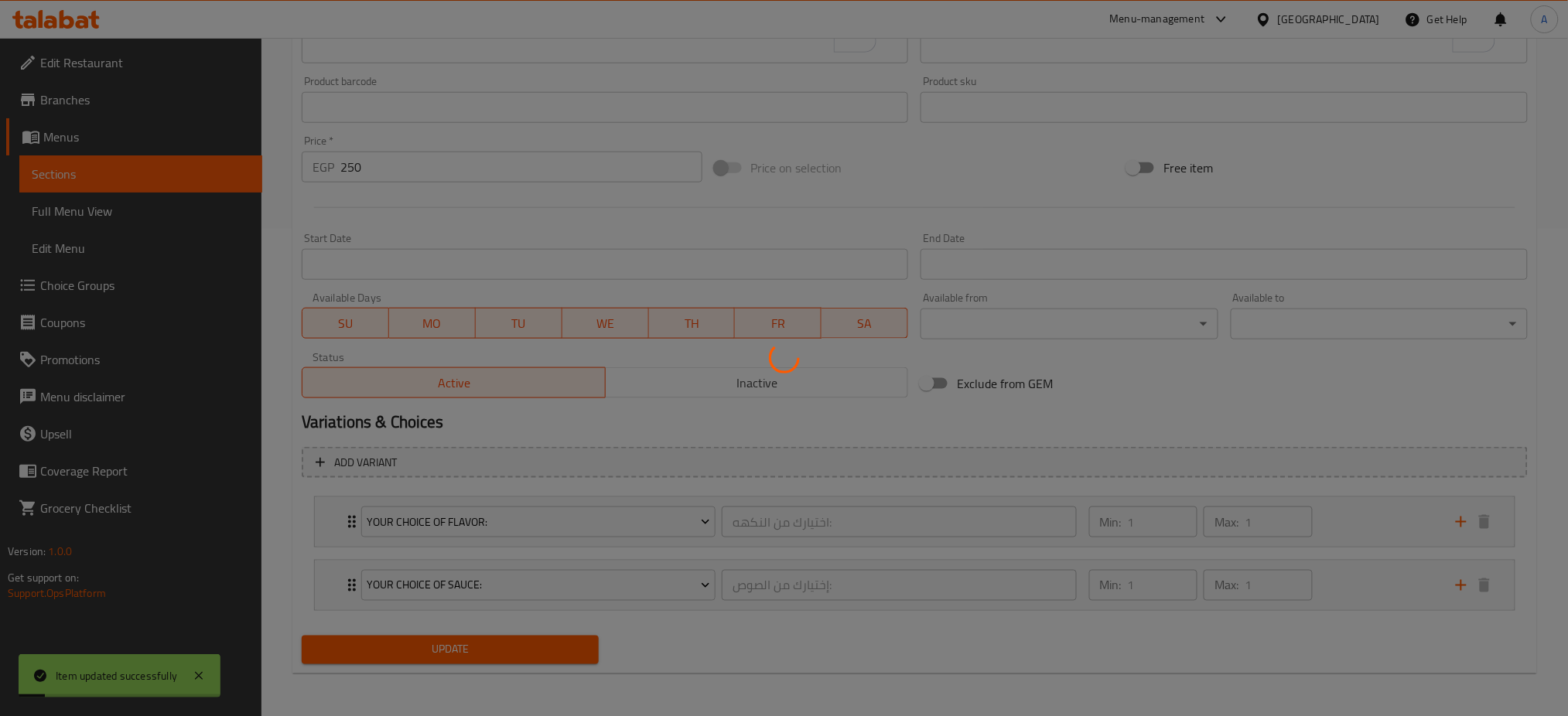
scroll to position [0, 0]
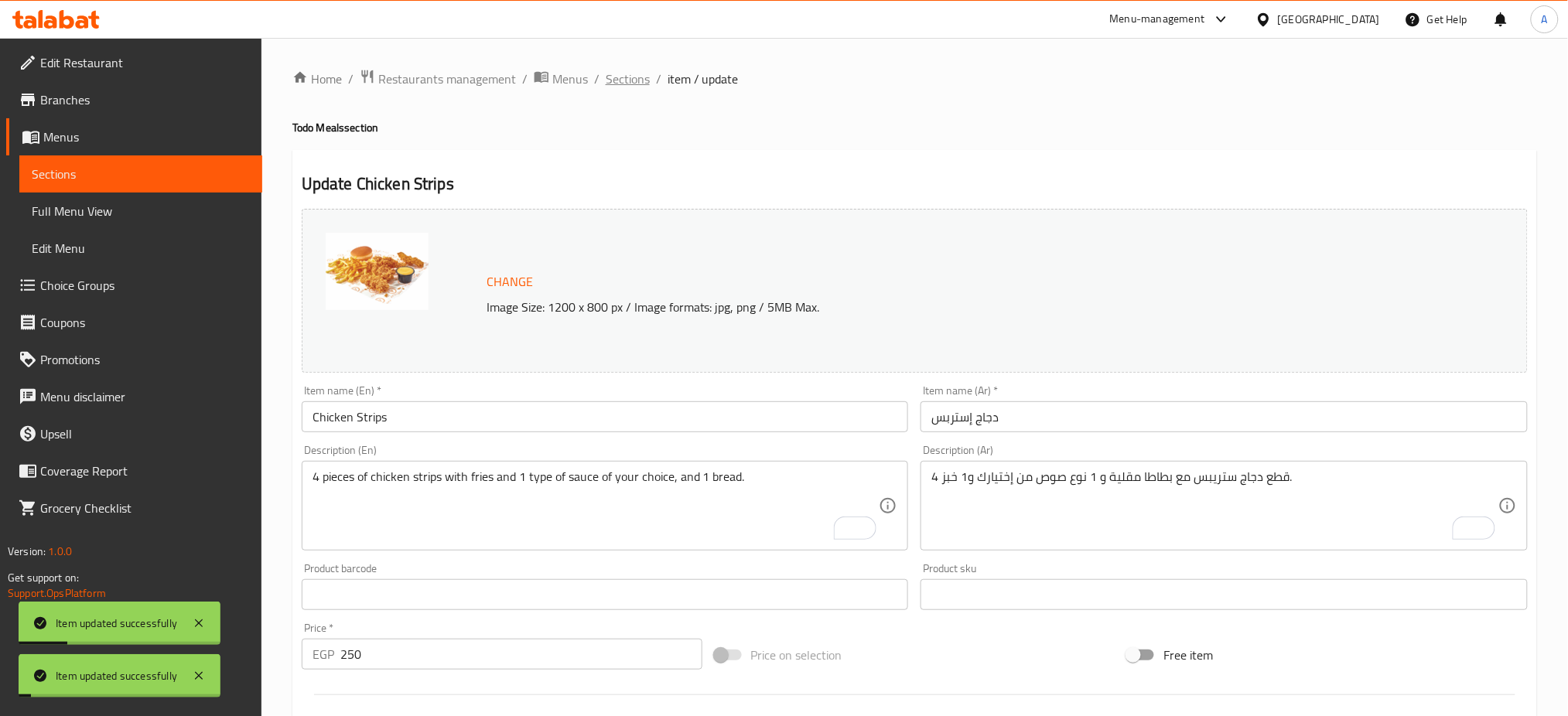
click at [626, 78] on span "Sections" at bounding box center [628, 78] width 44 height 18
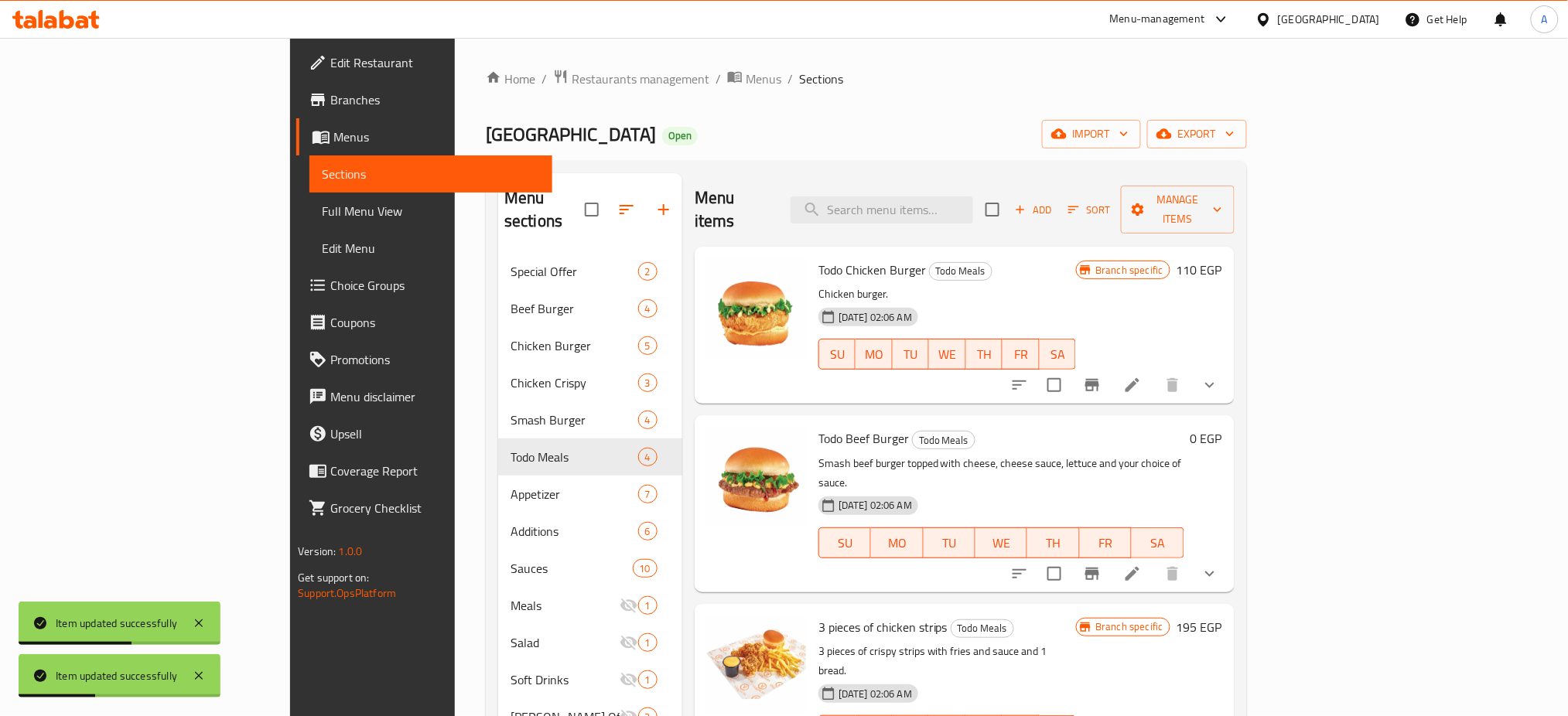
scroll to position [216, 0]
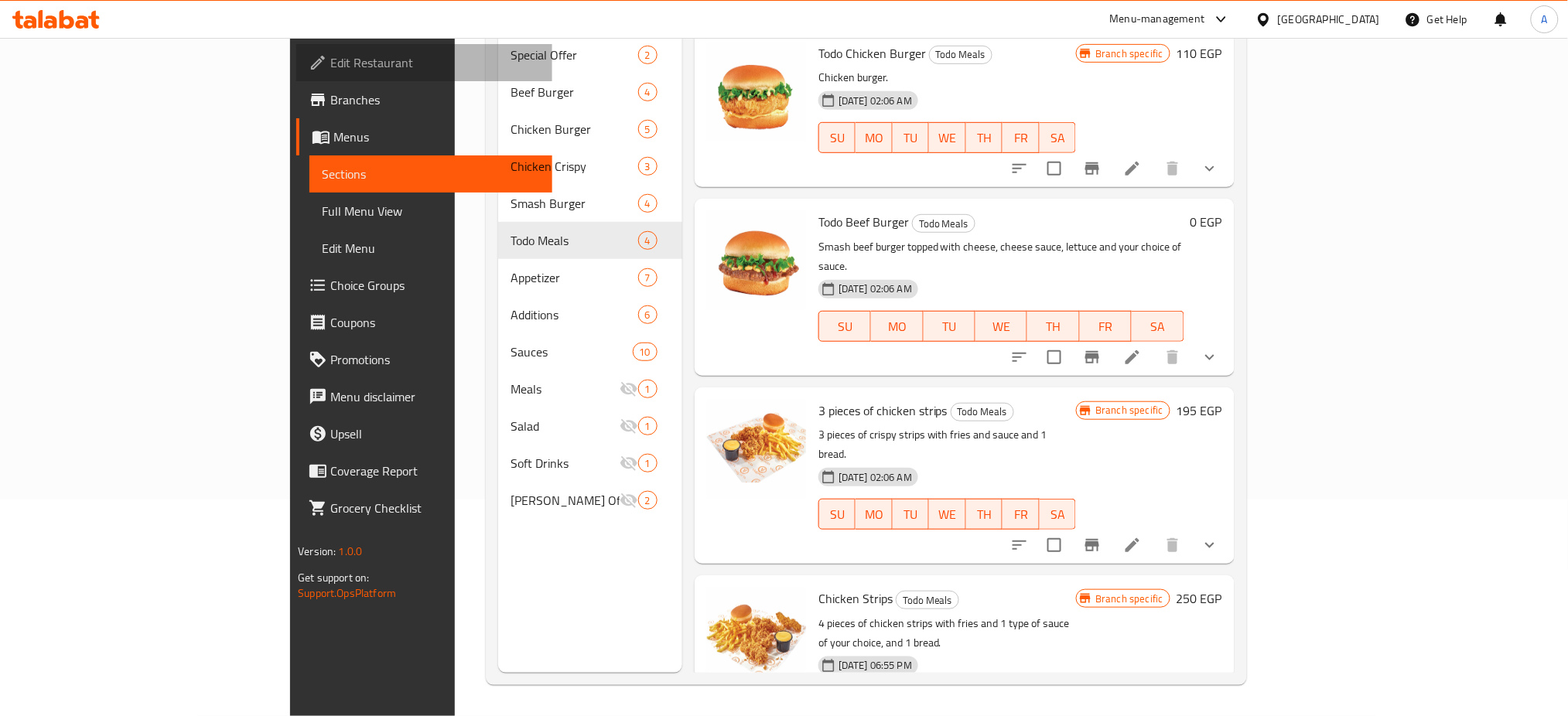
click at [331, 61] on span "Edit Restaurant" at bounding box center [435, 62] width 209 height 18
